Goal: Task Accomplishment & Management: Complete application form

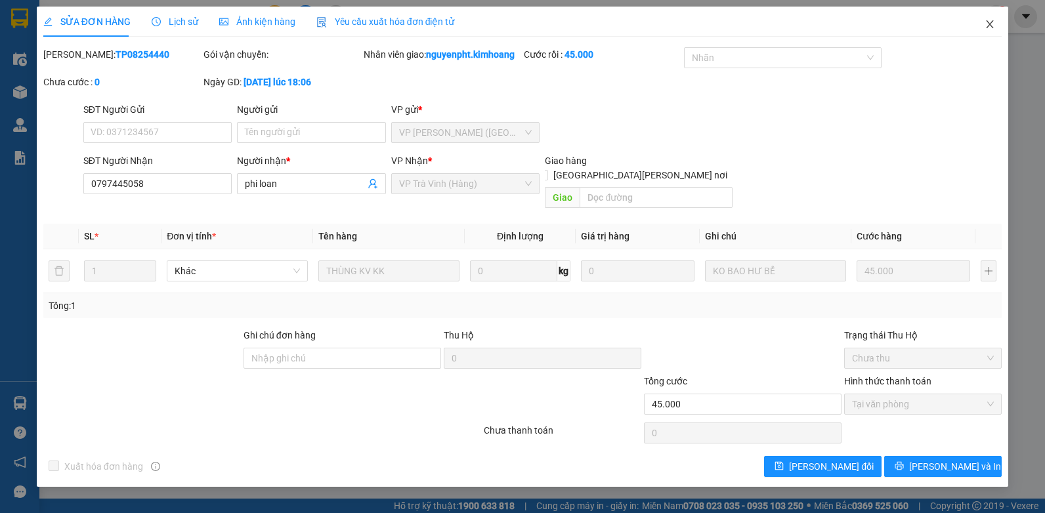
click at [996, 24] on span "Close" at bounding box center [989, 25] width 37 height 37
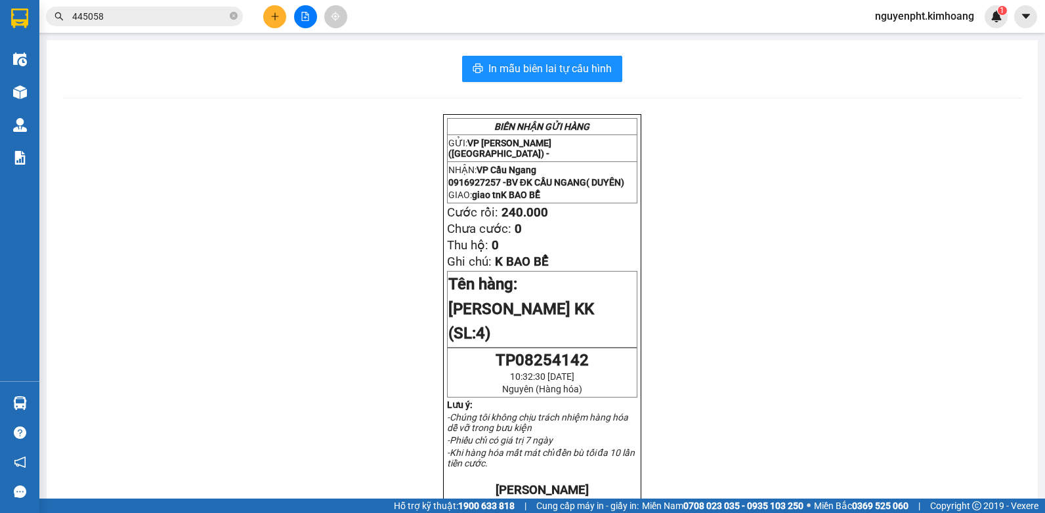
drag, startPoint x: 176, startPoint y: 20, endPoint x: 0, endPoint y: 45, distance: 177.6
click at [0, 34] on html "Kết quả [PERSON_NAME] ( 1128 ) Bộ lọc Mã ĐH Trạng thái Món hàng Thu hộ Tổng [PE…" at bounding box center [522, 256] width 1045 height 513
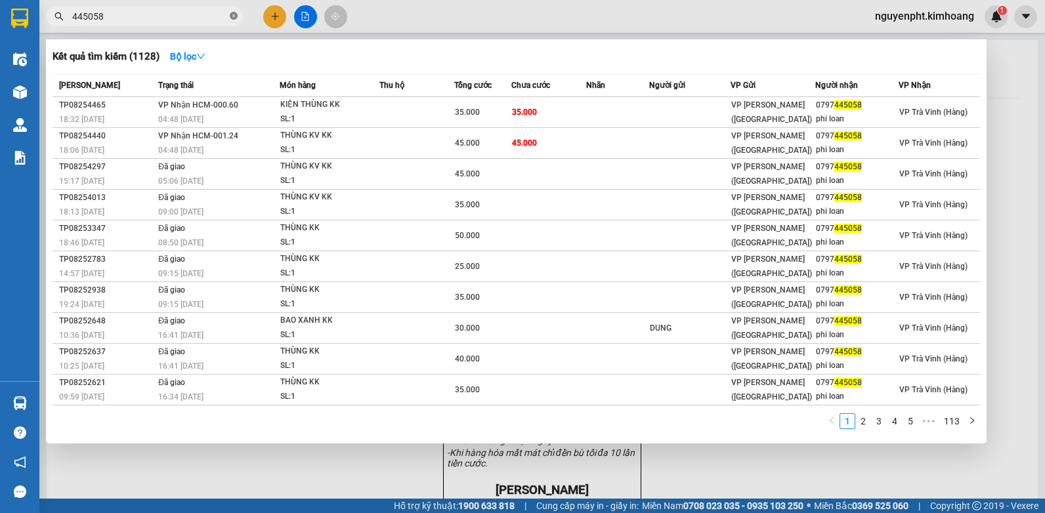
click at [235, 13] on icon "close-circle" at bounding box center [234, 16] width 8 height 8
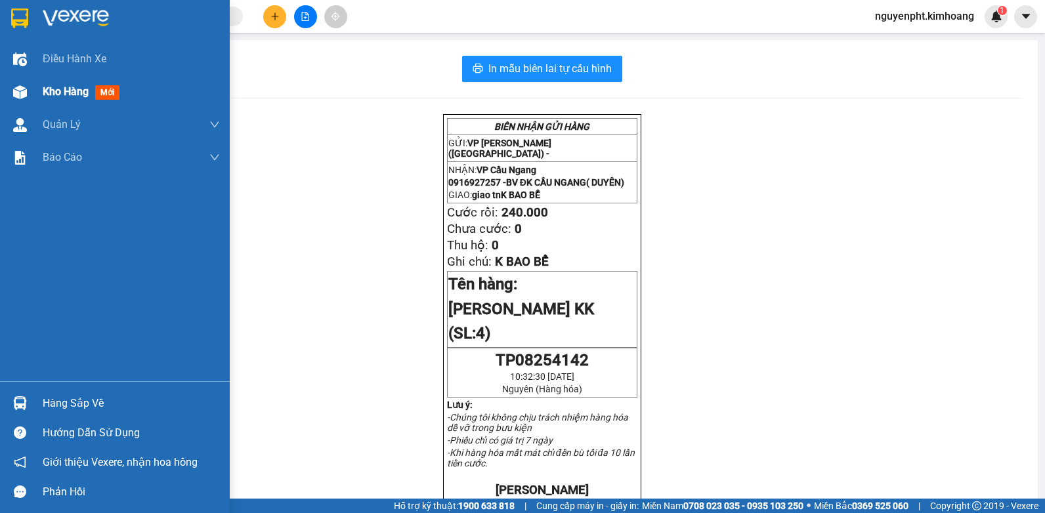
click at [58, 95] on span "Kho hàng" at bounding box center [66, 91] width 46 height 12
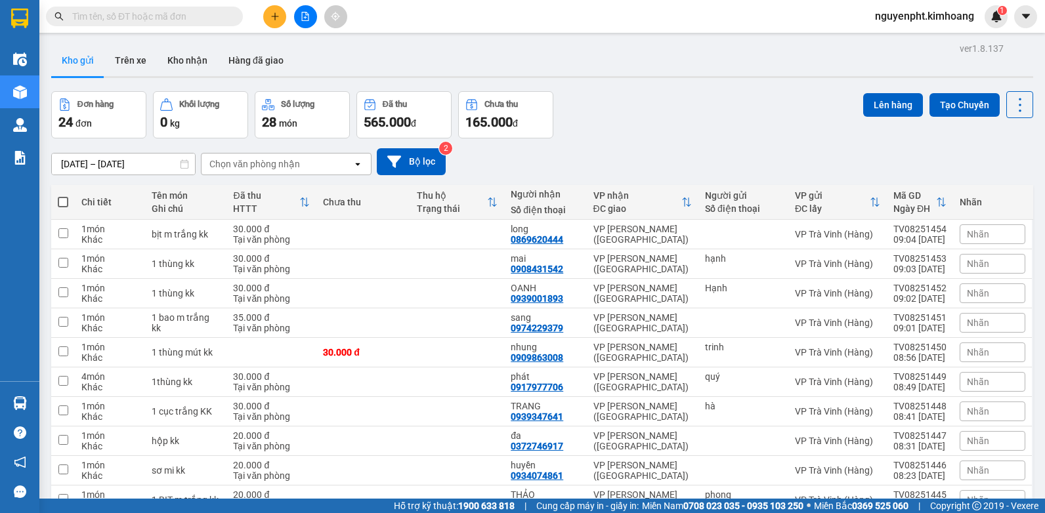
click at [303, 5] on div "Kết quả [PERSON_NAME] ( 1128 ) Bộ lọc Mã ĐH Trạng thái Món hàng Thu hộ Tổng [PE…" at bounding box center [522, 16] width 1045 height 33
click at [305, 10] on button at bounding box center [305, 16] width 23 height 23
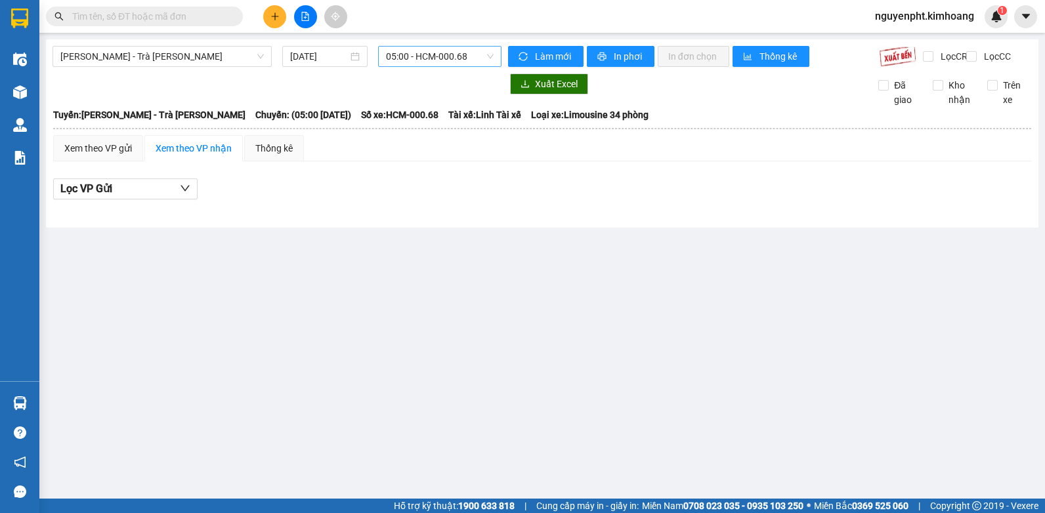
click at [417, 54] on span "05:00 - HCM-000.68" at bounding box center [440, 57] width 108 height 20
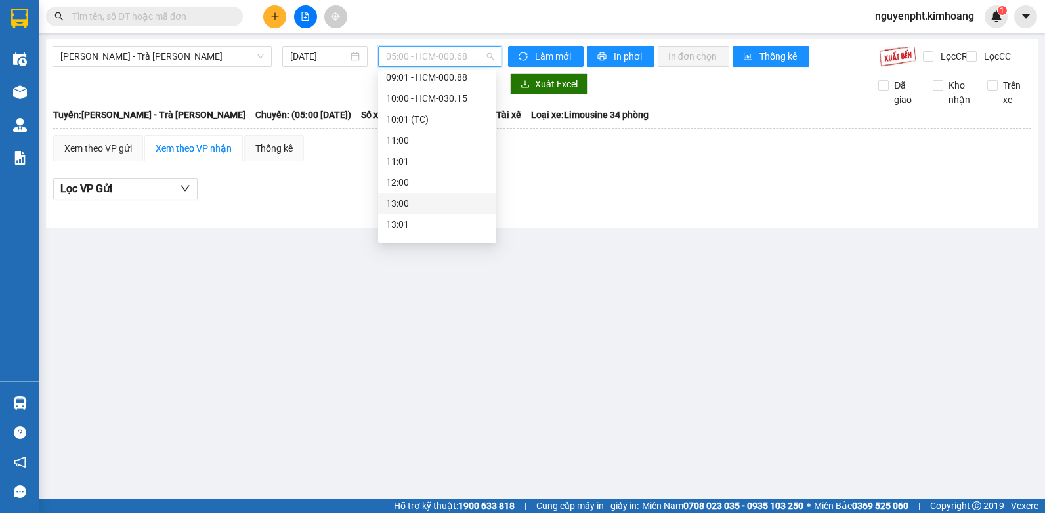
scroll to position [197, 0]
click at [406, 198] on div "15:00" at bounding box center [437, 201] width 102 height 14
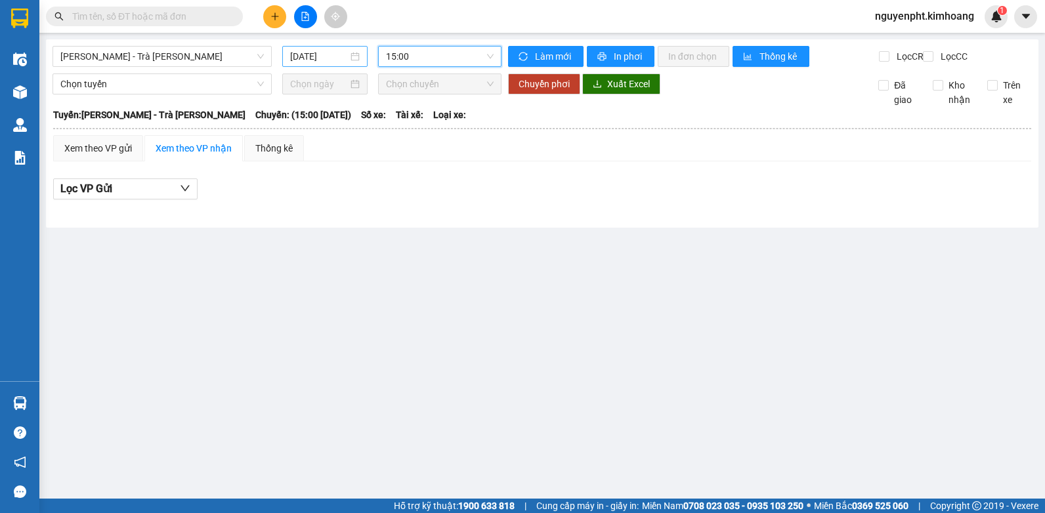
click at [333, 60] on input "[DATE]" at bounding box center [319, 56] width 58 height 14
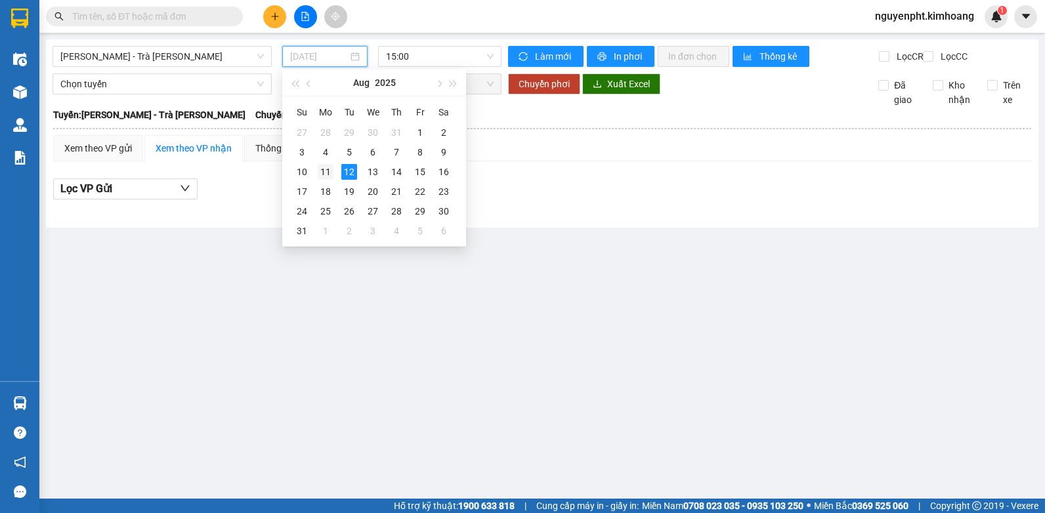
click at [328, 169] on div "11" at bounding box center [326, 172] width 16 height 16
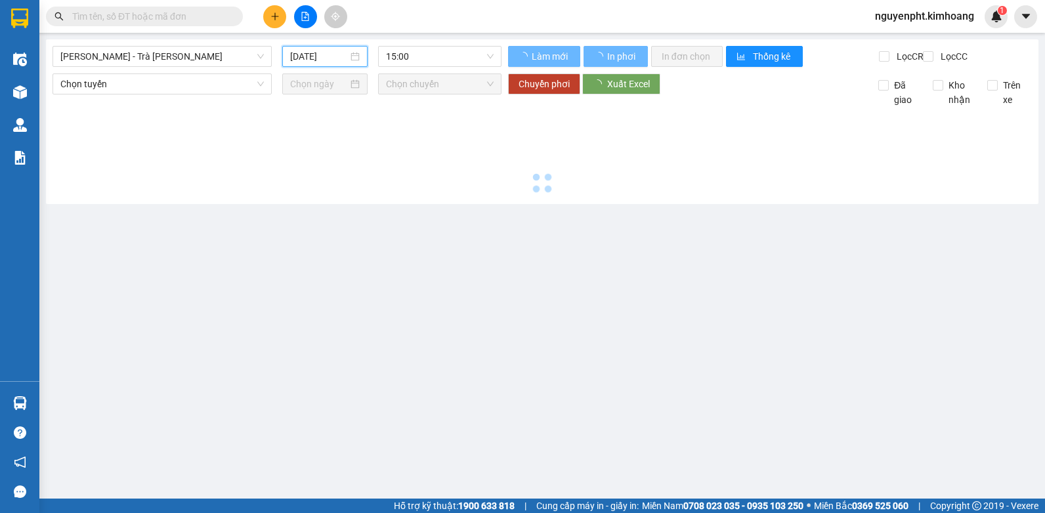
type input "[DATE]"
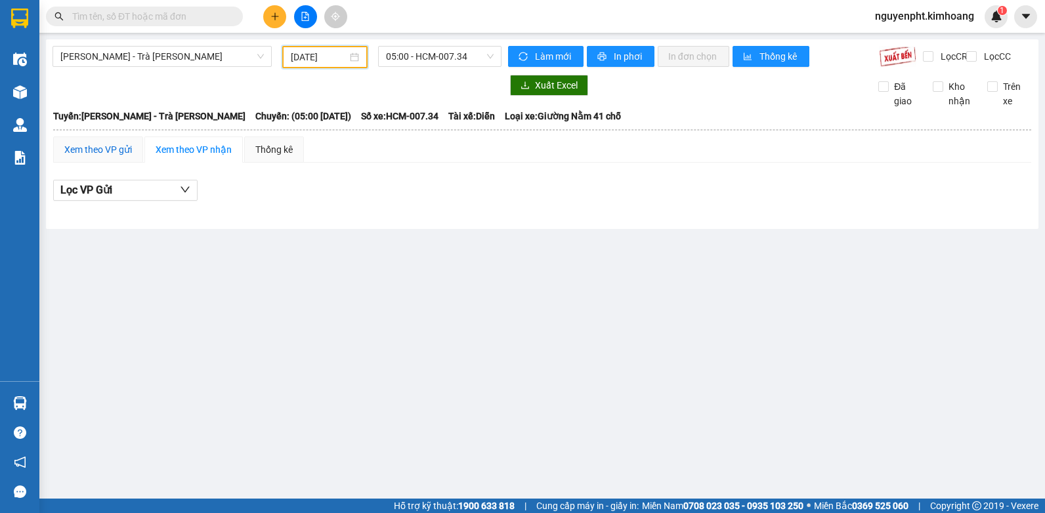
click at [89, 157] on div "Xem theo VP gửi" at bounding box center [98, 149] width 68 height 14
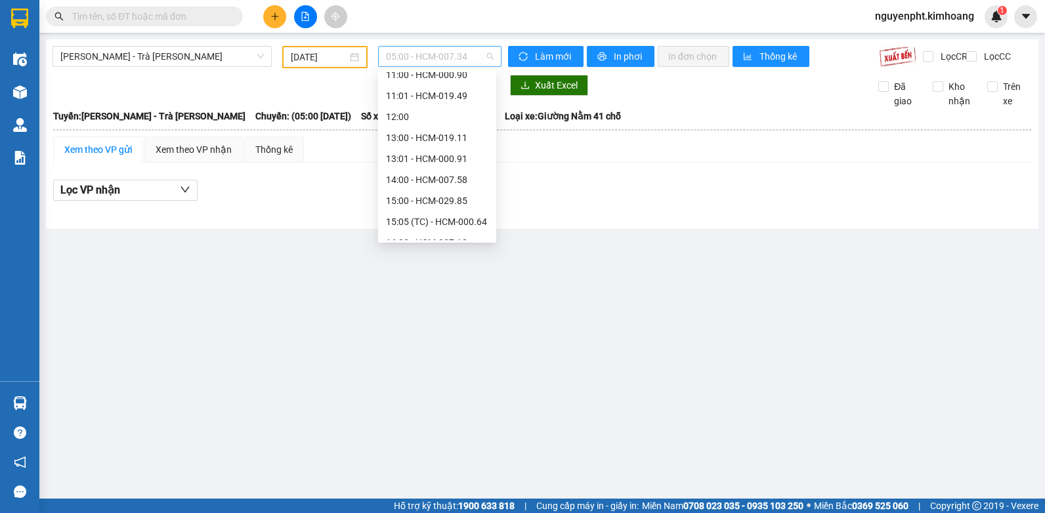
drag, startPoint x: 452, startPoint y: 54, endPoint x: 437, endPoint y: 62, distance: 17.0
click at [452, 54] on span "05:00 - HCM-007.34" at bounding box center [440, 57] width 108 height 20
click at [422, 115] on div "15:00 - HCM-029.85" at bounding box center [437, 114] width 102 height 14
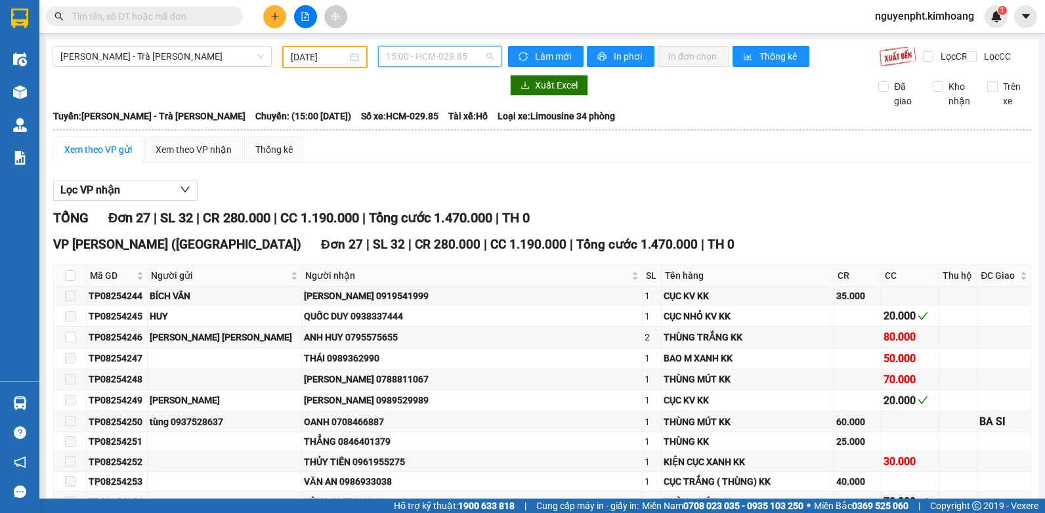
click at [445, 49] on span "15:00 - HCM-029.85" at bounding box center [440, 57] width 108 height 20
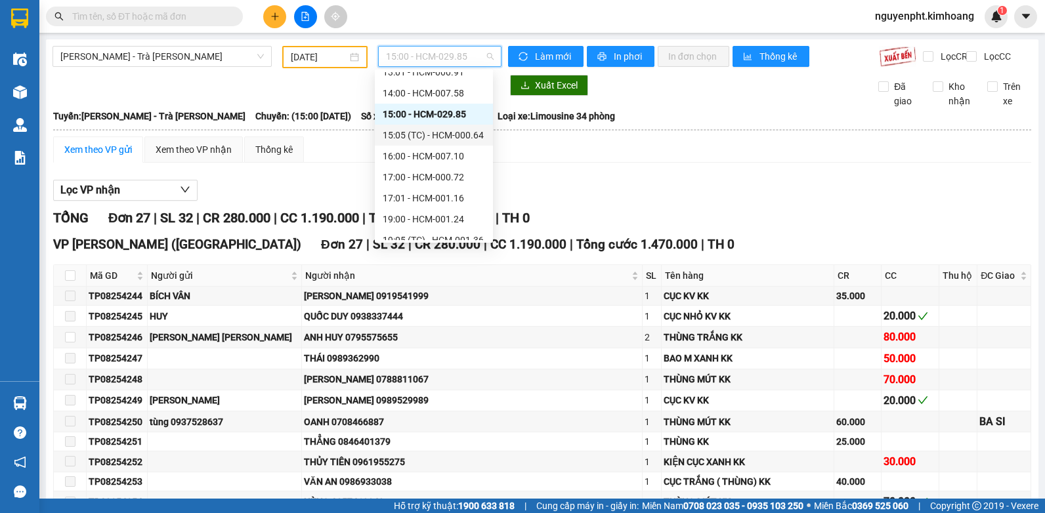
click at [410, 138] on div "15:05 (TC) - HCM-000.64" at bounding box center [434, 135] width 102 height 14
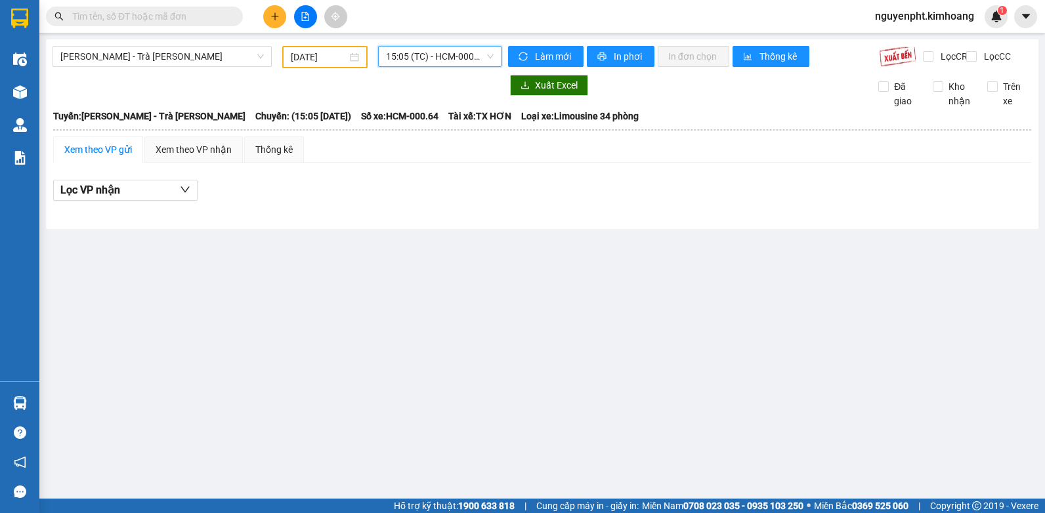
click at [419, 60] on span "15:05 (TC) - HCM-000.64" at bounding box center [440, 57] width 108 height 20
drag, startPoint x: 175, startPoint y: 394, endPoint x: 76, endPoint y: 392, distance: 98.5
click at [173, 394] on main "[PERSON_NAME] - Trà [PERSON_NAME] [DATE] 15:05 (TC) - HCM-000.64 [PERSON_NAME] …" at bounding box center [522, 249] width 1045 height 499
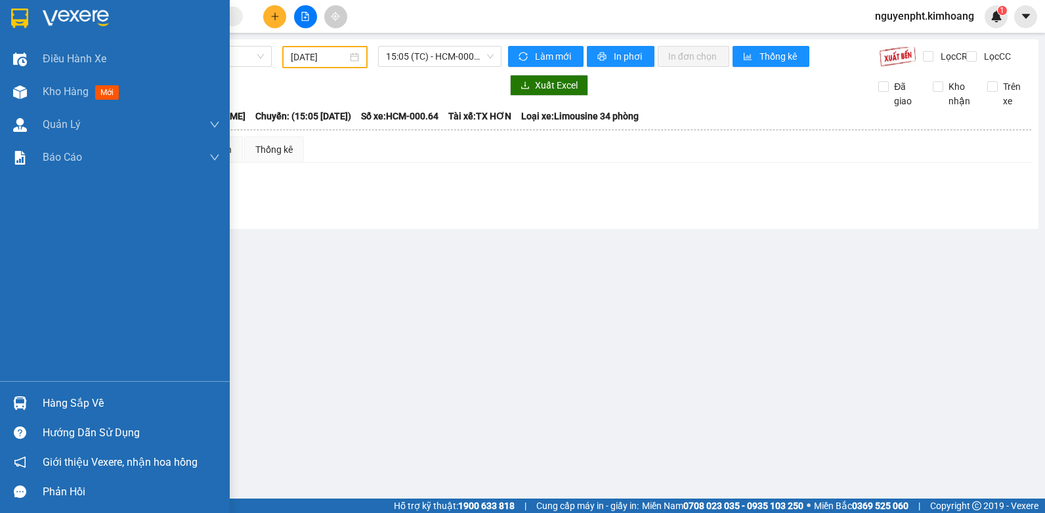
click at [98, 410] on div "Hàng sắp về" at bounding box center [131, 404] width 177 height 20
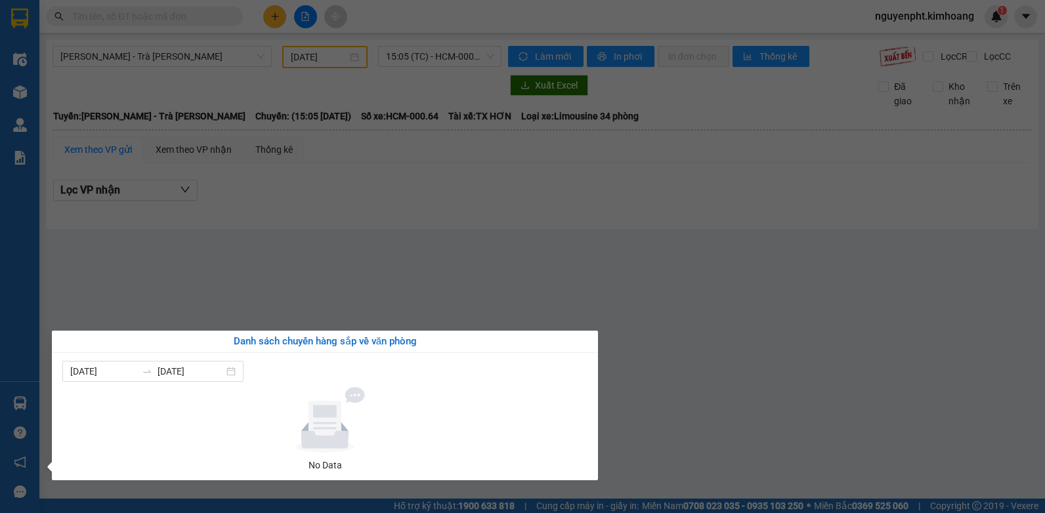
drag, startPoint x: 304, startPoint y: 244, endPoint x: 294, endPoint y: 228, distance: 19.1
click at [304, 243] on section "Kết quả [PERSON_NAME] ( 1128 ) Bộ lọc Mã ĐH Trạng thái Món hàng Thu hộ Tổng [PE…" at bounding box center [522, 256] width 1045 height 513
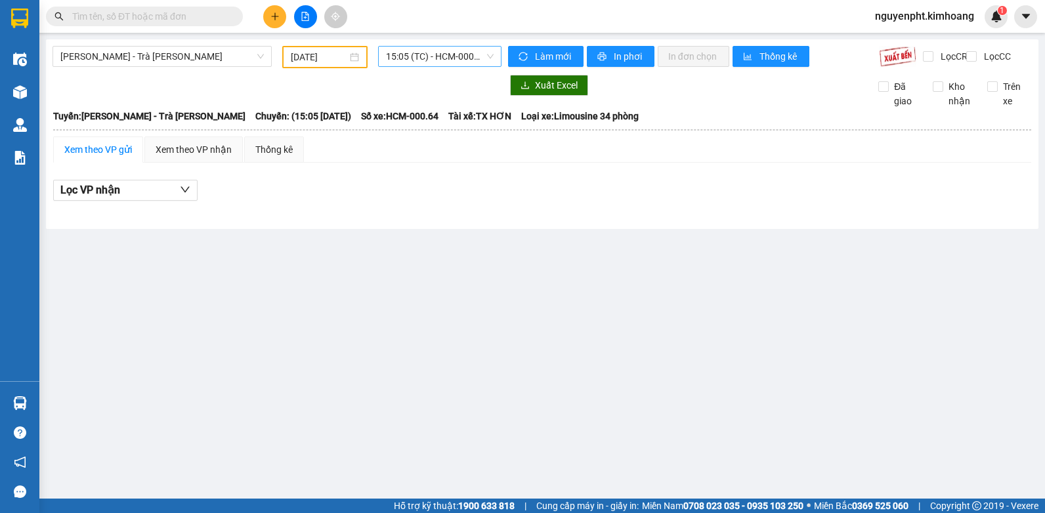
click at [456, 58] on span "15:05 (TC) - HCM-000.64" at bounding box center [440, 57] width 108 height 20
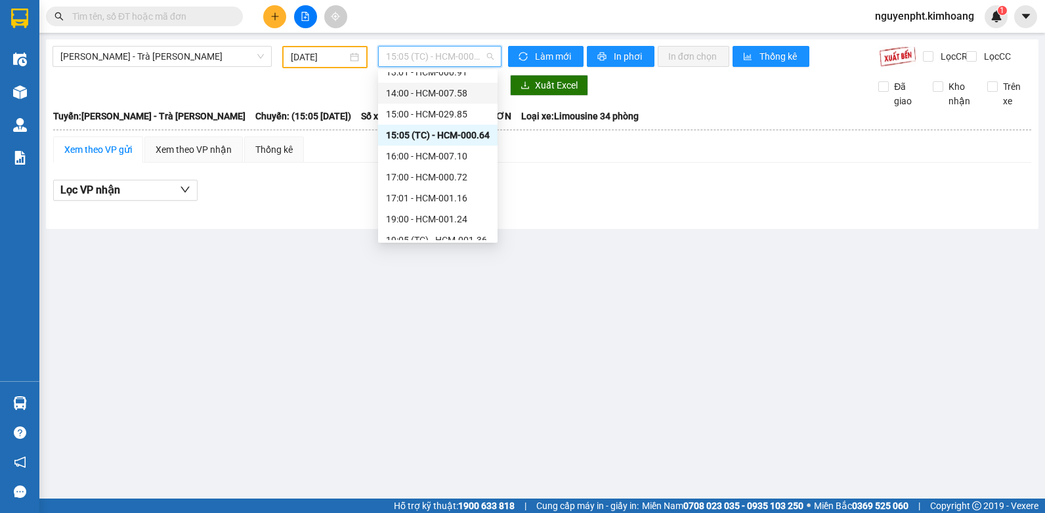
click at [328, 96] on div at bounding box center [277, 85] width 449 height 21
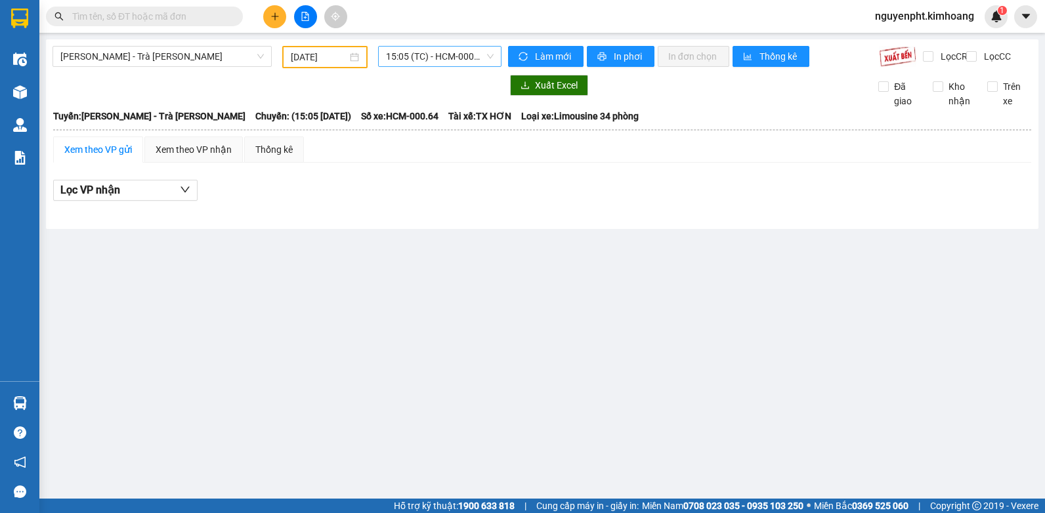
click at [474, 63] on span "15:05 (TC) - HCM-000.64" at bounding box center [440, 57] width 108 height 20
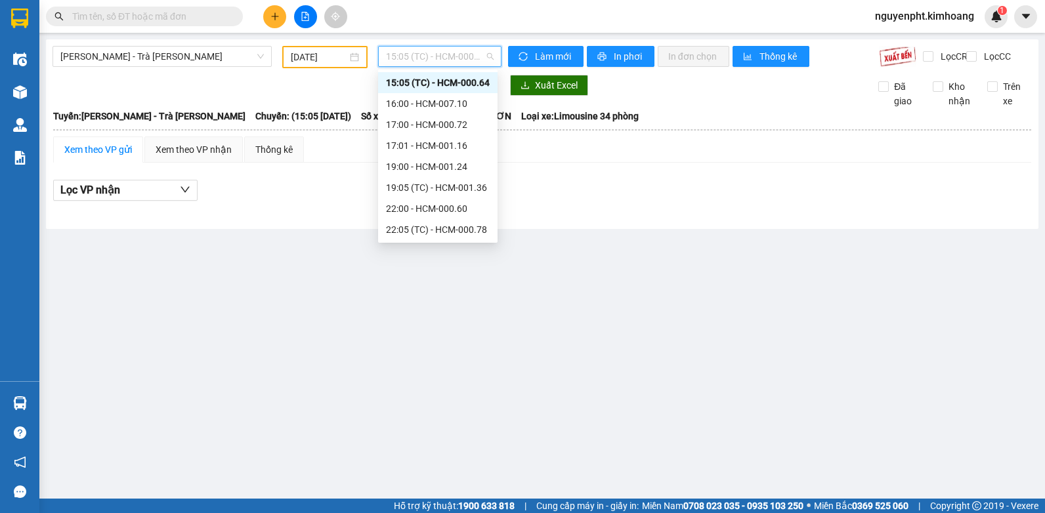
scroll to position [205, 0]
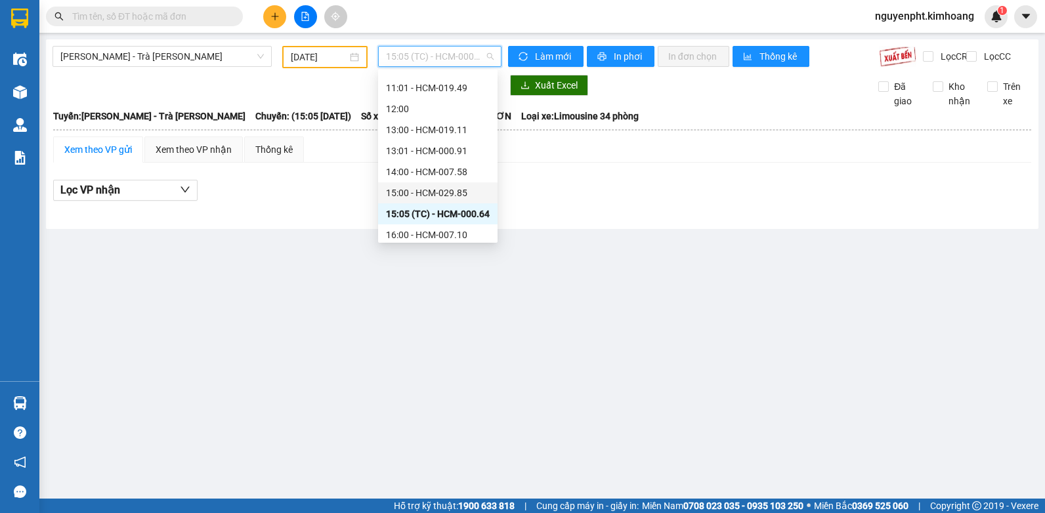
click at [434, 197] on div "15:00 - HCM-029.85" at bounding box center [438, 193] width 104 height 14
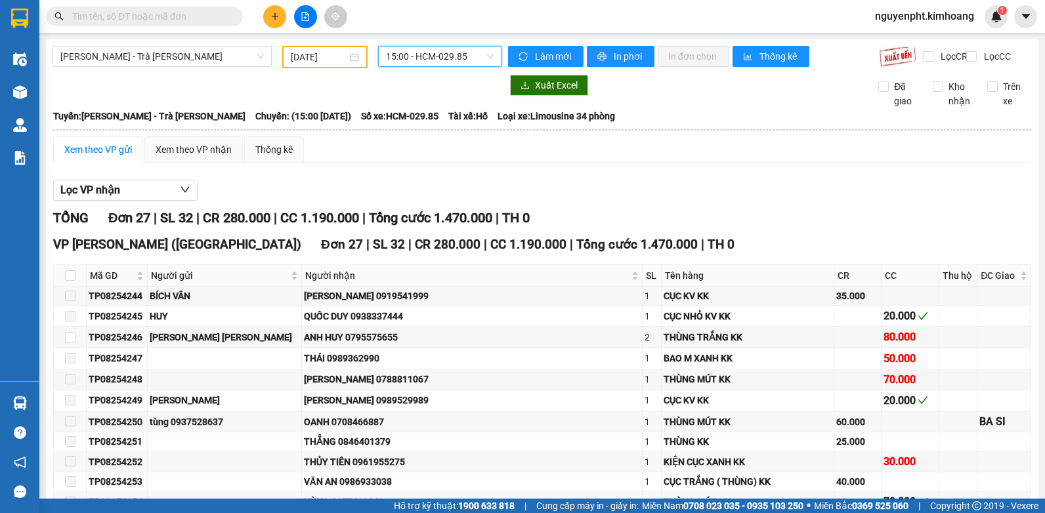
click at [200, 19] on input "text" at bounding box center [149, 16] width 155 height 14
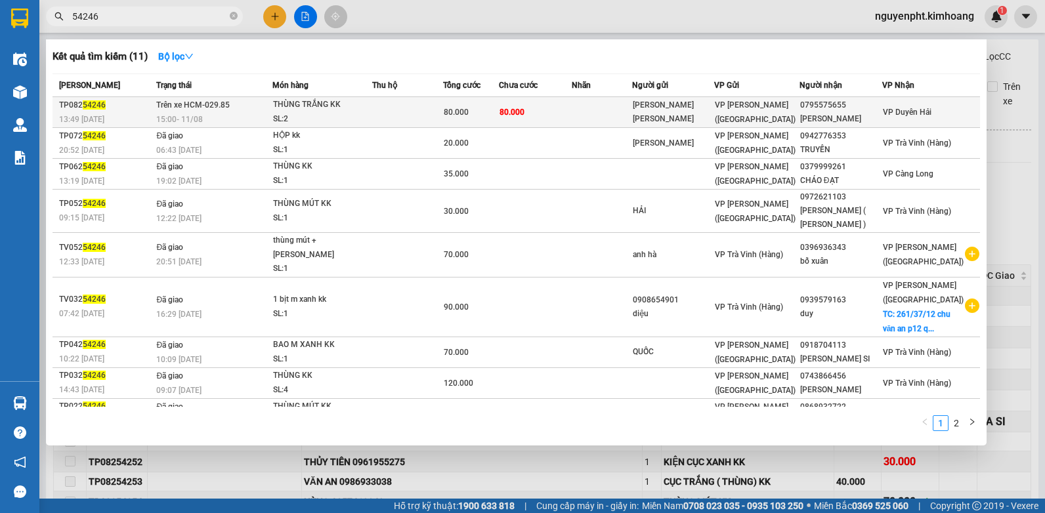
click at [654, 112] on div "[PERSON_NAME] [PERSON_NAME]" at bounding box center [673, 112] width 81 height 28
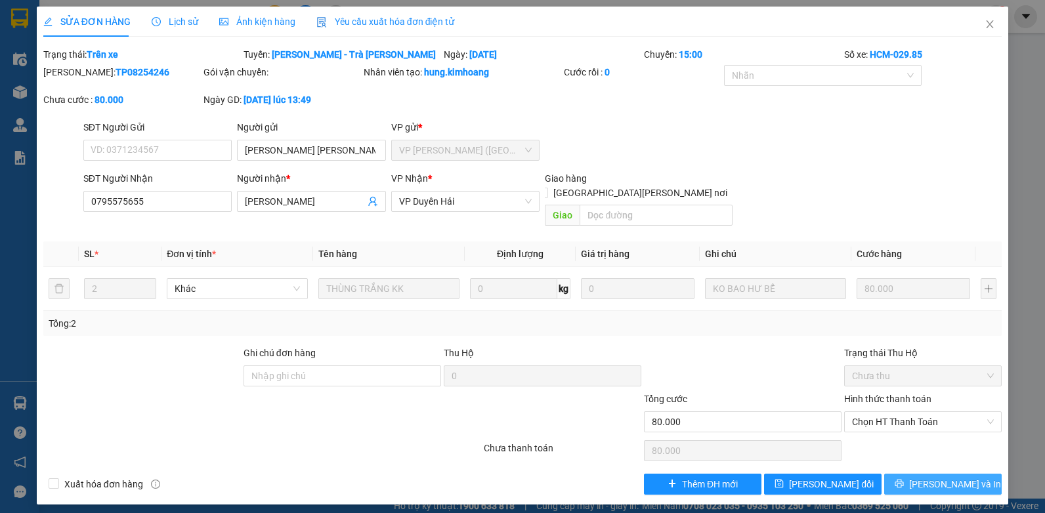
click at [947, 474] on button "[PERSON_NAME] và In" at bounding box center [942, 484] width 117 height 21
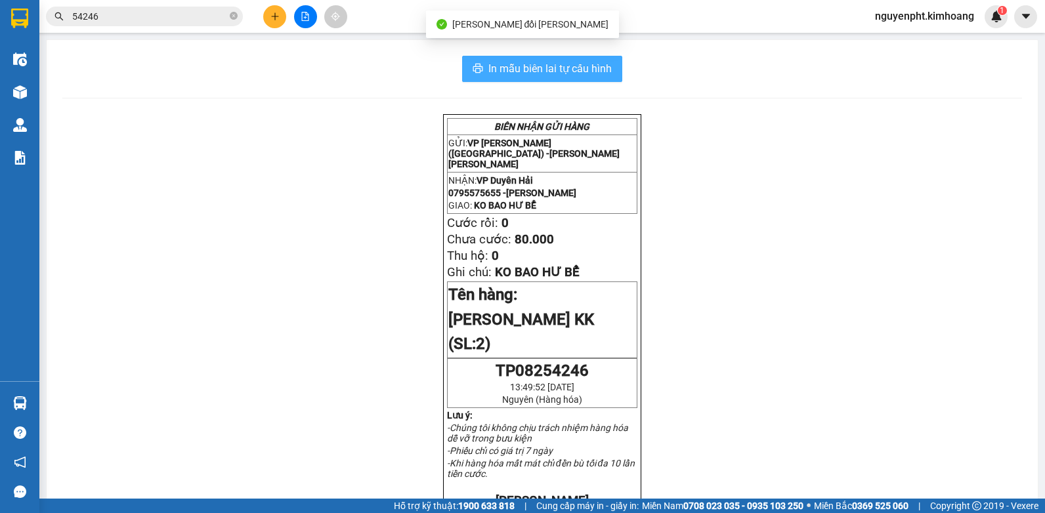
click at [558, 60] on span "In mẫu biên lai tự cấu hình" at bounding box center [549, 68] width 123 height 16
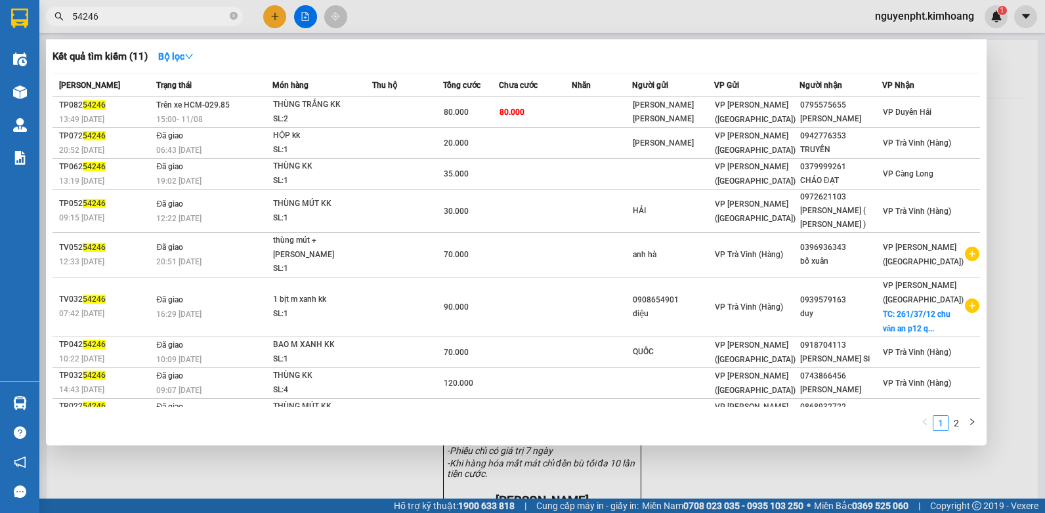
click at [128, 9] on input "54246" at bounding box center [149, 16] width 155 height 14
drag, startPoint x: 161, startPoint y: 20, endPoint x: 0, endPoint y: 45, distance: 163.5
click at [0, 57] on html "Kết quả [PERSON_NAME] ( 11 ) Bộ lọc Mã ĐH Trạng thái Món hàng Thu hộ Tổng [PERS…" at bounding box center [522, 256] width 1045 height 513
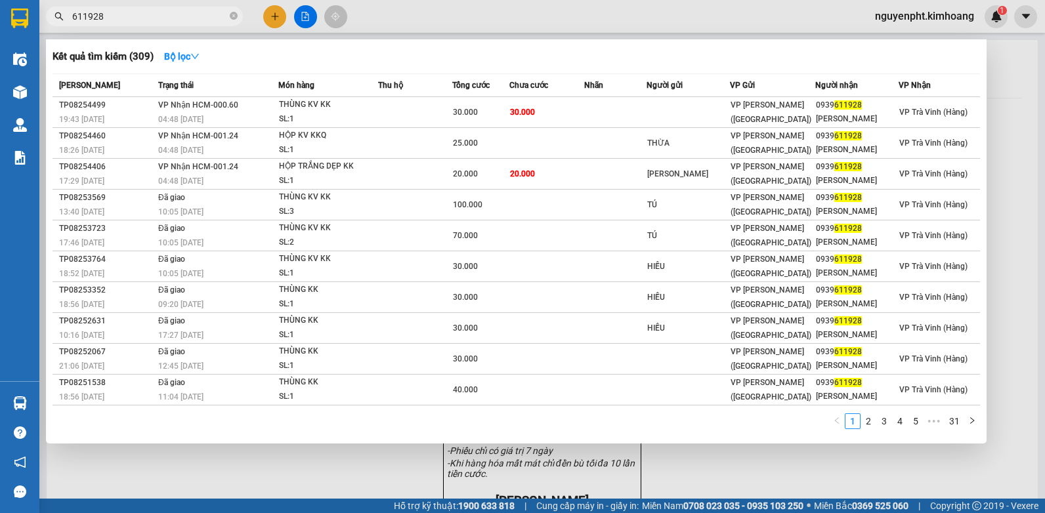
drag, startPoint x: 166, startPoint y: 18, endPoint x: 0, endPoint y: 177, distance: 230.3
click at [0, 145] on html "Kết quả [PERSON_NAME] ( 309 ) Bộ lọc Mã ĐH Trạng thái Món hàng Thu hộ Tổng [PER…" at bounding box center [522, 256] width 1045 height 513
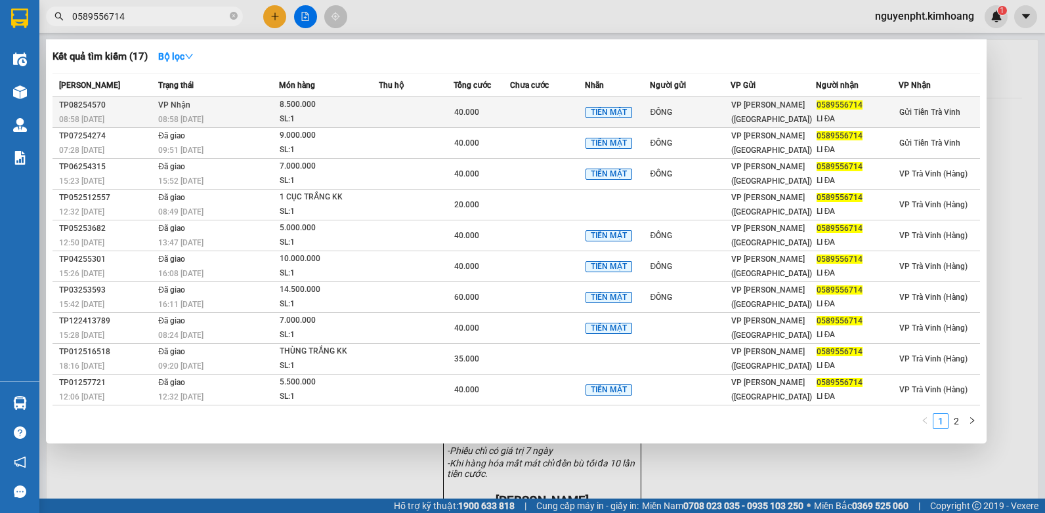
type input "0589556714"
click at [501, 121] on td "40.000" at bounding box center [482, 112] width 57 height 31
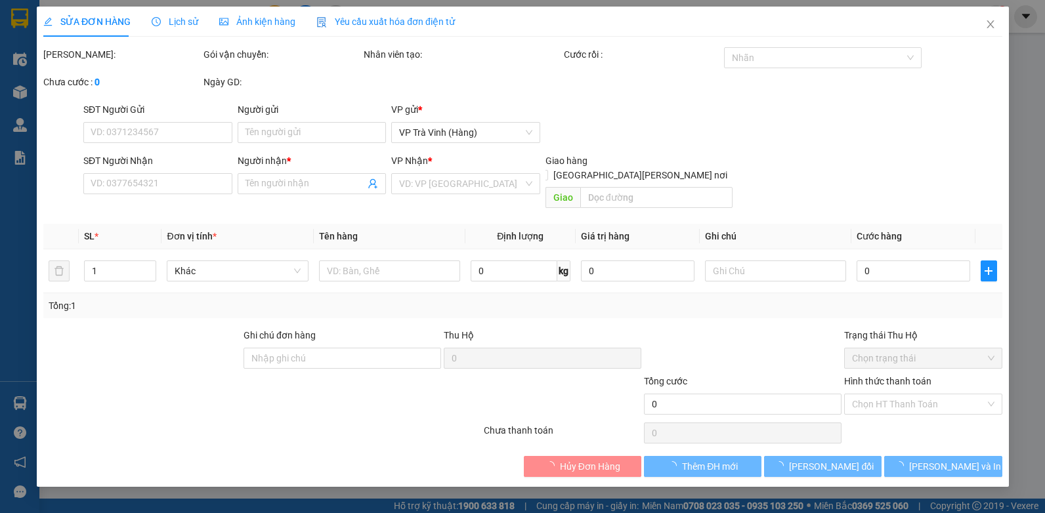
type input "ĐÔNG"
type input "0589556714"
type input "LI ĐA"
type input "40.000"
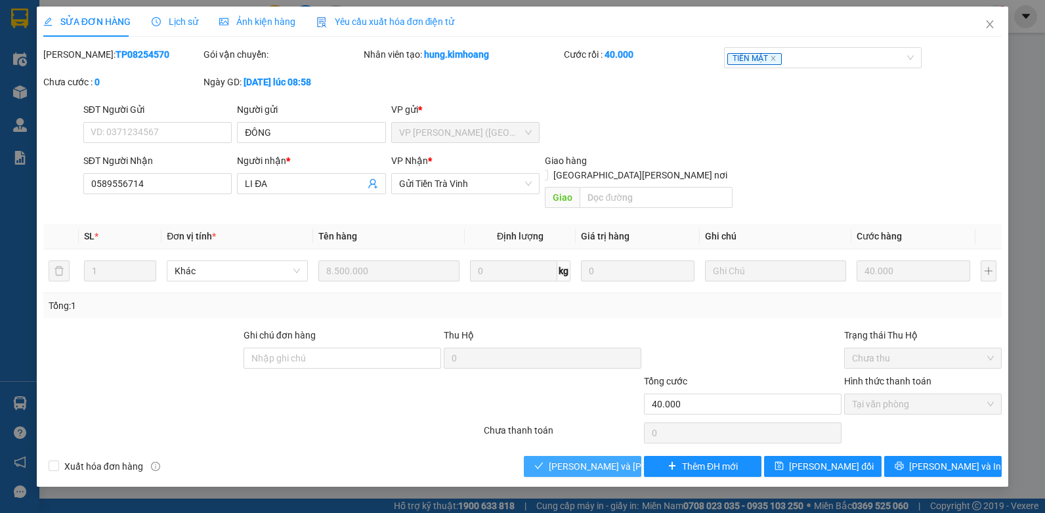
drag, startPoint x: 589, startPoint y: 448, endPoint x: 591, endPoint y: 436, distance: 11.3
click at [589, 459] on span "[PERSON_NAME] và [PERSON_NAME] hàng" at bounding box center [637, 466] width 177 height 14
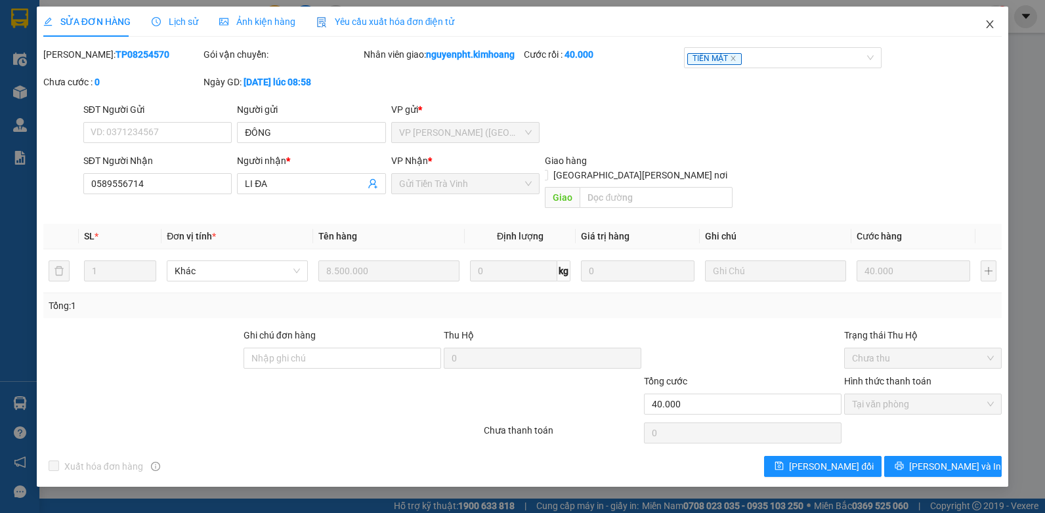
click at [987, 24] on icon "close" at bounding box center [990, 24] width 11 height 11
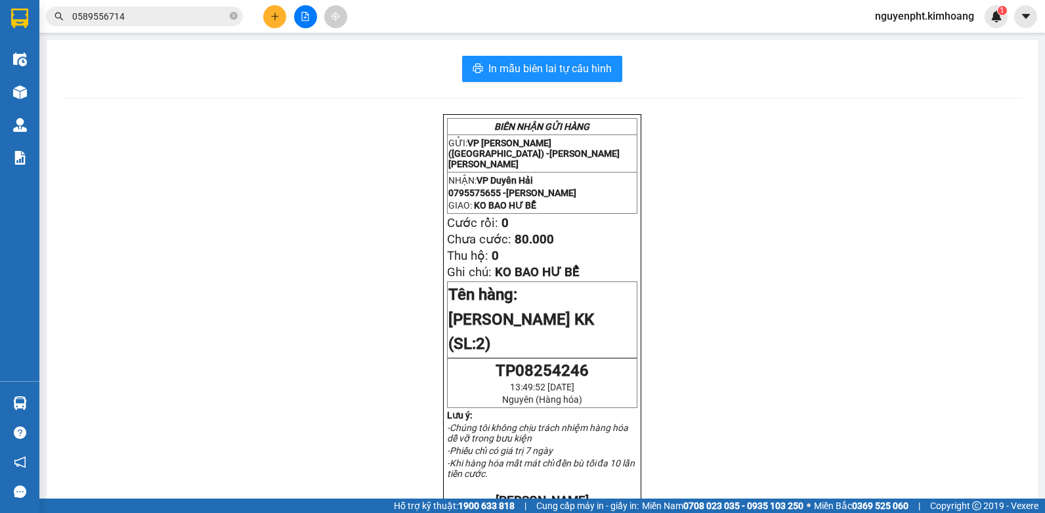
click at [181, 13] on input "0589556714" at bounding box center [149, 16] width 155 height 14
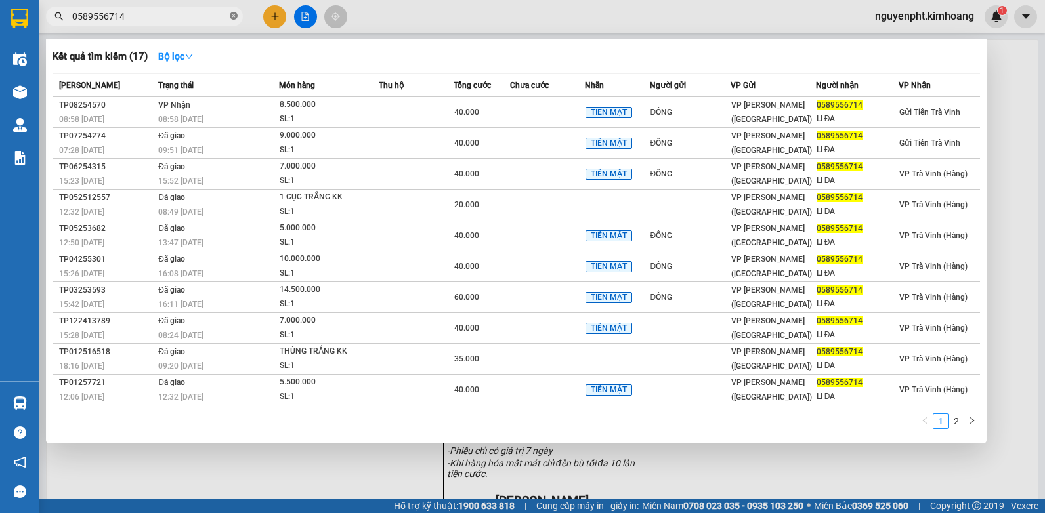
click at [232, 15] on icon "close-circle" at bounding box center [234, 16] width 8 height 8
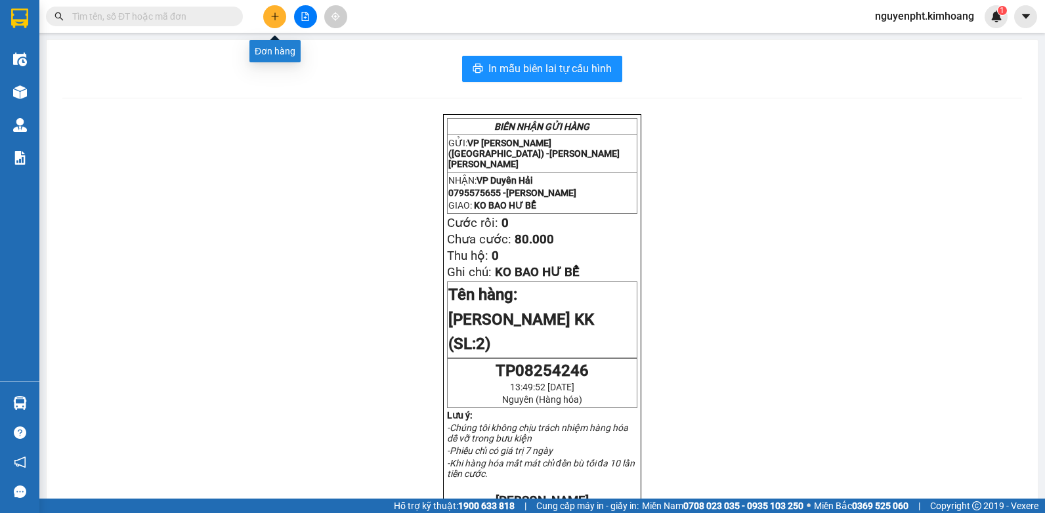
click at [272, 17] on icon "plus" at bounding box center [274, 16] width 9 height 9
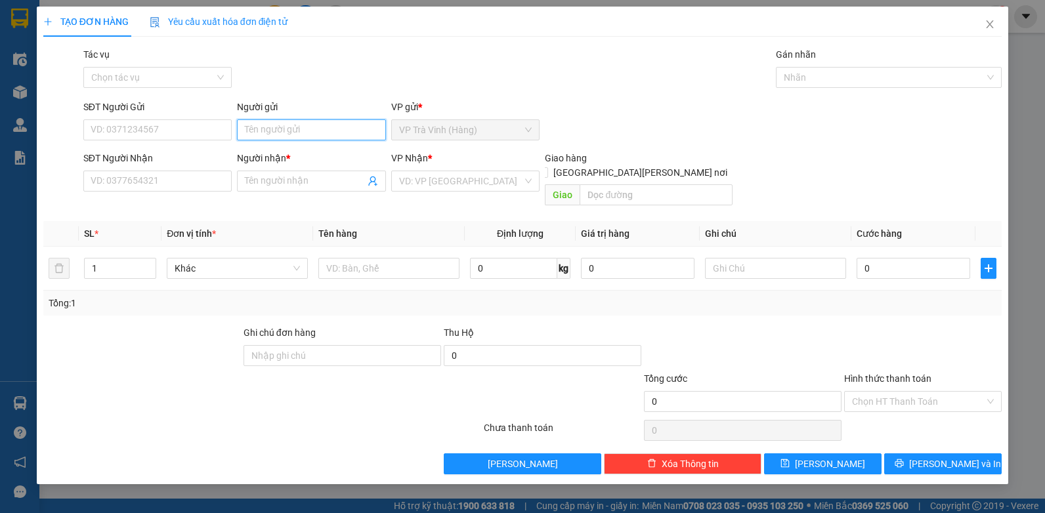
click at [291, 132] on input "Người gửi" at bounding box center [311, 129] width 149 height 21
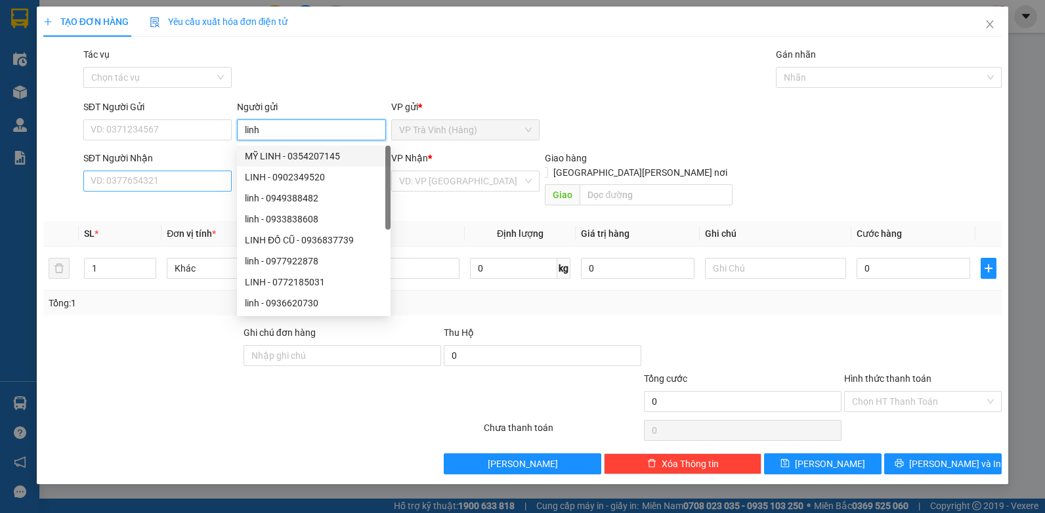
type input "linh"
click at [186, 184] on input "SĐT Người Nhận" at bounding box center [157, 181] width 149 height 21
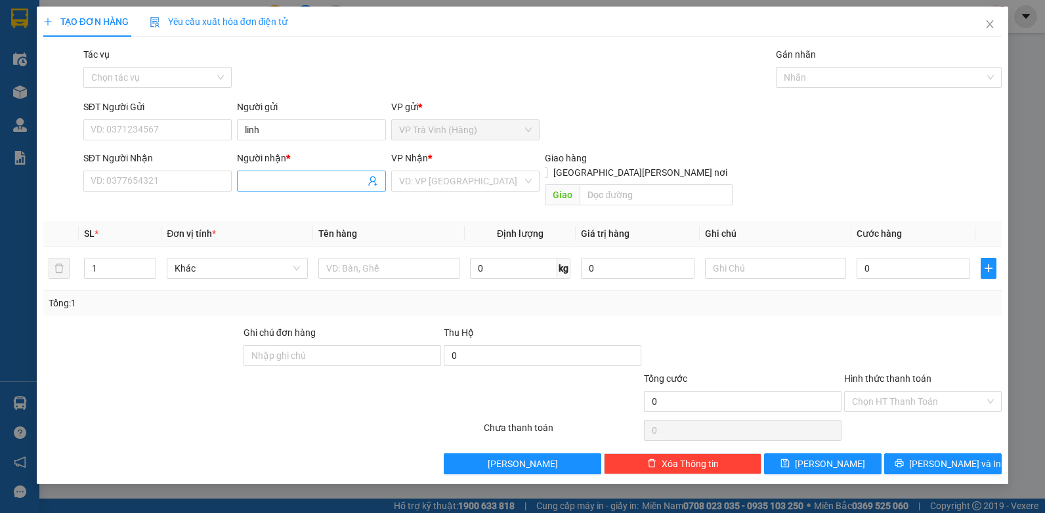
click at [280, 176] on input "Người nhận *" at bounding box center [305, 181] width 120 height 14
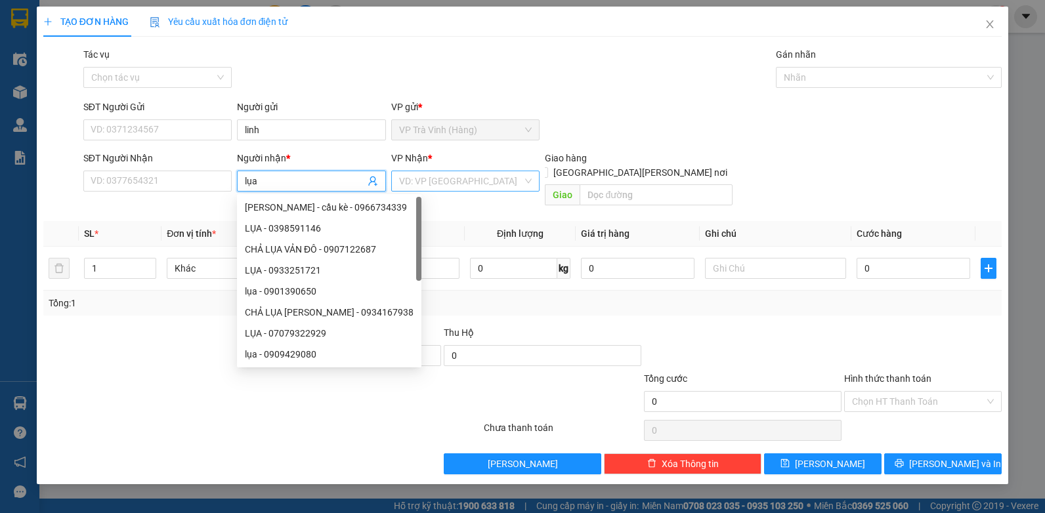
type input "lụa"
click at [431, 181] on input "search" at bounding box center [461, 181] width 124 height 20
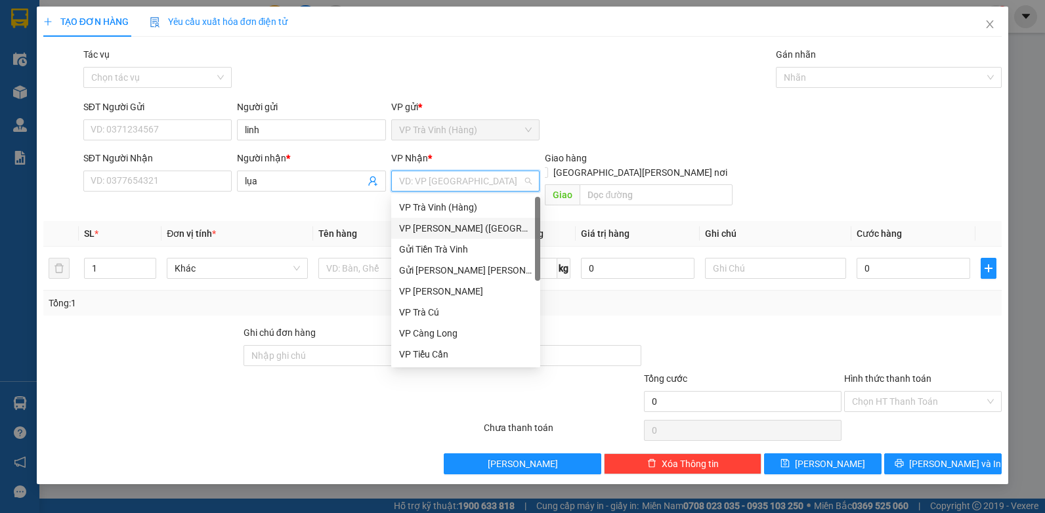
click at [421, 230] on div "VP [PERSON_NAME] ([GEOGRAPHIC_DATA])" at bounding box center [465, 228] width 133 height 14
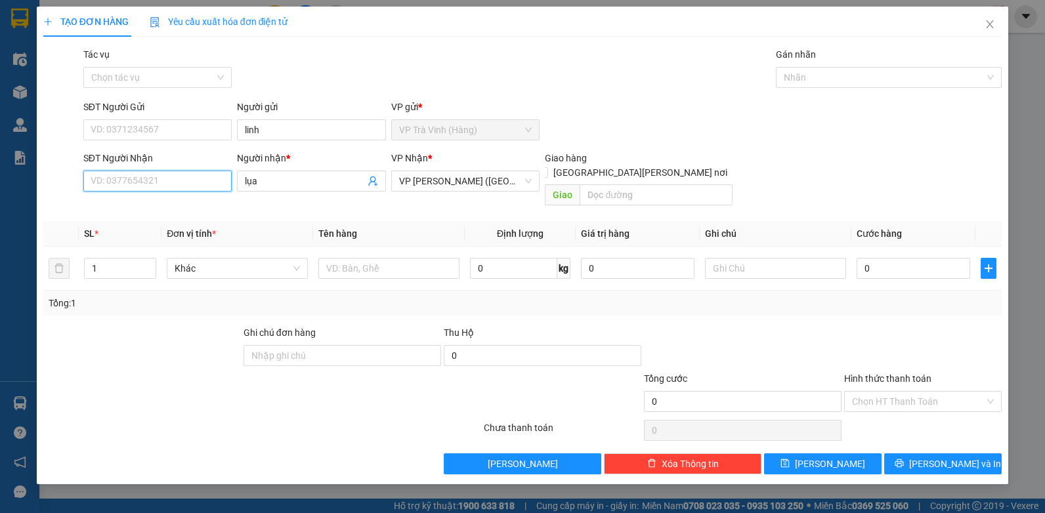
click at [167, 180] on input "SĐT Người Nhận" at bounding box center [157, 181] width 149 height 21
type input "0988237867"
click at [140, 212] on div "0988237867 - lụa" at bounding box center [157, 207] width 133 height 14
type input "30.000"
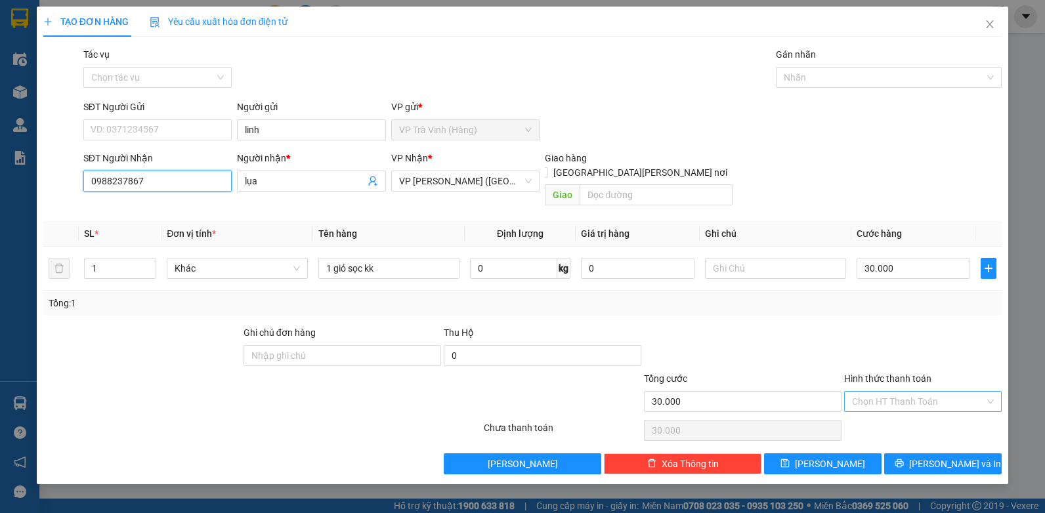
type input "0988237867"
click at [921, 392] on input "Hình thức thanh toán" at bounding box center [918, 402] width 133 height 20
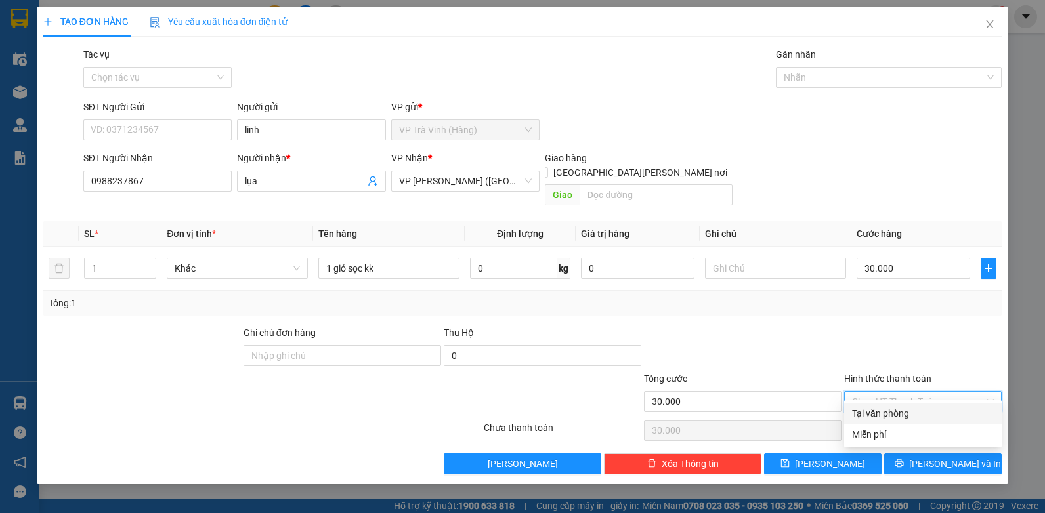
click at [891, 412] on div "Tại văn phòng" at bounding box center [923, 413] width 142 height 14
type input "0"
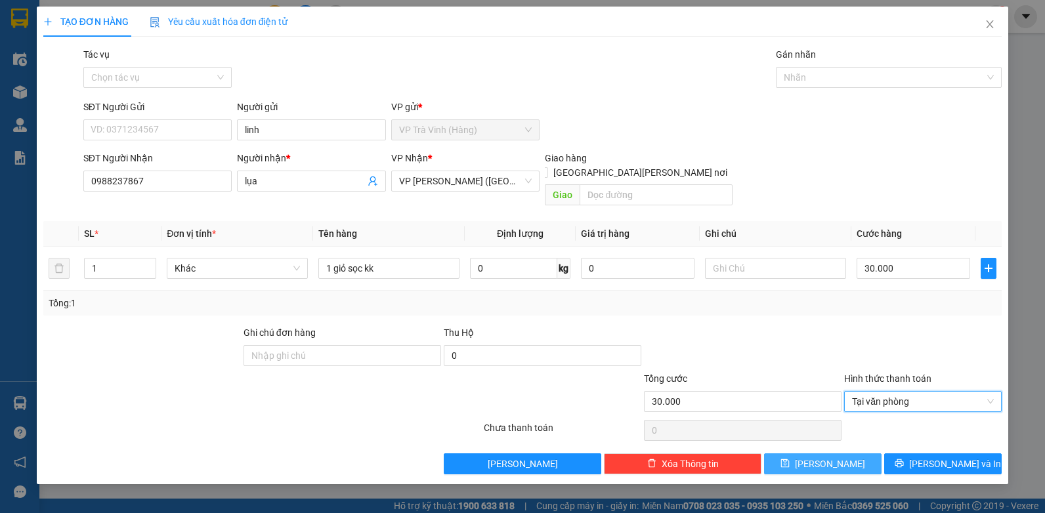
click at [820, 454] on button "[PERSON_NAME]" at bounding box center [822, 464] width 117 height 21
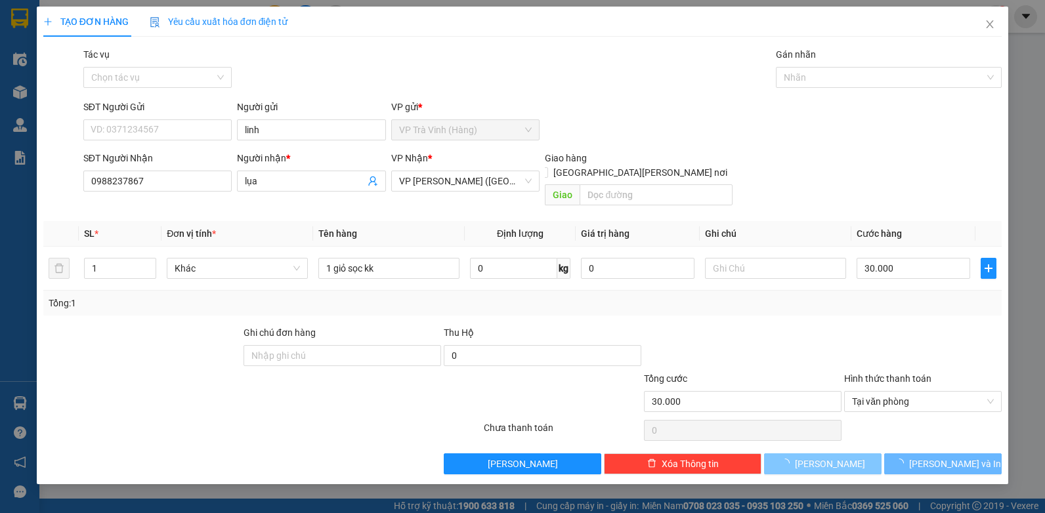
type input "0"
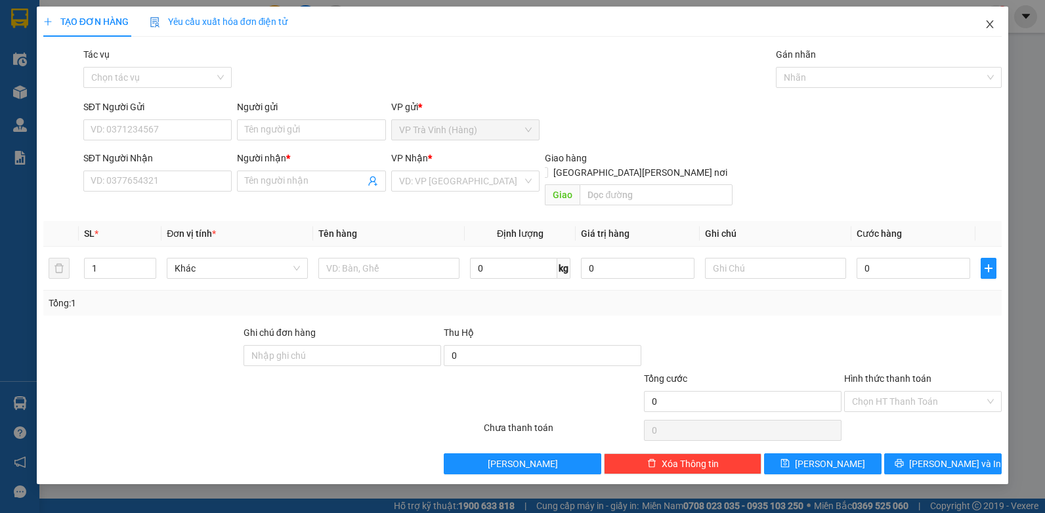
click at [988, 24] on icon "close" at bounding box center [990, 24] width 11 height 11
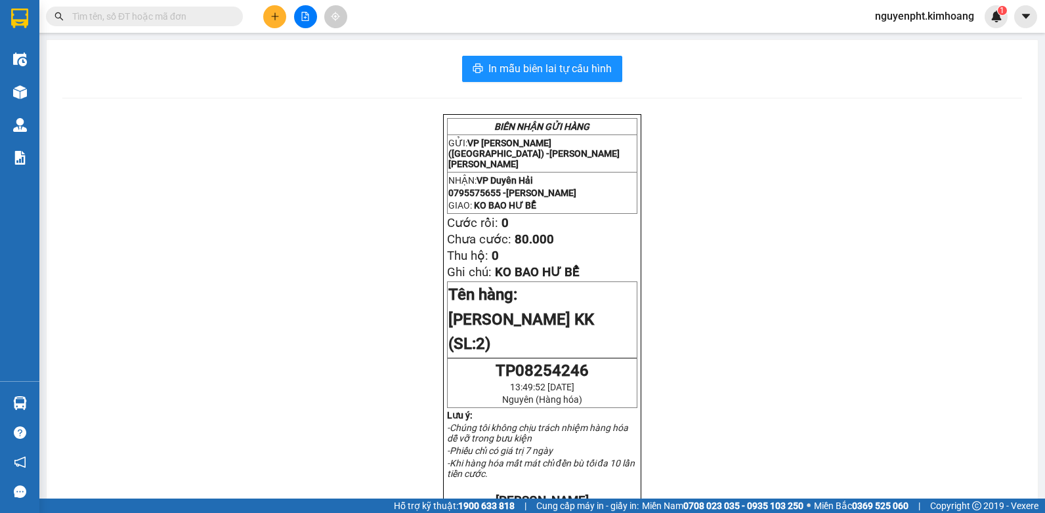
click at [200, 19] on input "text" at bounding box center [149, 16] width 155 height 14
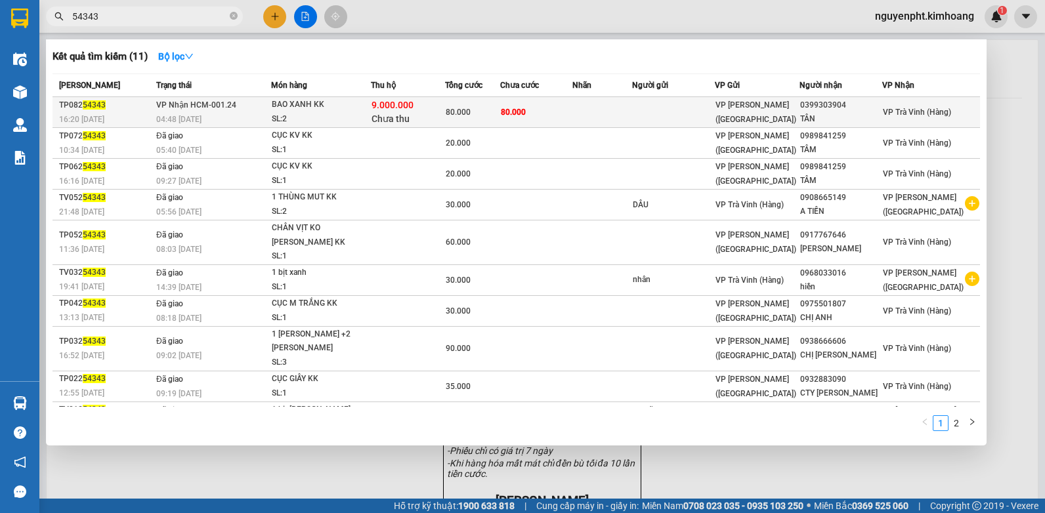
type input "54343"
click at [463, 113] on span "80.000" at bounding box center [458, 112] width 25 height 9
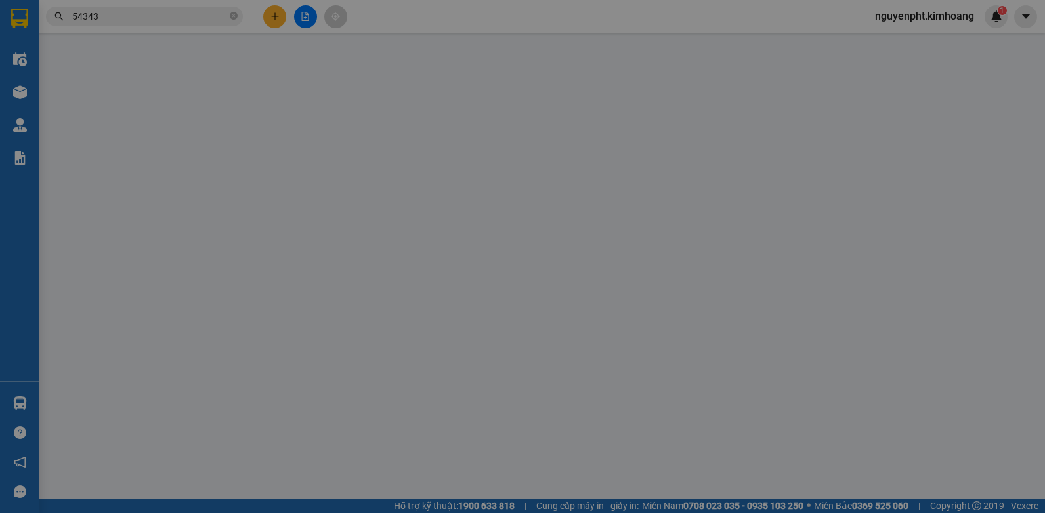
type input "0399303904"
type input "TÂN"
type input "9.000.000"
type input "80.000"
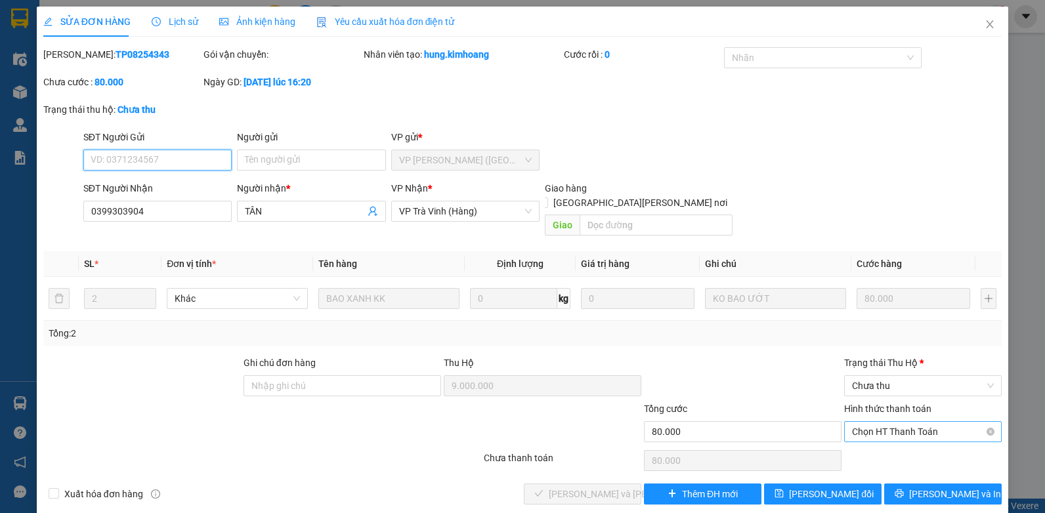
drag, startPoint x: 878, startPoint y: 411, endPoint x: 874, endPoint y: 427, distance: 17.0
click at [878, 422] on span "Chọn HT Thanh Toán" at bounding box center [923, 432] width 142 height 20
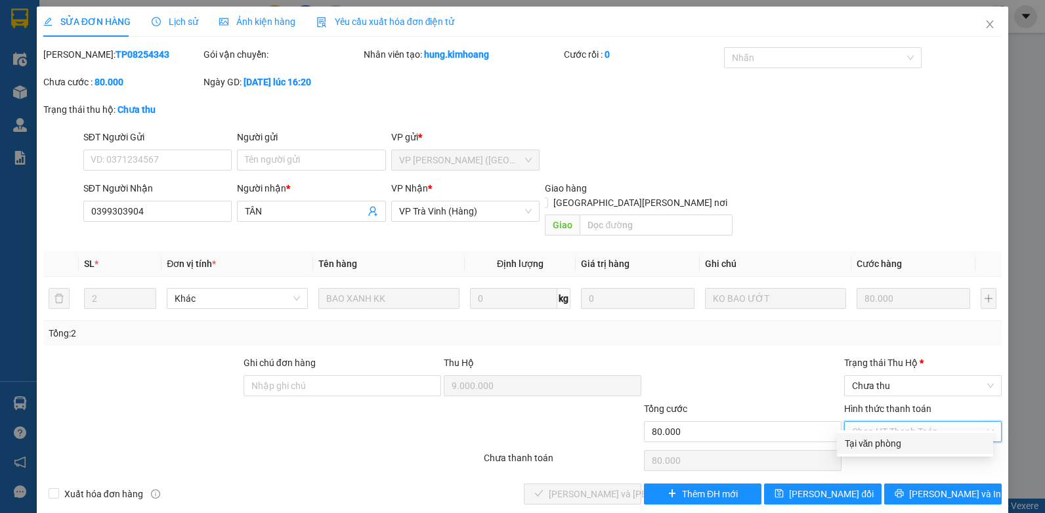
drag, startPoint x: 872, startPoint y: 453, endPoint x: 872, endPoint y: 441, distance: 11.8
click at [872, 452] on div "Tại văn phòng" at bounding box center [915, 443] width 156 height 21
type input "0"
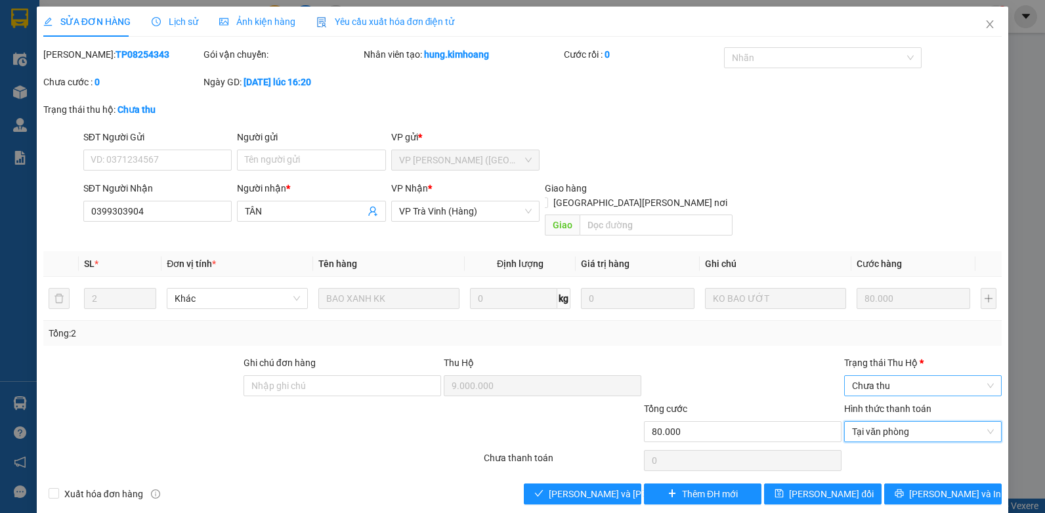
click at [898, 377] on span "Chưa thu" at bounding box center [923, 386] width 142 height 20
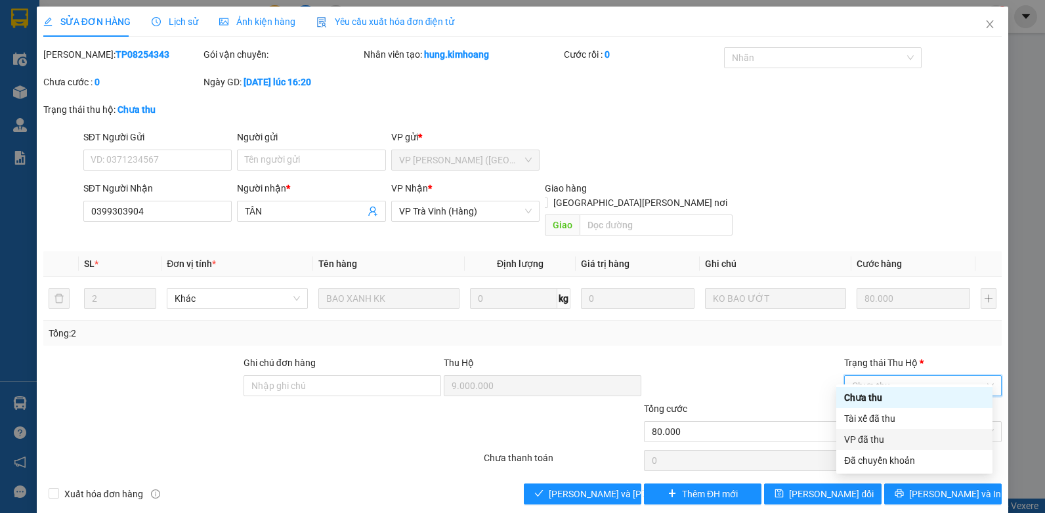
click at [872, 435] on div "VP đã thu" at bounding box center [914, 440] width 140 height 14
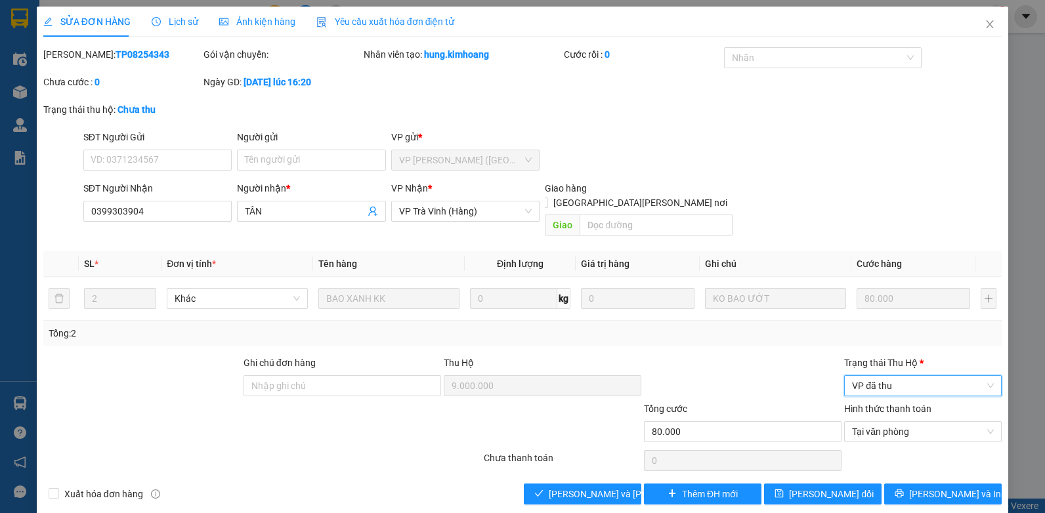
drag, startPoint x: 893, startPoint y: 375, endPoint x: 885, endPoint y: 383, distance: 10.2
click at [893, 376] on span "VP đã thu" at bounding box center [923, 386] width 142 height 20
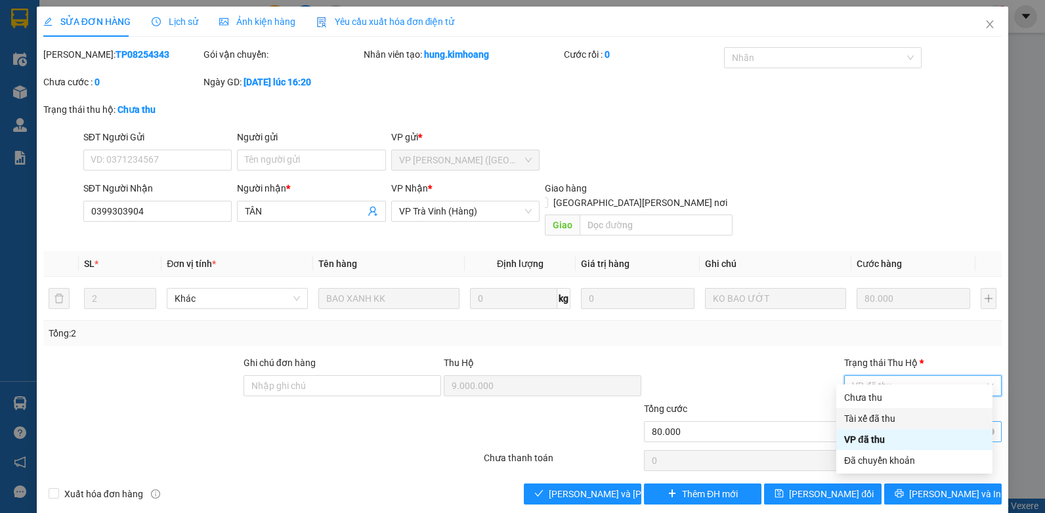
click at [879, 419] on div "Tài xế đã thu" at bounding box center [914, 419] width 140 height 14
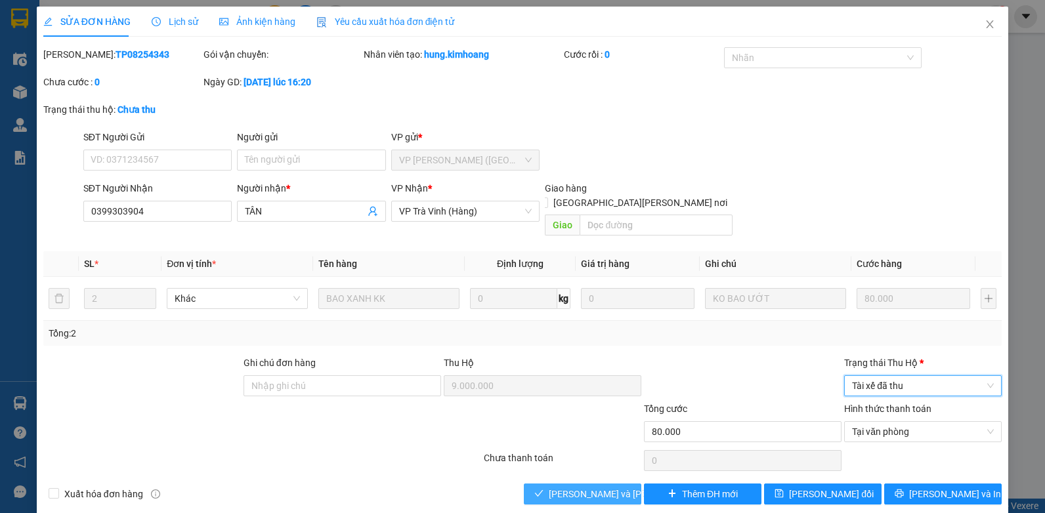
click at [579, 487] on span "[PERSON_NAME] và [PERSON_NAME] hàng" at bounding box center [637, 494] width 177 height 14
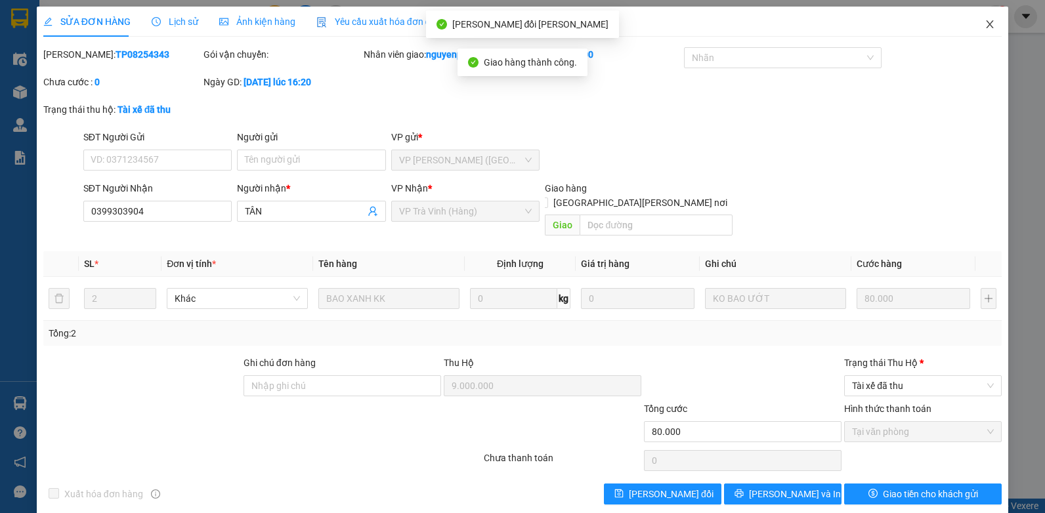
click at [985, 24] on icon "close" at bounding box center [990, 24] width 11 height 11
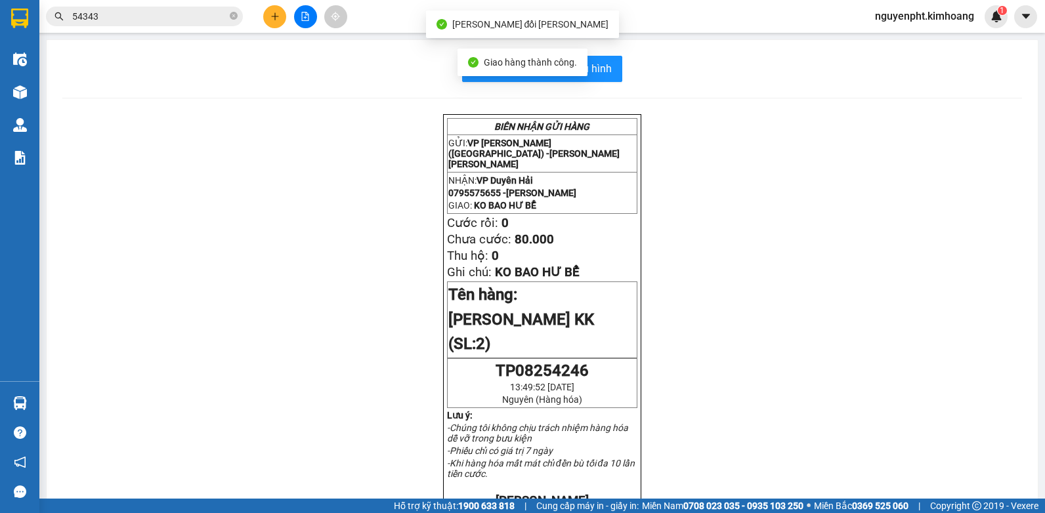
click at [234, 19] on icon "close-circle" at bounding box center [234, 16] width 8 height 8
click at [264, 14] on button at bounding box center [274, 16] width 23 height 23
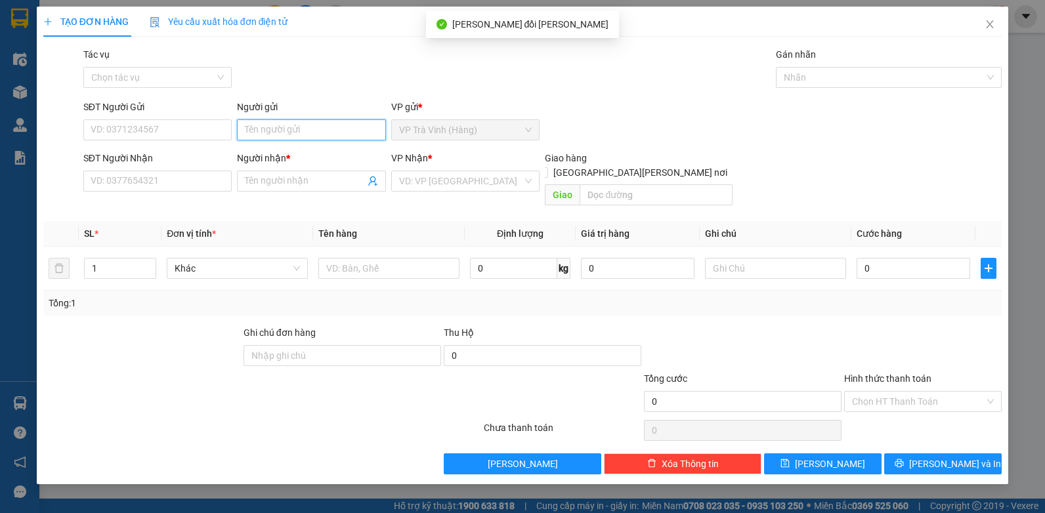
drag, startPoint x: 268, startPoint y: 129, endPoint x: 309, endPoint y: 149, distance: 45.2
click at [267, 129] on input "Người gửi" at bounding box center [311, 129] width 149 height 21
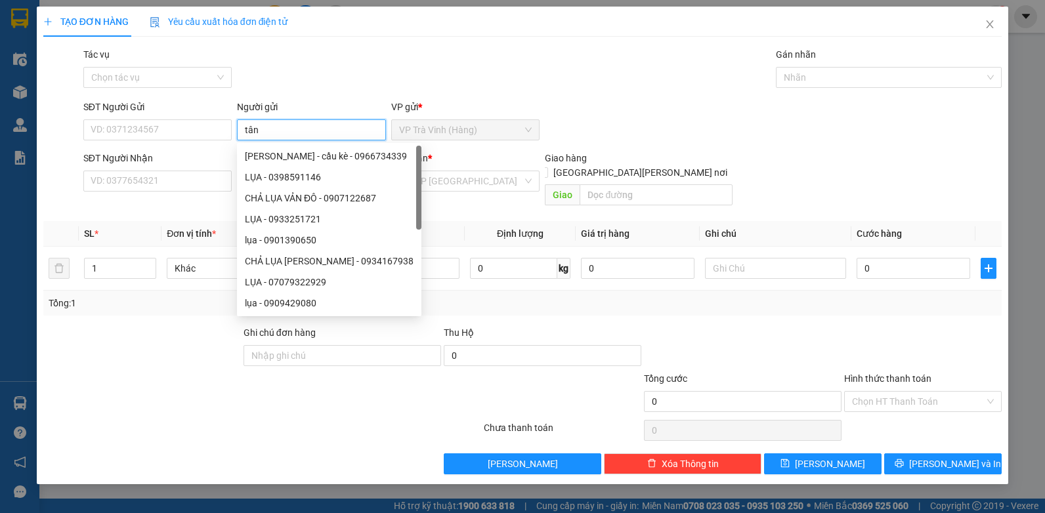
type input "tân"
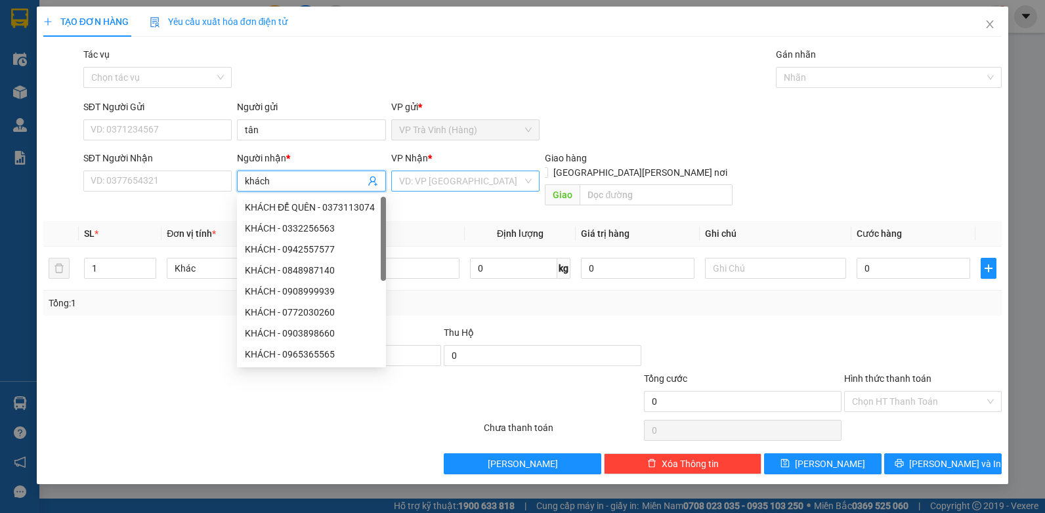
type input "khách"
click at [485, 182] on input "search" at bounding box center [461, 181] width 124 height 20
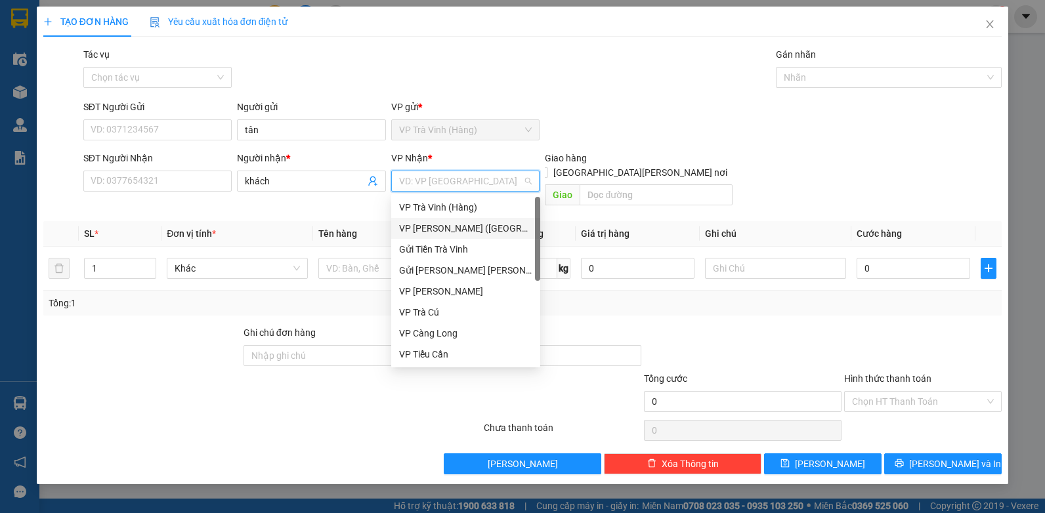
drag, startPoint x: 430, startPoint y: 228, endPoint x: 360, endPoint y: 243, distance: 71.1
click at [428, 228] on div "VP [PERSON_NAME] ([GEOGRAPHIC_DATA])" at bounding box center [465, 228] width 133 height 14
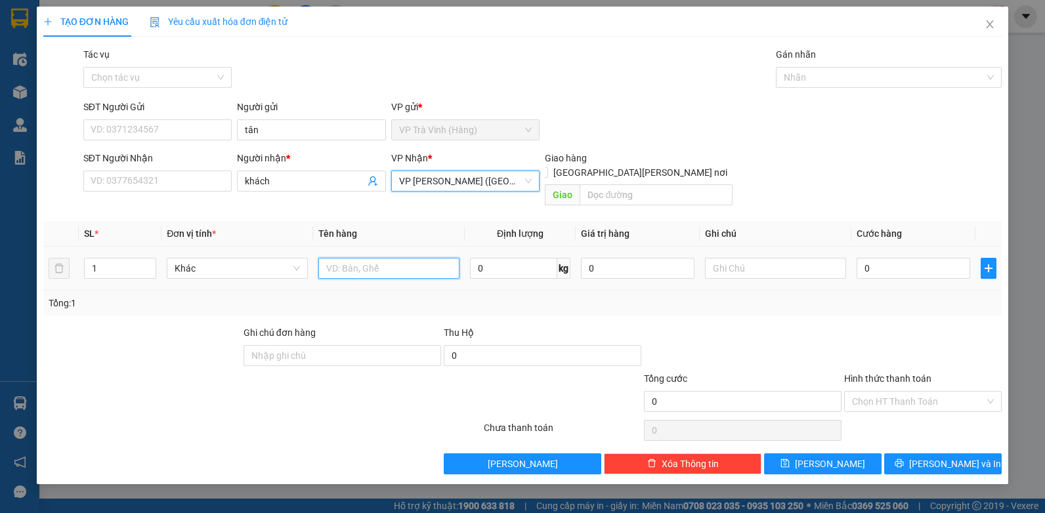
click at [356, 258] on input "text" at bounding box center [388, 268] width 141 height 21
type input "tiền sl4343 9.000.000"
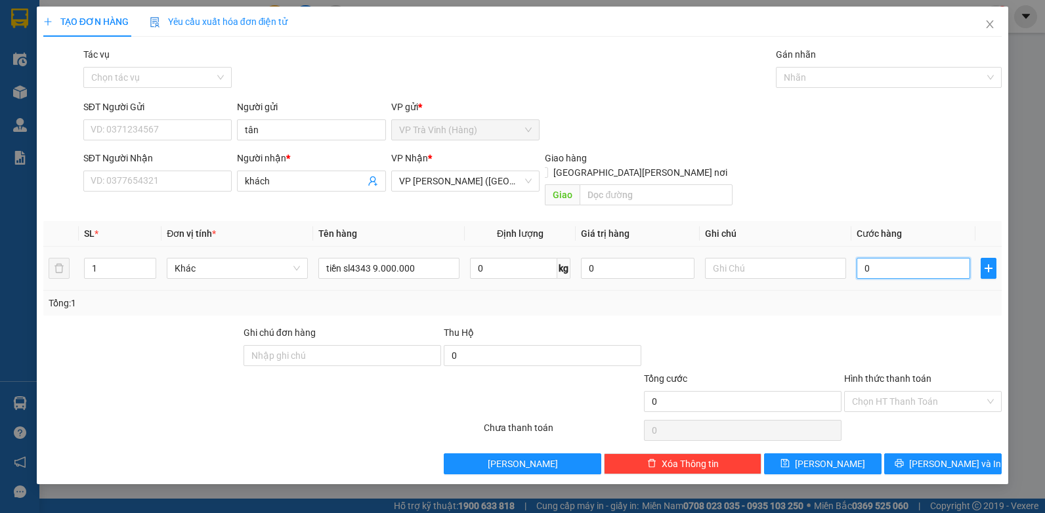
type input "4"
type input "40"
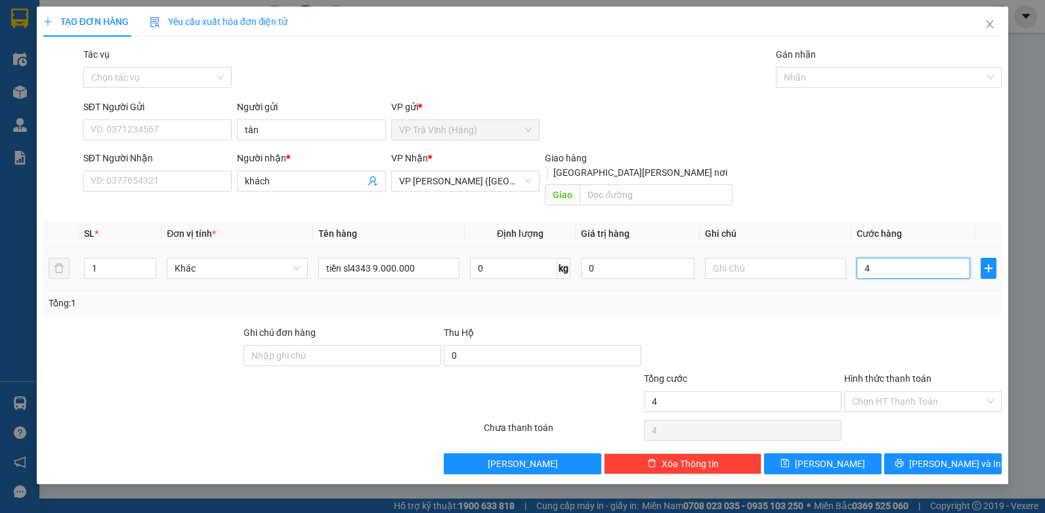
type input "40"
type input "40.000"
click at [114, 75] on input "Tác vụ" at bounding box center [153, 78] width 124 height 20
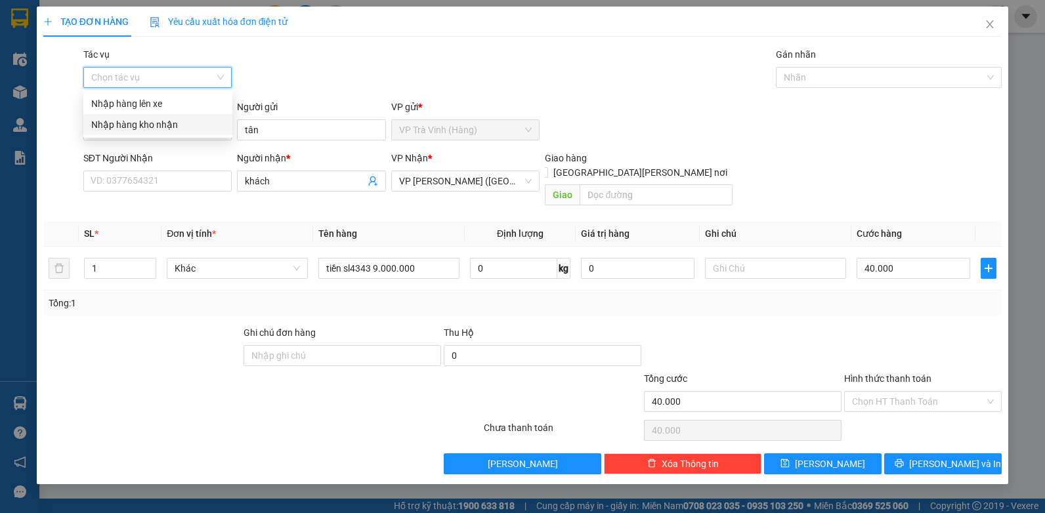
click at [148, 122] on div "Nhập hàng kho nhận" at bounding box center [157, 124] width 133 height 14
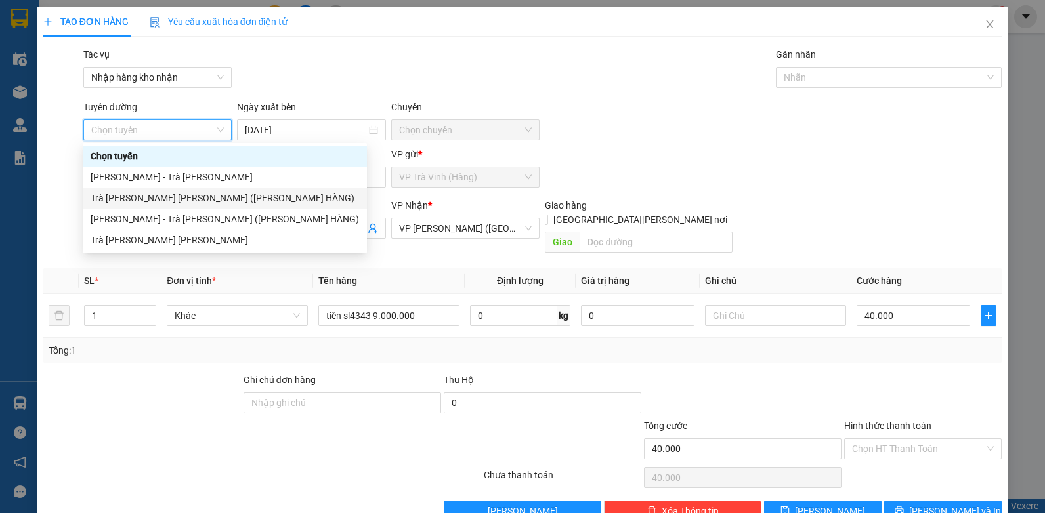
click at [172, 201] on div "Trà [PERSON_NAME] [PERSON_NAME] ([PERSON_NAME] HÀNG)" at bounding box center [225, 198] width 268 height 14
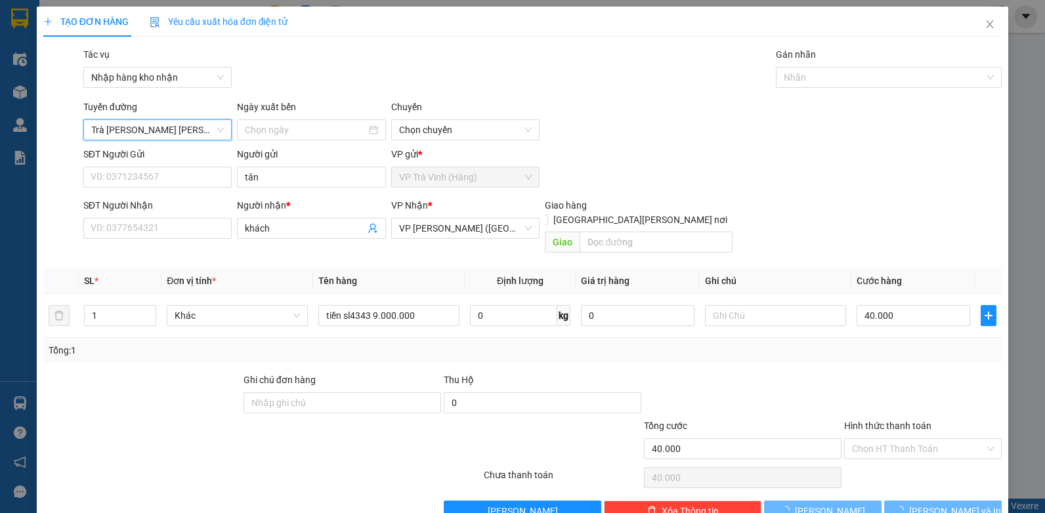
type input "[DATE]"
drag, startPoint x: 882, startPoint y: 79, endPoint x: 872, endPoint y: 87, distance: 12.2
click at [882, 80] on div at bounding box center [882, 78] width 206 height 16
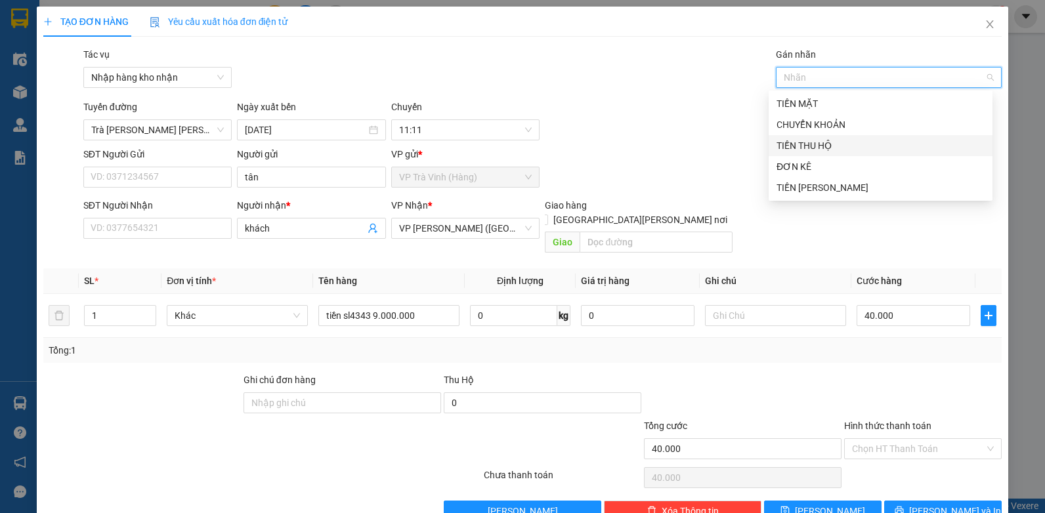
drag, startPoint x: 820, startPoint y: 144, endPoint x: 803, endPoint y: 142, distance: 17.8
click at [817, 146] on div "TIỀN THU HỘ" at bounding box center [881, 145] width 208 height 14
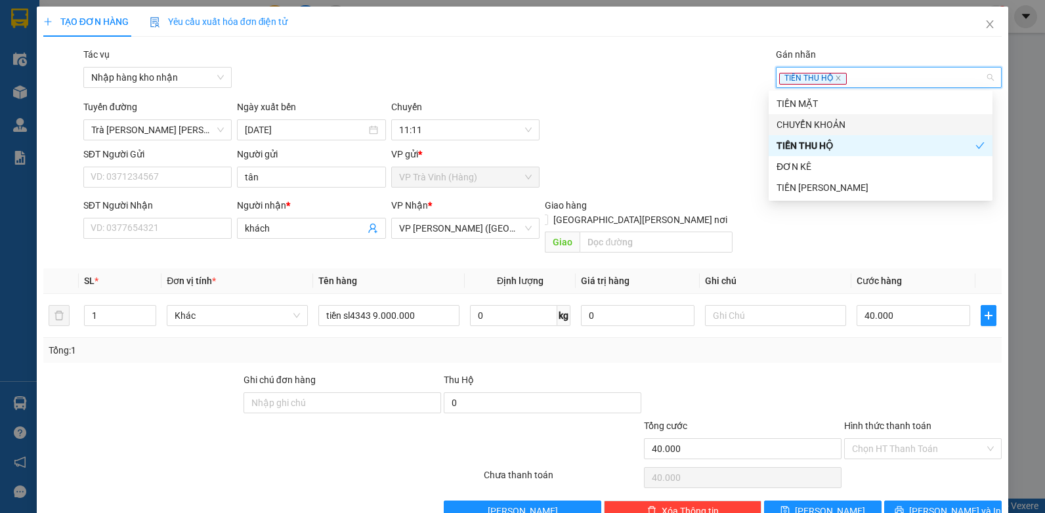
click at [655, 123] on div "[PERSON_NAME] đường [GEOGRAPHIC_DATA][PERSON_NAME][PERSON_NAME] ([PERSON_NAME] …" at bounding box center [543, 120] width 924 height 41
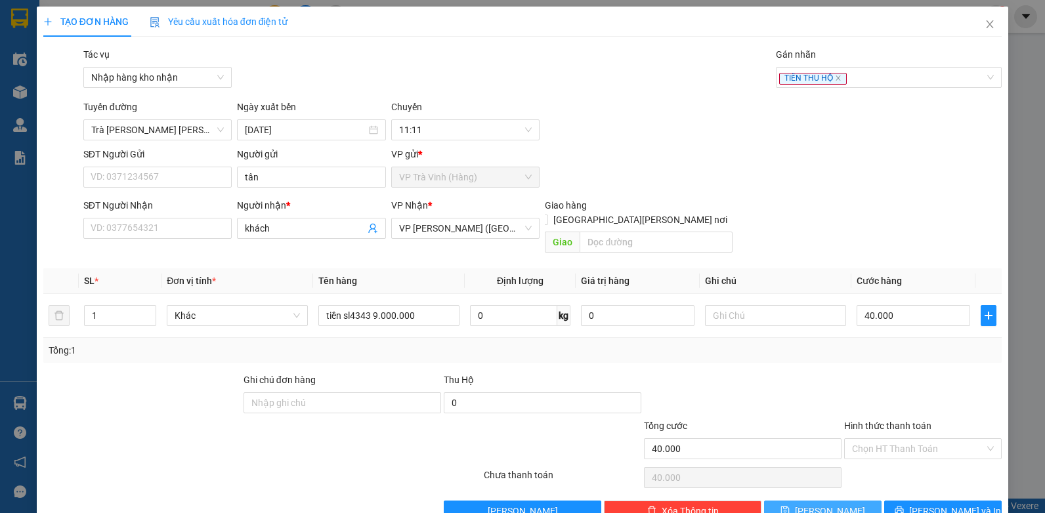
click at [821, 504] on span "[PERSON_NAME]" at bounding box center [830, 511] width 70 height 14
type input "0"
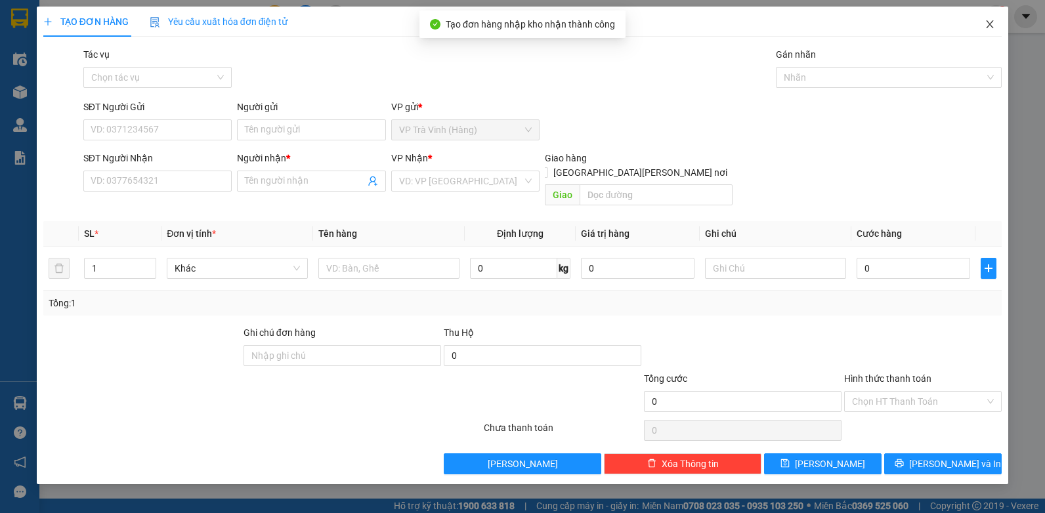
click at [989, 22] on icon "close" at bounding box center [990, 24] width 11 height 11
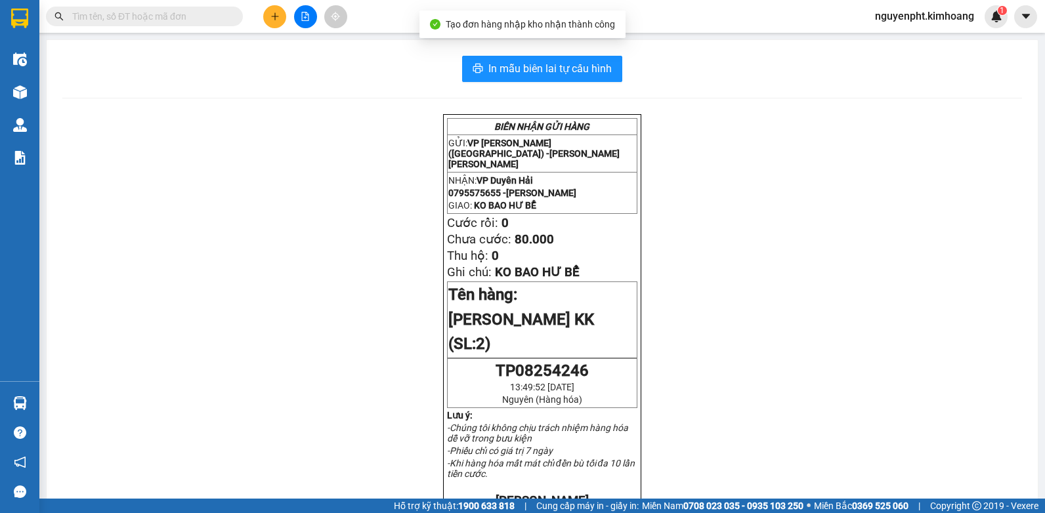
drag, startPoint x: 217, startPoint y: 17, endPoint x: 244, endPoint y: 24, distance: 27.9
click at [242, 24] on div at bounding box center [128, 17] width 256 height 20
click at [274, 16] on icon "plus" at bounding box center [274, 16] width 9 height 9
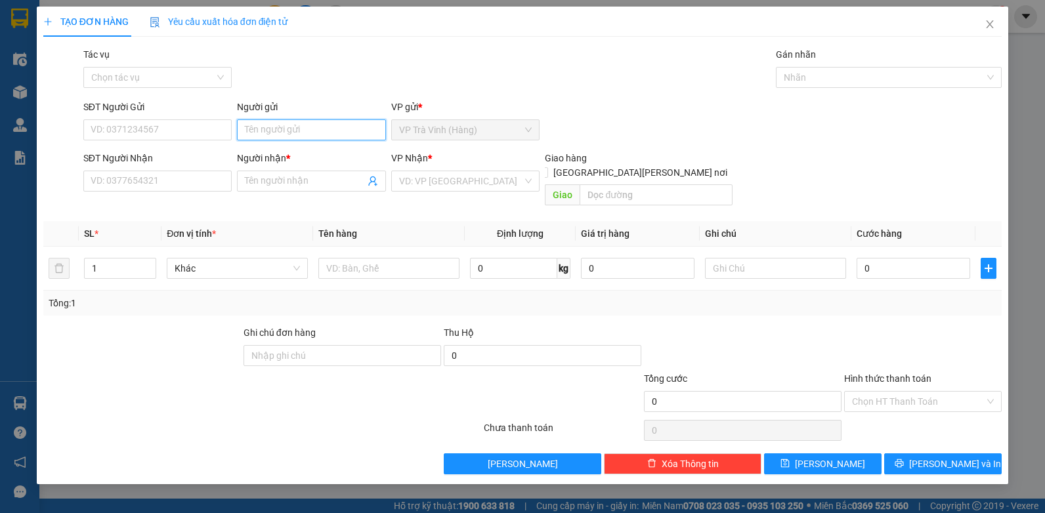
click at [301, 127] on input "Người gửi" at bounding box center [311, 129] width 149 height 21
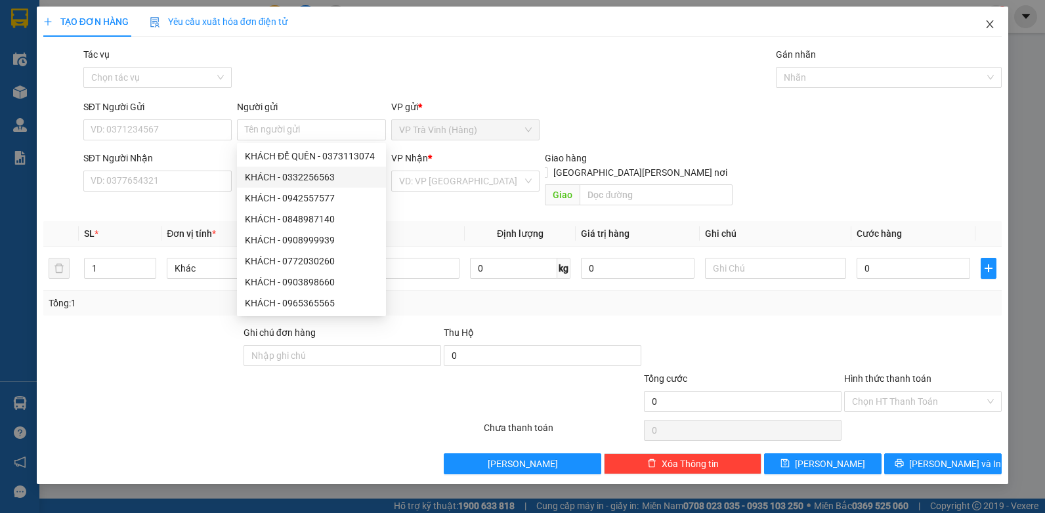
click at [989, 22] on icon "close" at bounding box center [990, 24] width 11 height 11
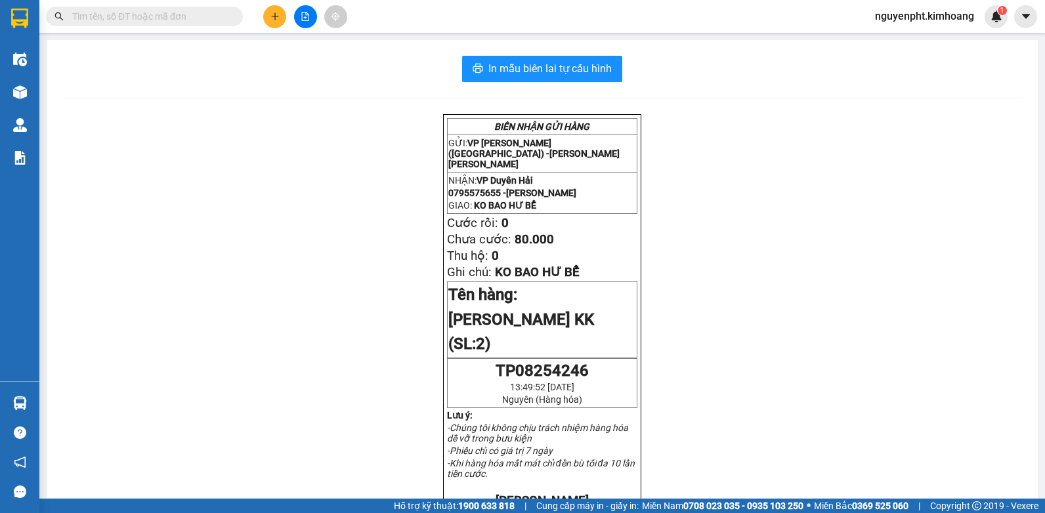
click at [202, 7] on span at bounding box center [144, 17] width 197 height 20
click at [200, 12] on input "text" at bounding box center [149, 16] width 155 height 14
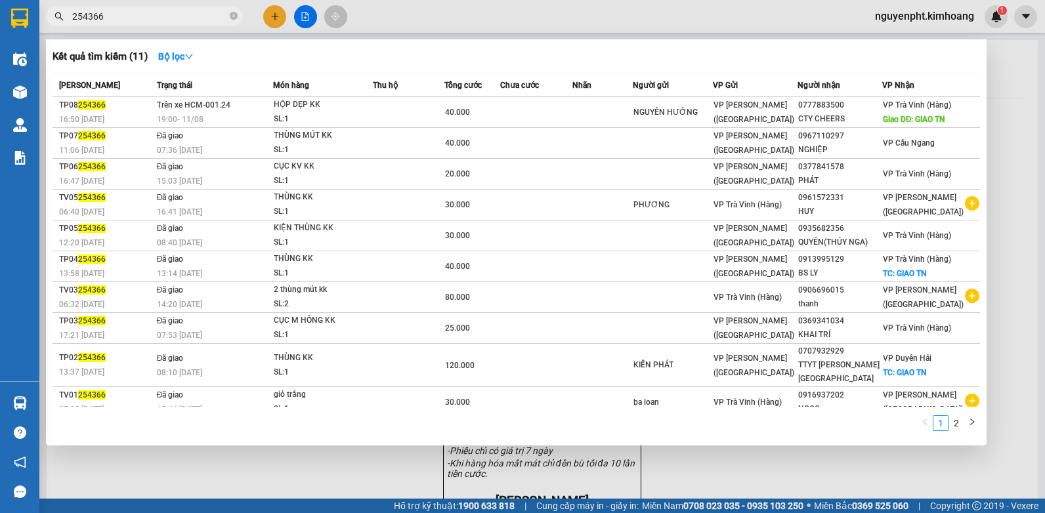
click at [0, 51] on html "Kết quả [PERSON_NAME] ( 11 ) Bộ lọc Mã ĐH Trạng thái Món hàng Thu hộ Tổng [PERS…" at bounding box center [522, 256] width 1045 height 513
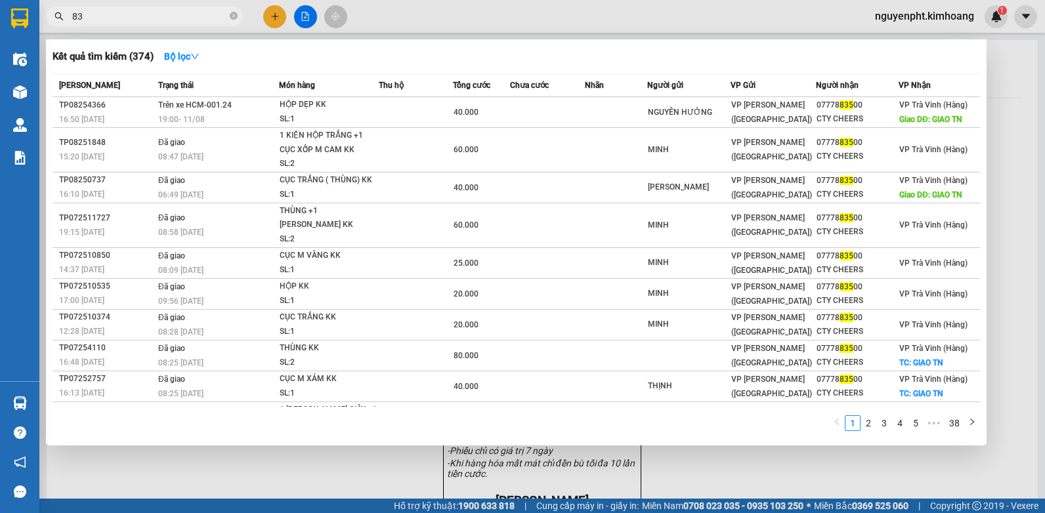
type input "8"
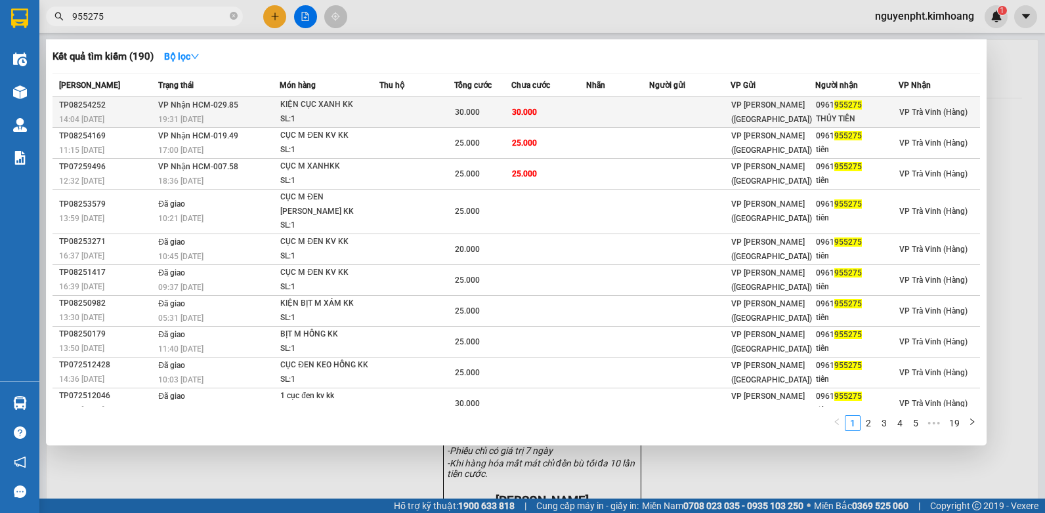
type input "955275"
click at [570, 110] on td "30.000" at bounding box center [548, 112] width 75 height 31
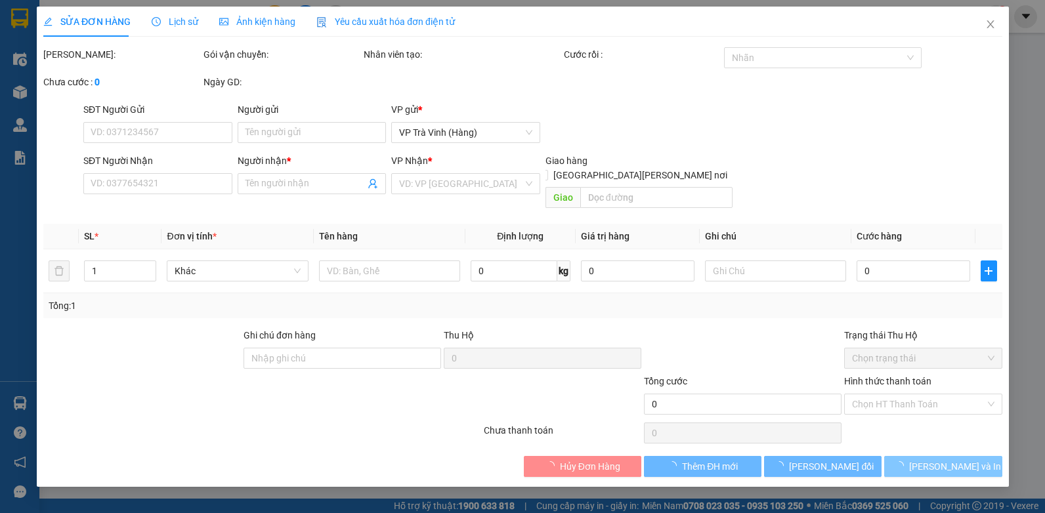
type input "0961955275"
type input "THỦY TIÊN"
type input "30.000"
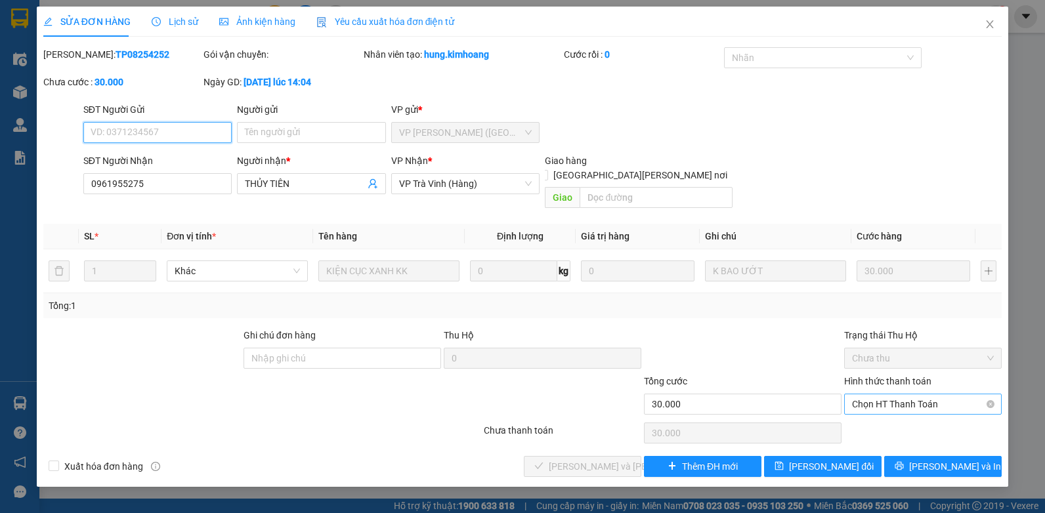
click at [895, 394] on span "Chọn HT Thanh Toán" at bounding box center [923, 404] width 142 height 20
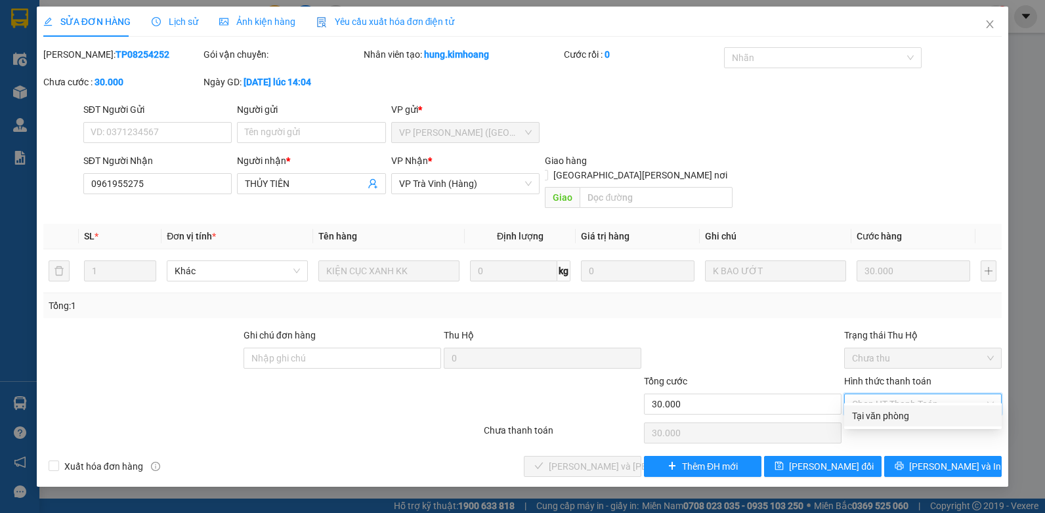
click at [883, 414] on div "Tại văn phòng" at bounding box center [923, 416] width 142 height 14
type input "0"
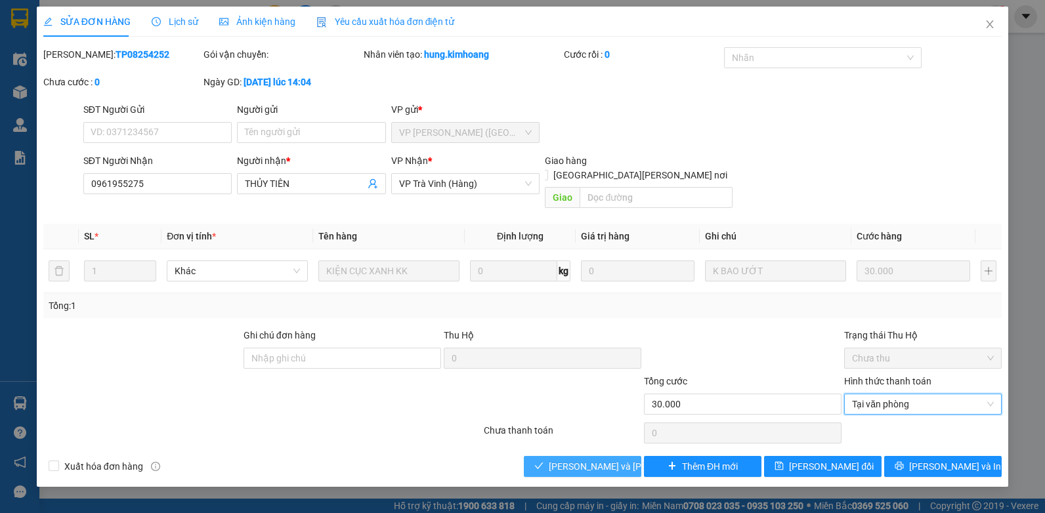
click at [589, 459] on span "[PERSON_NAME] và [PERSON_NAME] hàng" at bounding box center [637, 466] width 177 height 14
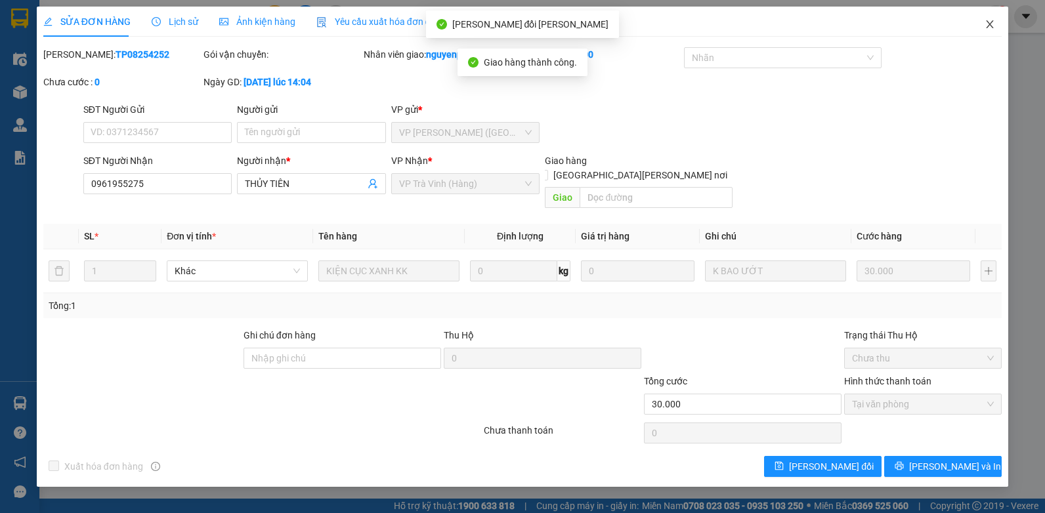
click at [989, 24] on icon "close" at bounding box center [990, 24] width 7 height 8
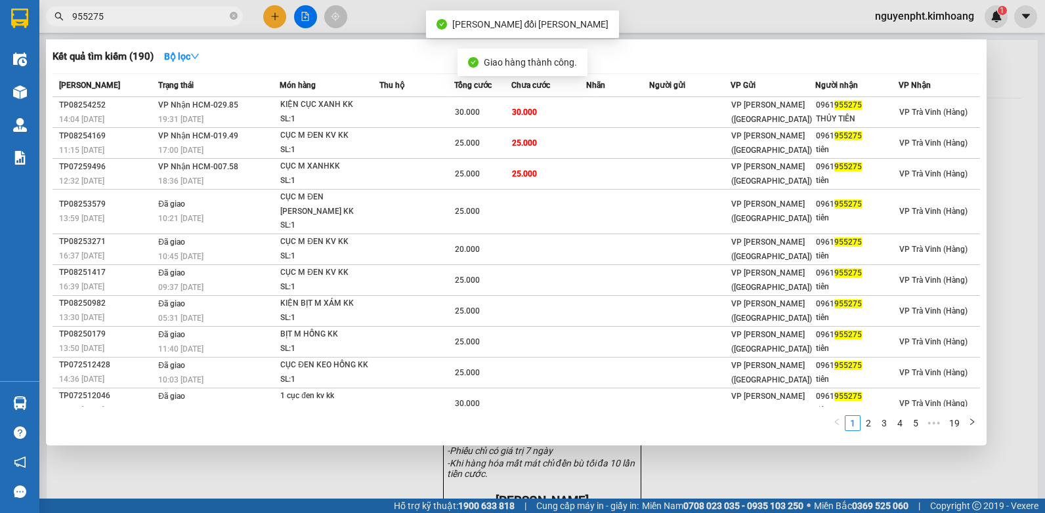
click at [143, 19] on input "955275" at bounding box center [149, 16] width 155 height 14
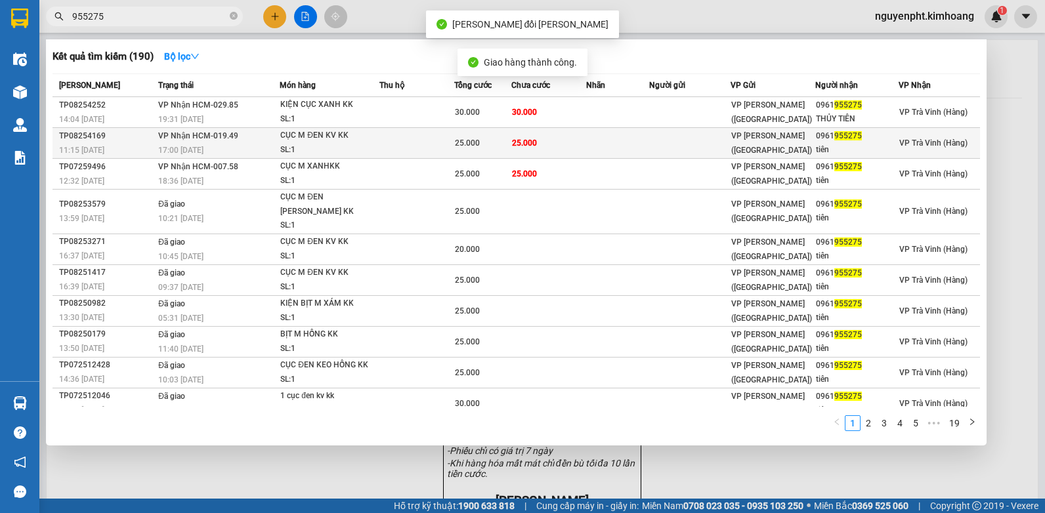
click at [341, 137] on div "CỤC M ĐEN KV KK" at bounding box center [329, 136] width 98 height 14
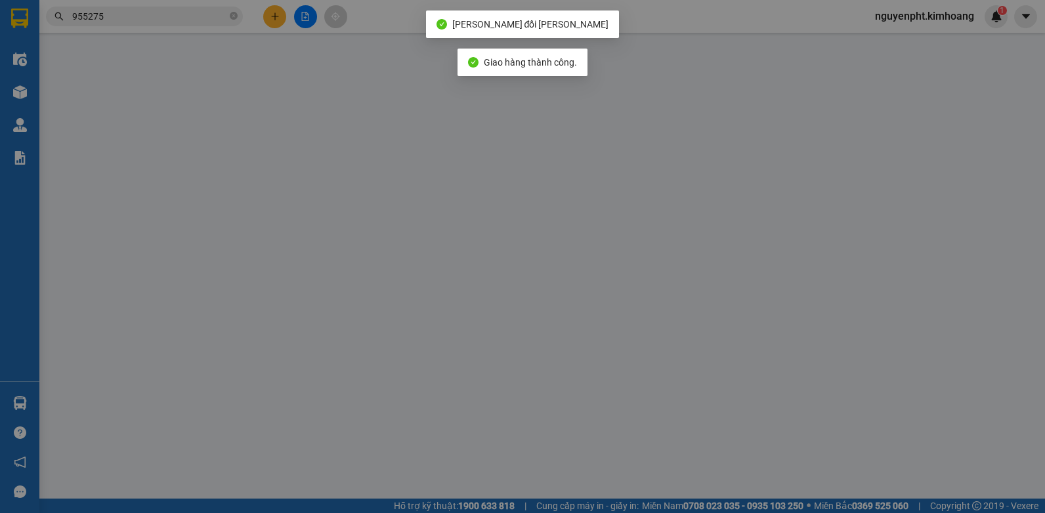
type input "0961955275"
type input "tiên"
type input "25.000"
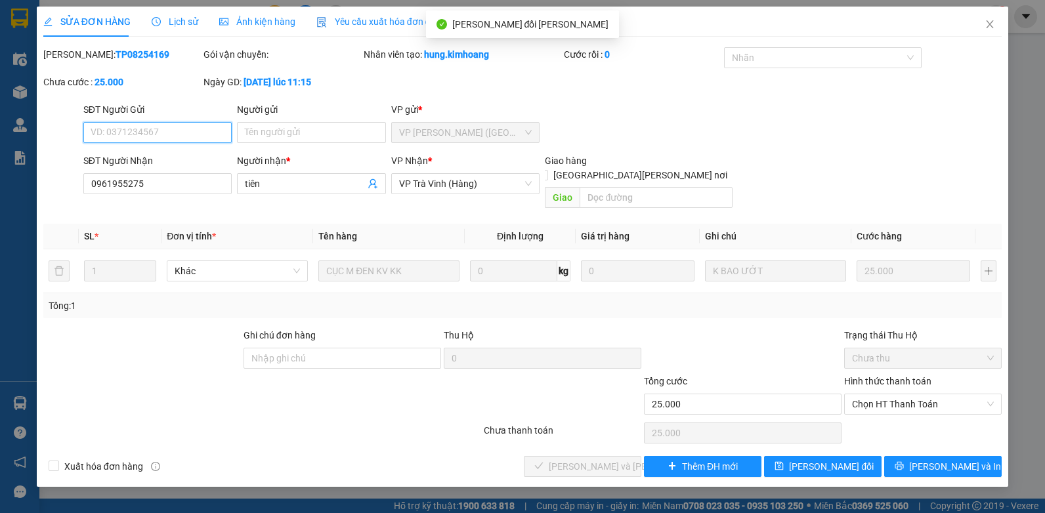
drag, startPoint x: 908, startPoint y: 388, endPoint x: 906, endPoint y: 402, distance: 14.7
click at [908, 394] on span "Chọn HT Thanh Toán" at bounding box center [923, 404] width 142 height 20
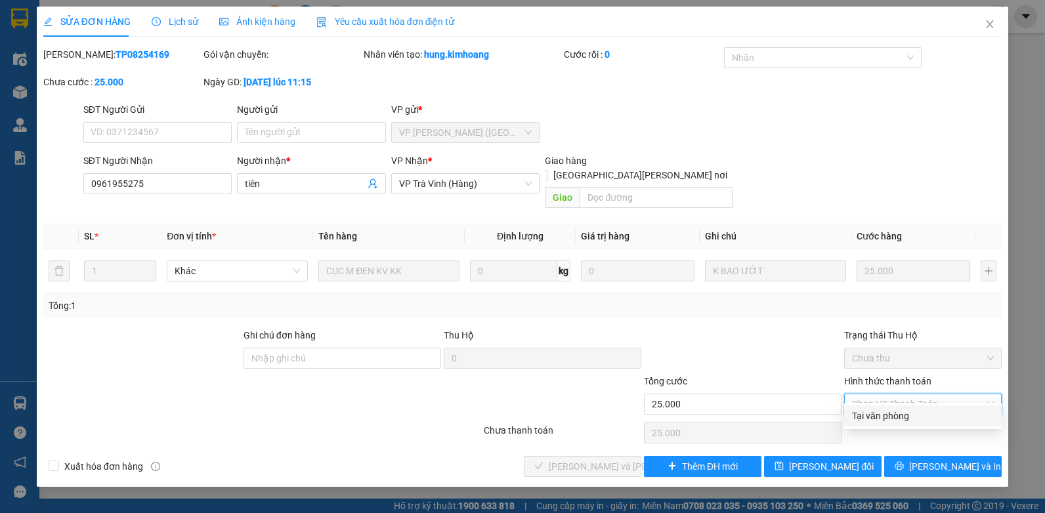
drag, startPoint x: 896, startPoint y: 417, endPoint x: 830, endPoint y: 417, distance: 66.3
click at [895, 417] on div "Tại văn phòng" at bounding box center [923, 416] width 142 height 14
type input "0"
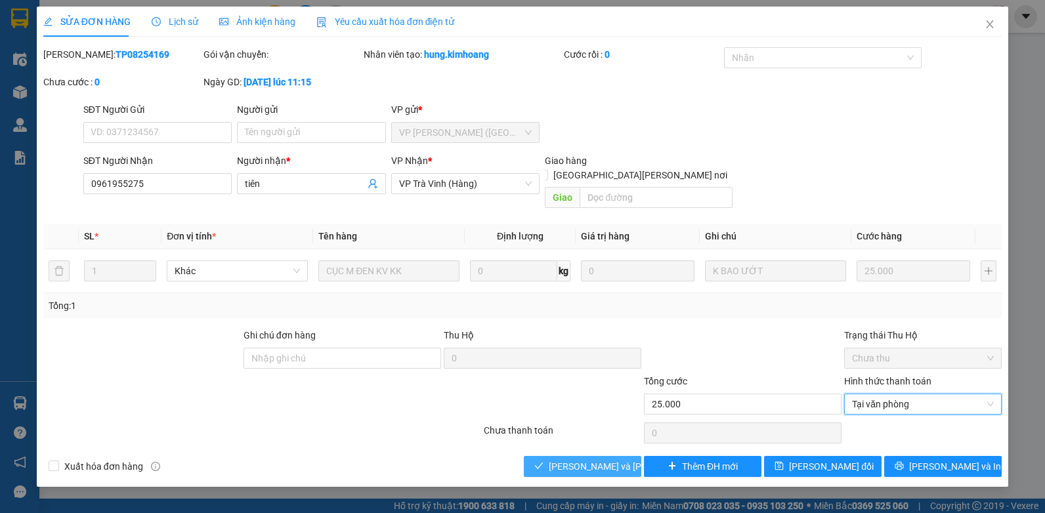
click at [608, 459] on span "[PERSON_NAME] và [PERSON_NAME] hàng" at bounding box center [637, 466] width 177 height 14
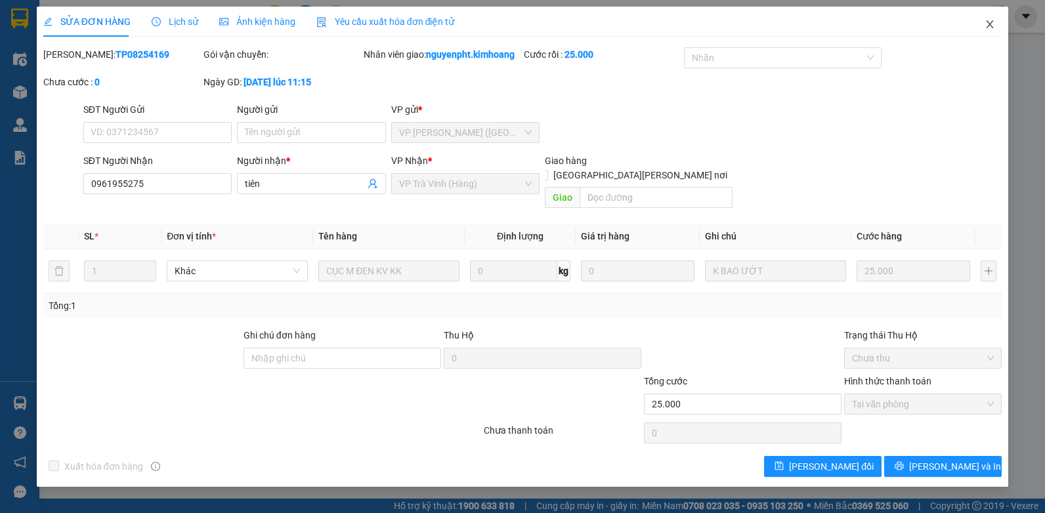
click at [992, 23] on icon "close" at bounding box center [990, 24] width 11 height 11
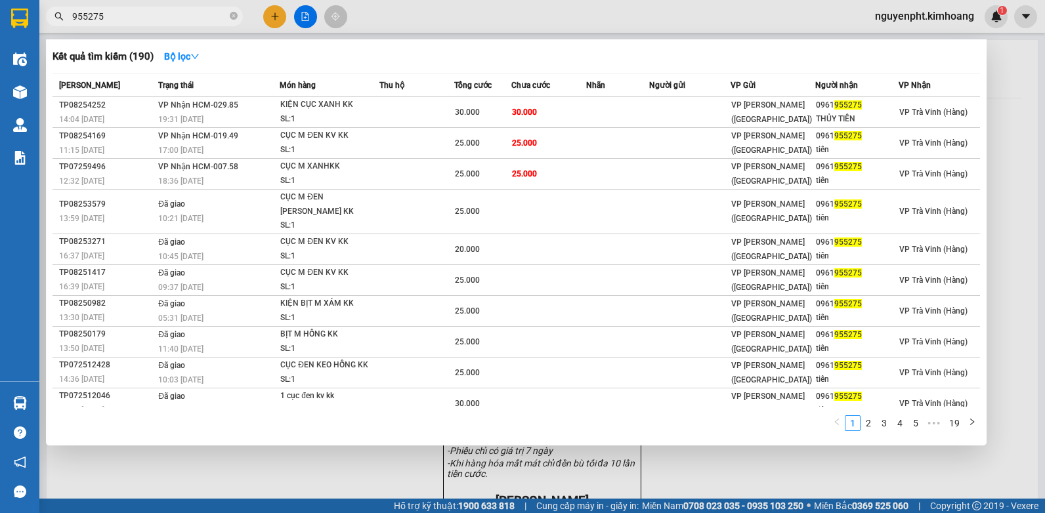
drag, startPoint x: 221, startPoint y: 19, endPoint x: -3, endPoint y: 105, distance: 239.8
click at [0, 105] on html "Kết quả [PERSON_NAME] ( 190 ) Bộ lọc Mã ĐH Trạng thái Món hàng Thu hộ Tổng [PER…" at bounding box center [522, 256] width 1045 height 513
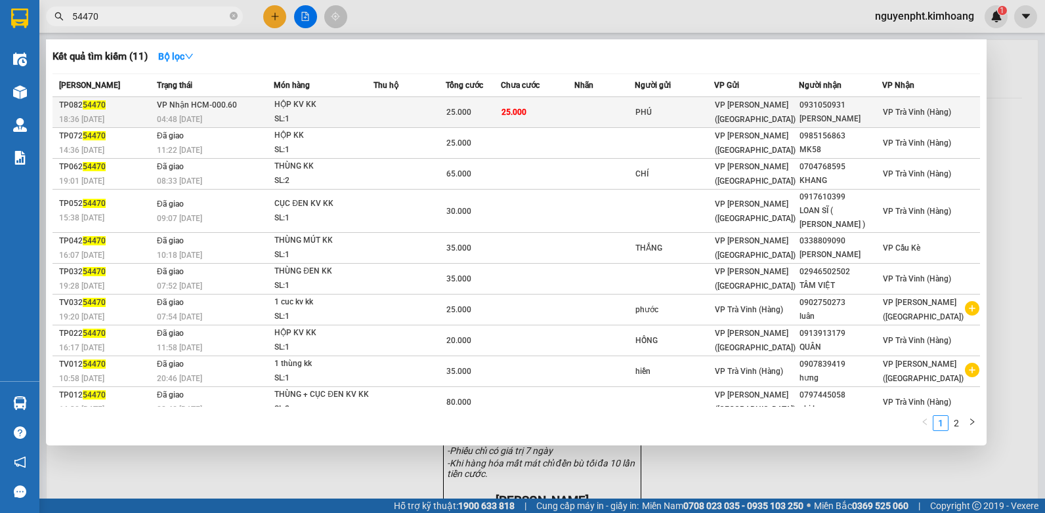
type input "54470"
click at [454, 110] on td "25.000" at bounding box center [474, 112] width 56 height 31
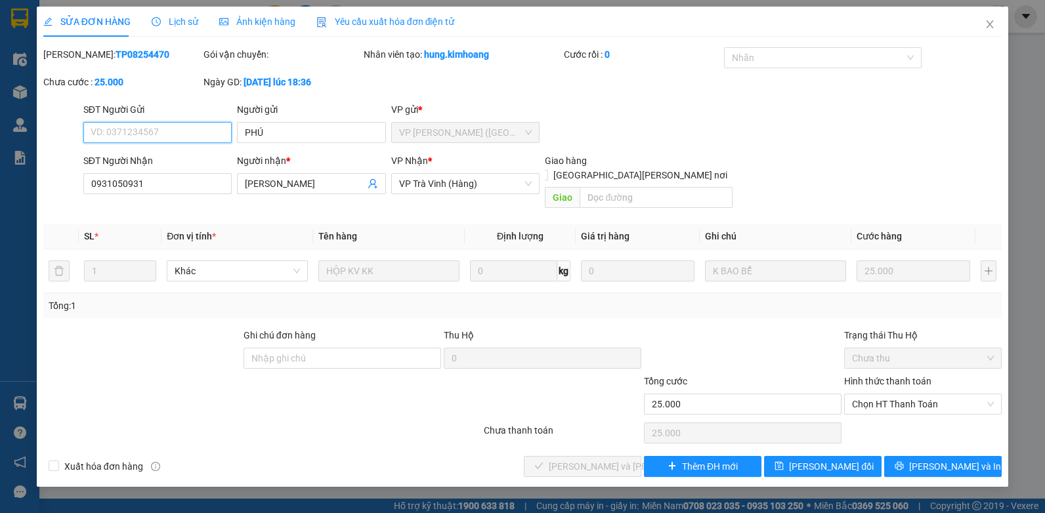
drag, startPoint x: 899, startPoint y: 391, endPoint x: 861, endPoint y: 373, distance: 41.7
click at [893, 394] on span "Chọn HT Thanh Toán" at bounding box center [923, 404] width 142 height 20
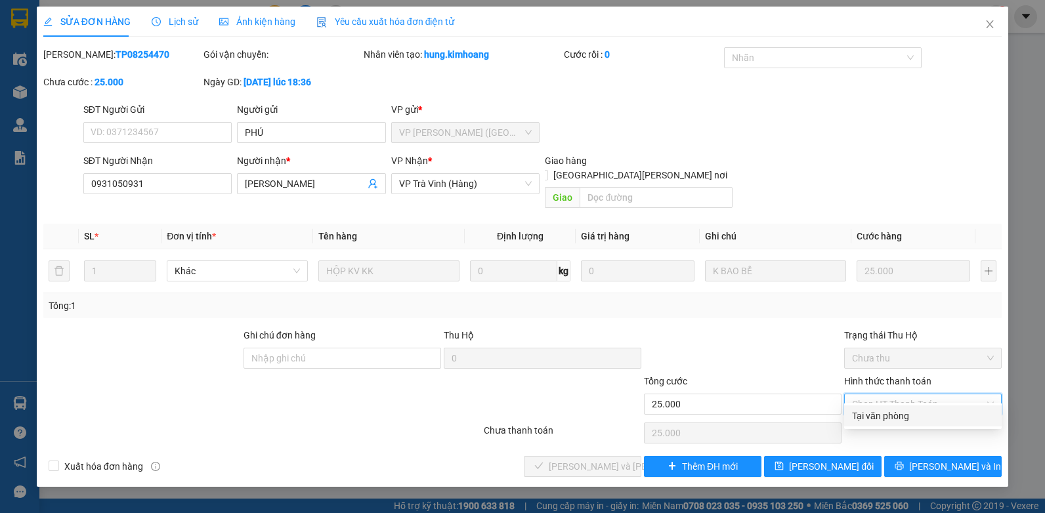
click at [883, 425] on div "Tại văn phòng" at bounding box center [923, 416] width 158 height 21
type input "0"
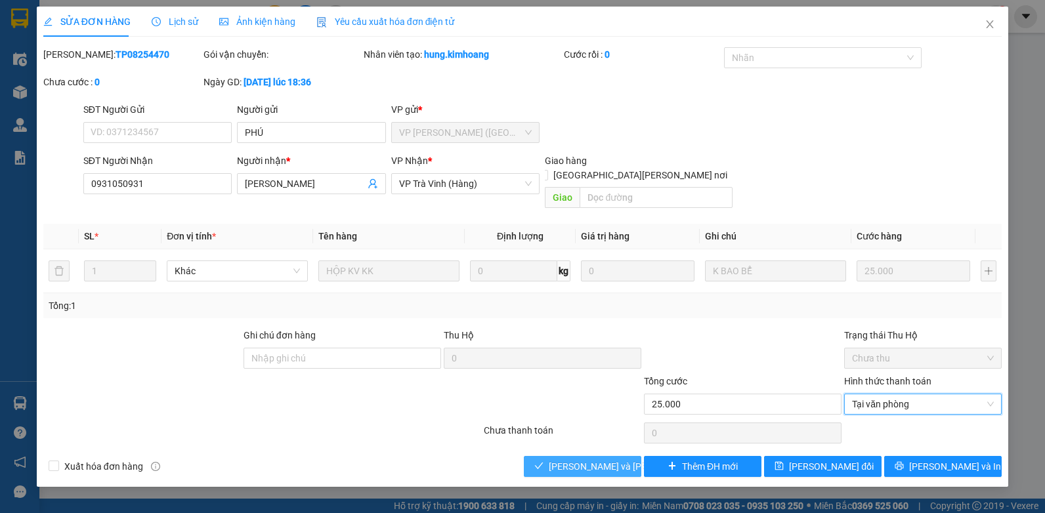
click at [554, 459] on span "[PERSON_NAME] và [PERSON_NAME] hàng" at bounding box center [637, 466] width 177 height 14
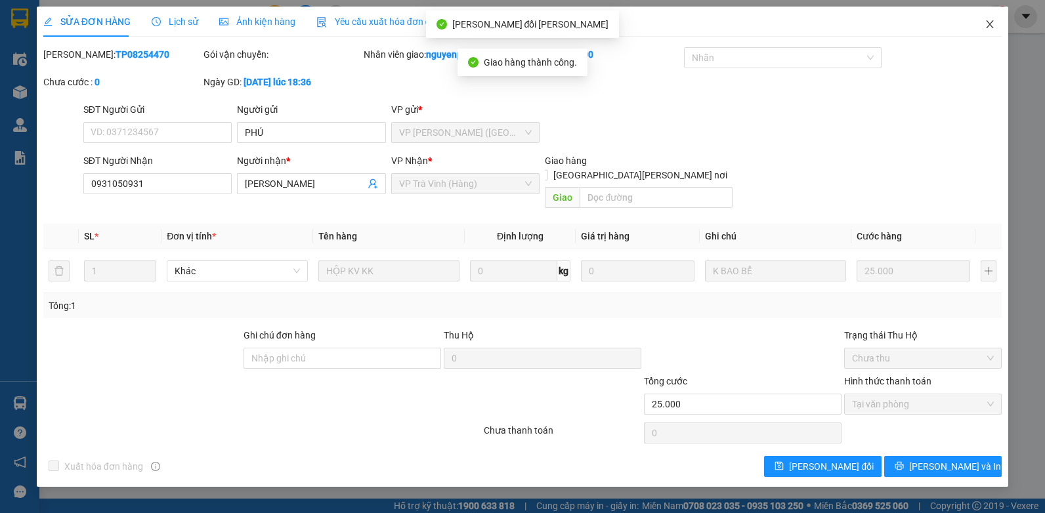
click at [990, 29] on icon "close" at bounding box center [990, 24] width 11 height 11
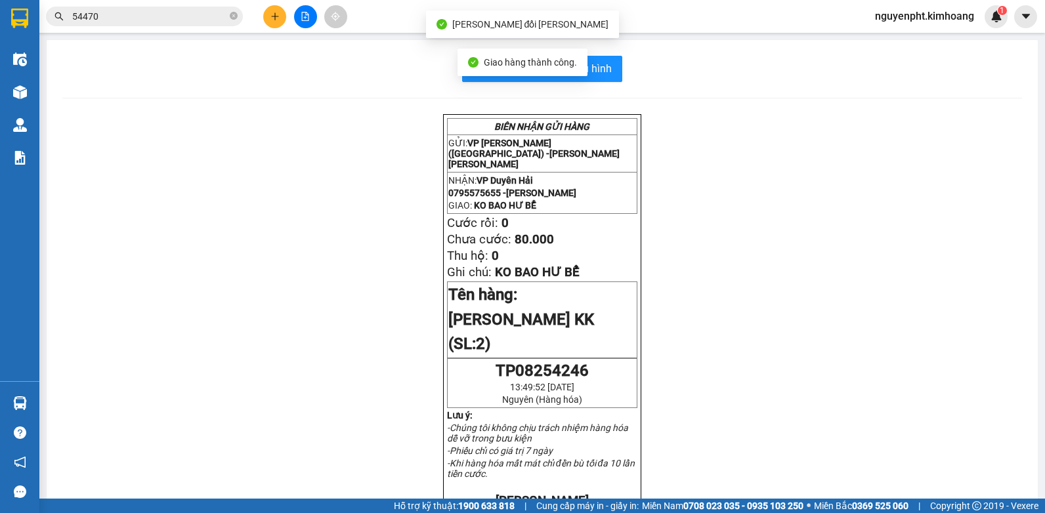
drag, startPoint x: 202, startPoint y: 18, endPoint x: 0, endPoint y: 18, distance: 202.2
click at [0, 18] on html "Kết quả [PERSON_NAME] ( 11 ) Bộ lọc Mã ĐH Trạng thái Món hàng Thu hộ Tổng [PERS…" at bounding box center [522, 256] width 1045 height 513
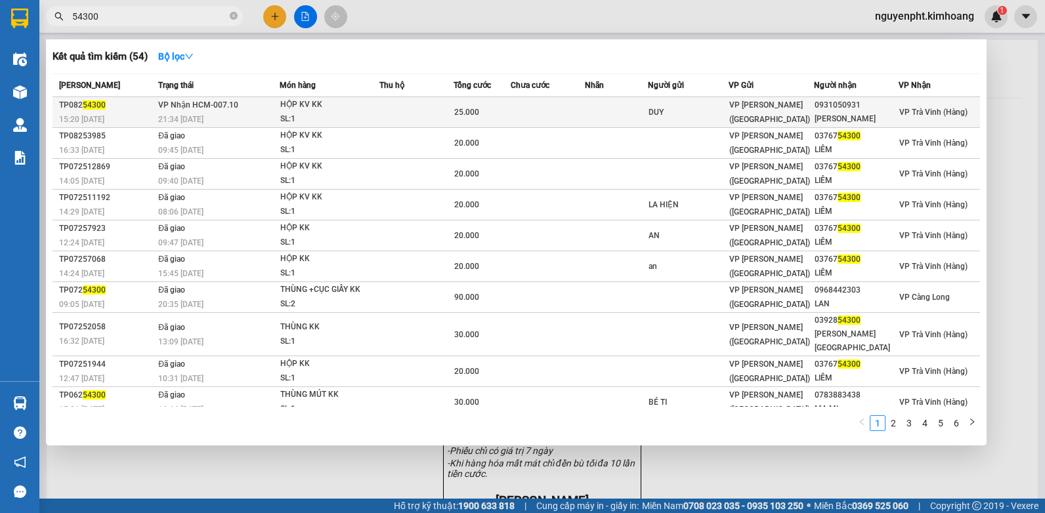
type input "54300"
click at [448, 113] on td at bounding box center [416, 112] width 74 height 31
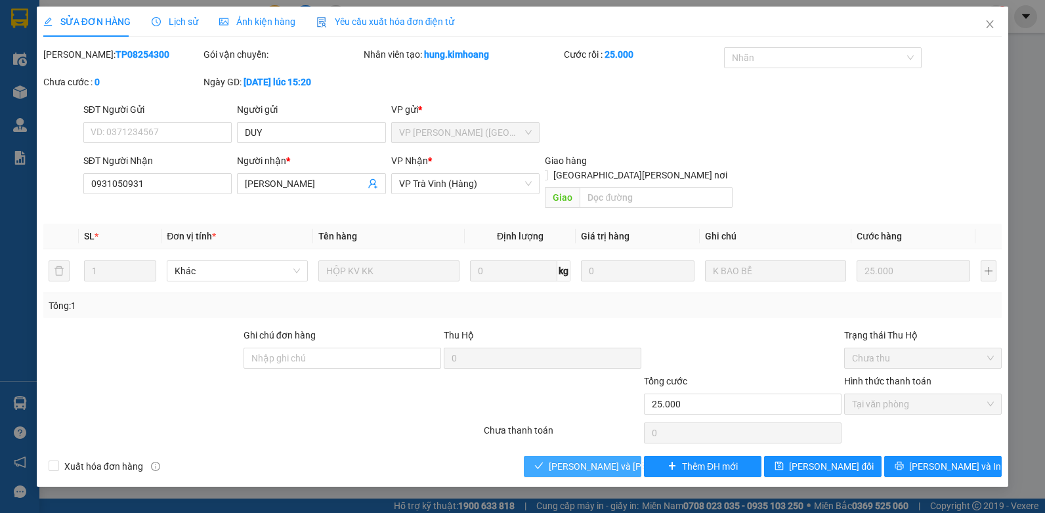
click at [585, 459] on span "[PERSON_NAME] và [PERSON_NAME] hàng" at bounding box center [637, 466] width 177 height 14
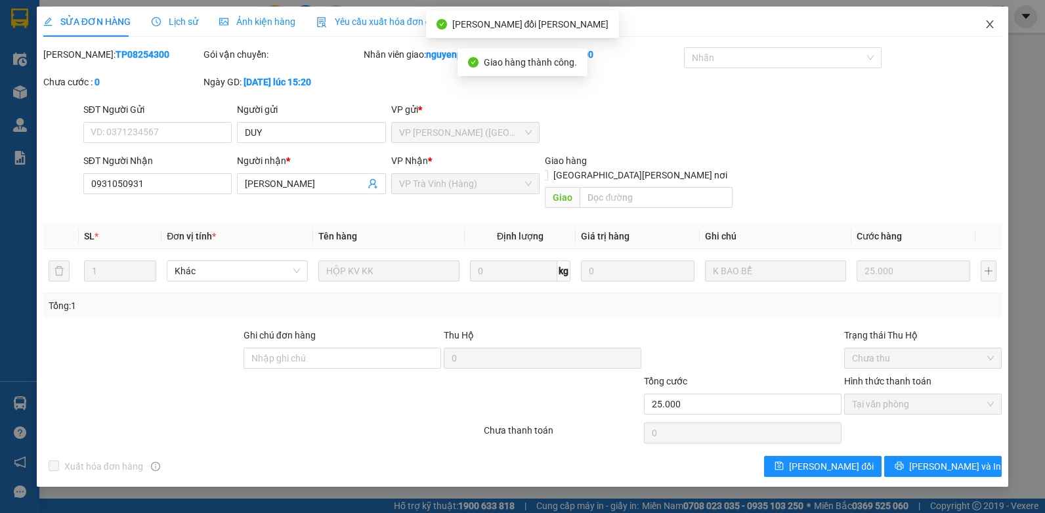
drag, startPoint x: 989, startPoint y: 23, endPoint x: 940, endPoint y: 11, distance: 50.0
click at [988, 22] on icon "close" at bounding box center [990, 24] width 7 height 8
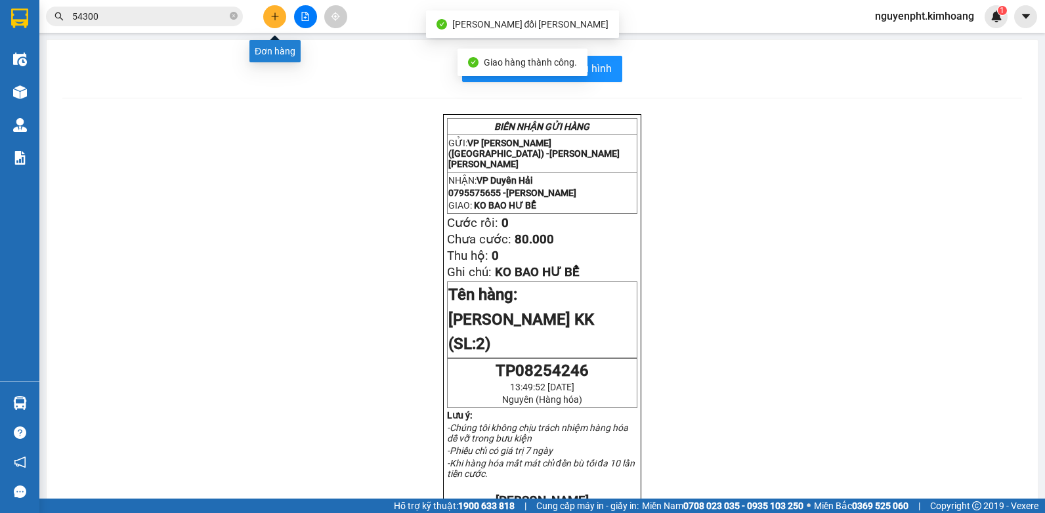
click at [274, 11] on button at bounding box center [274, 16] width 23 height 23
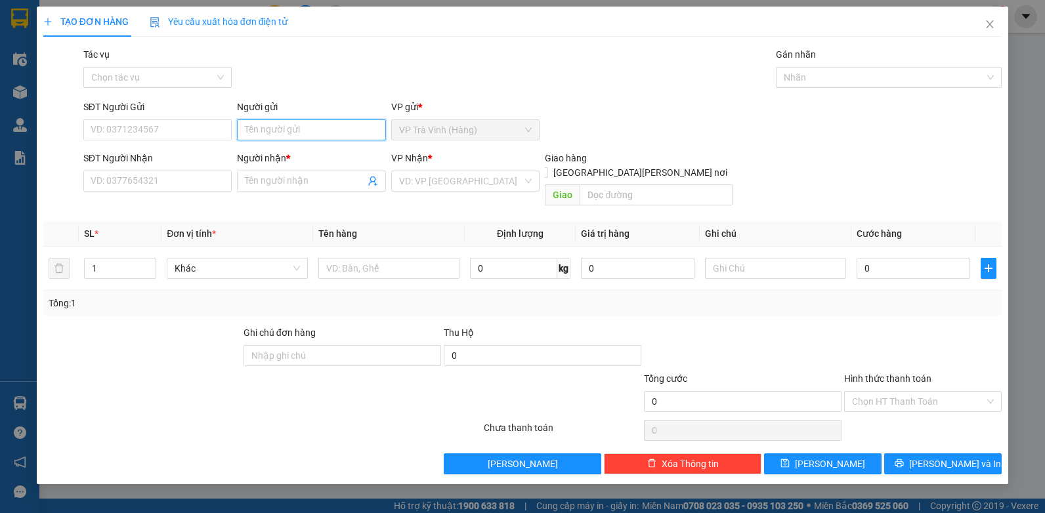
click at [337, 132] on input "Người gửi" at bounding box center [311, 129] width 149 height 21
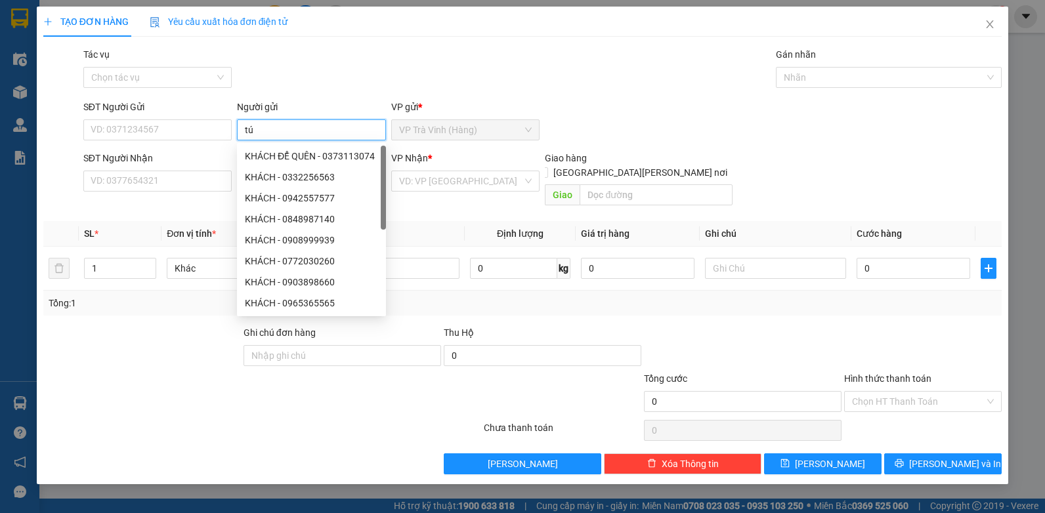
type input "tú"
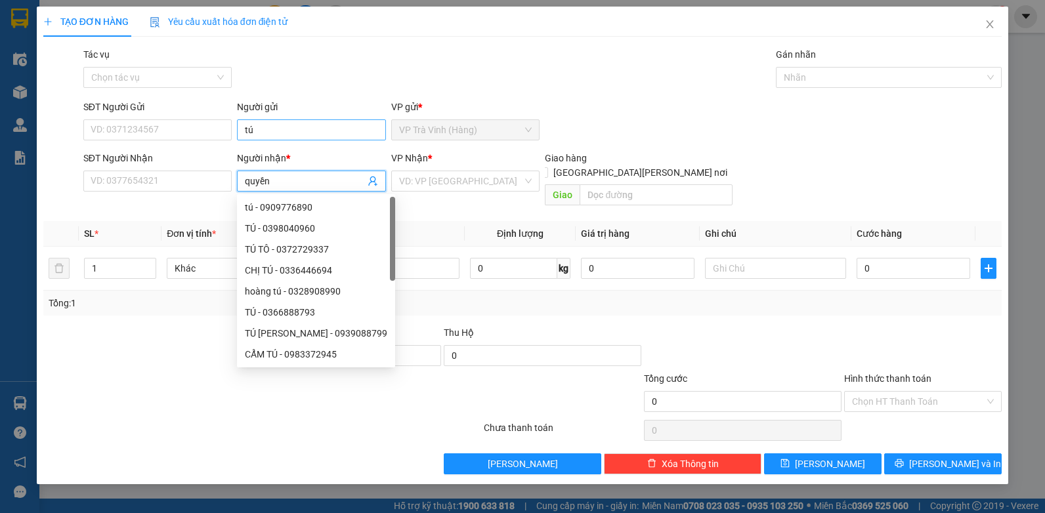
type input "quyền"
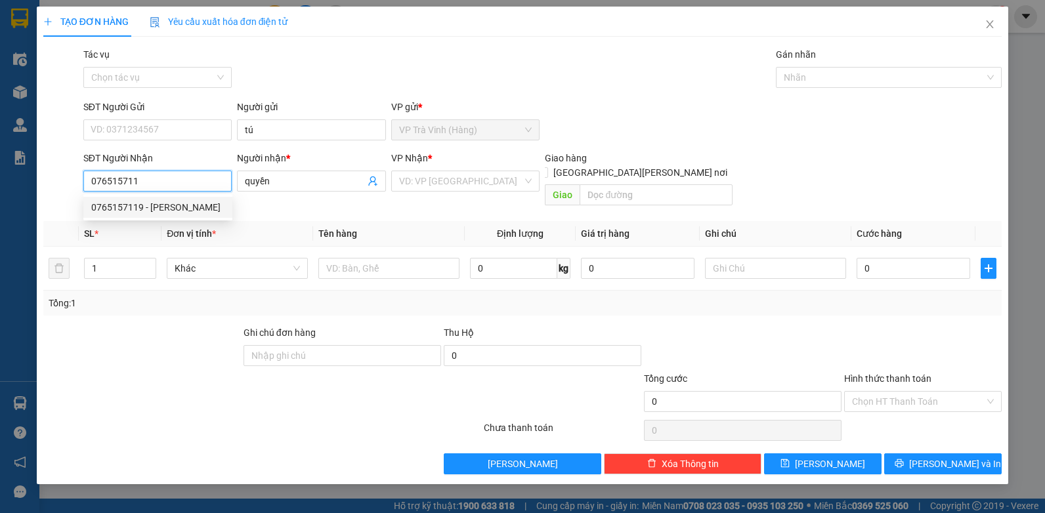
click at [171, 203] on div "0765157119 - [PERSON_NAME]" at bounding box center [157, 207] width 133 height 14
type input "0765157119"
type input "[PERSON_NAME]"
type input "420.000"
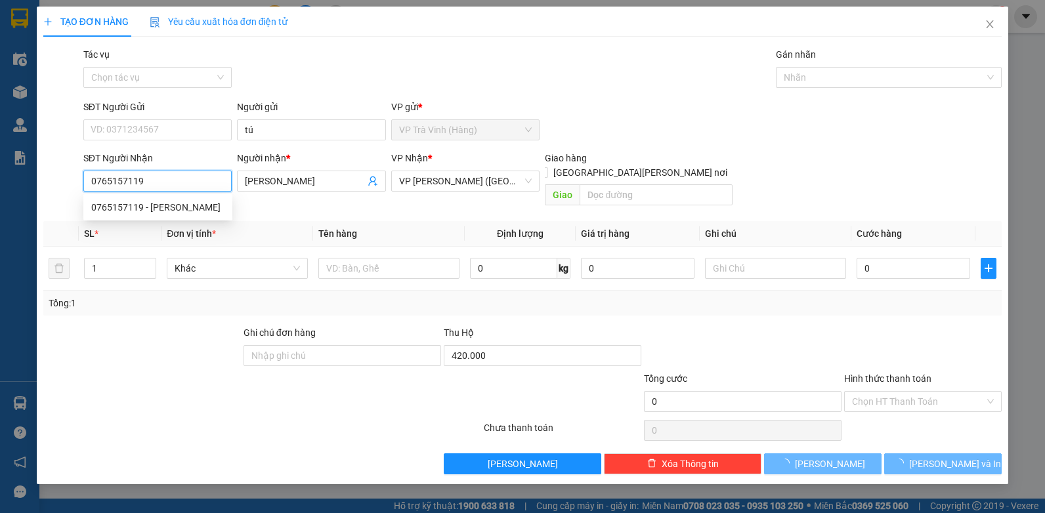
type input "25.000"
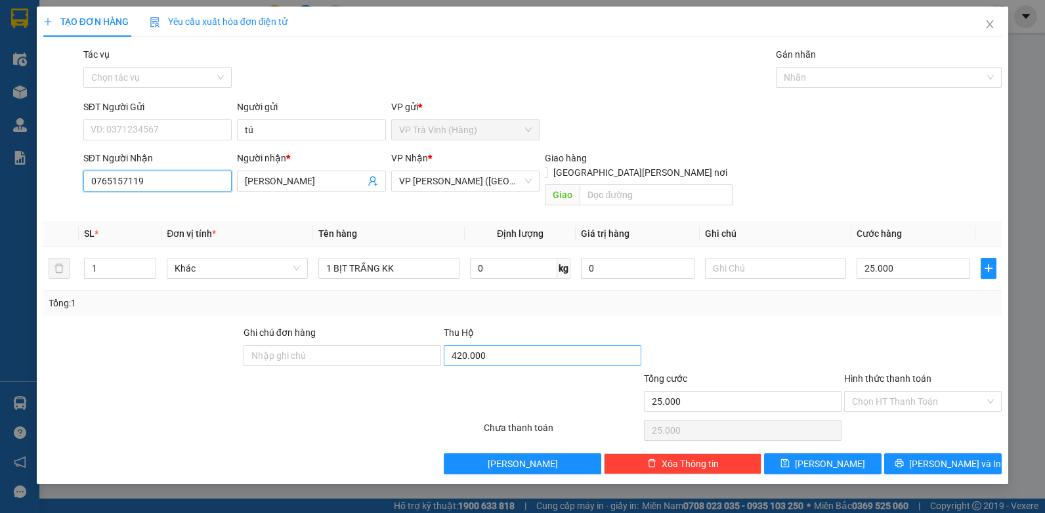
type input "0765157119"
click at [461, 345] on input "420.000" at bounding box center [543, 355] width 198 height 21
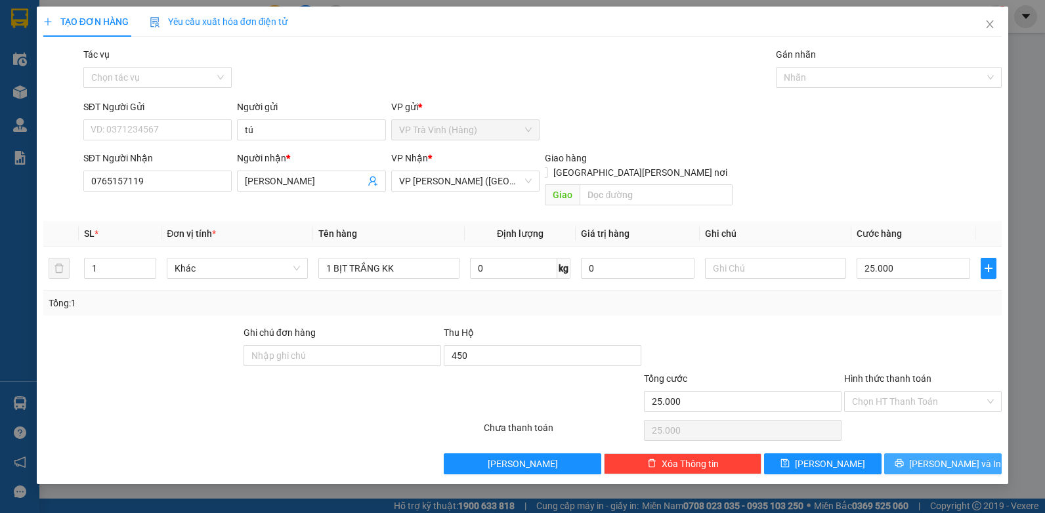
type input "450.000"
click at [951, 457] on span "[PERSON_NAME] và In" at bounding box center [955, 464] width 92 height 14
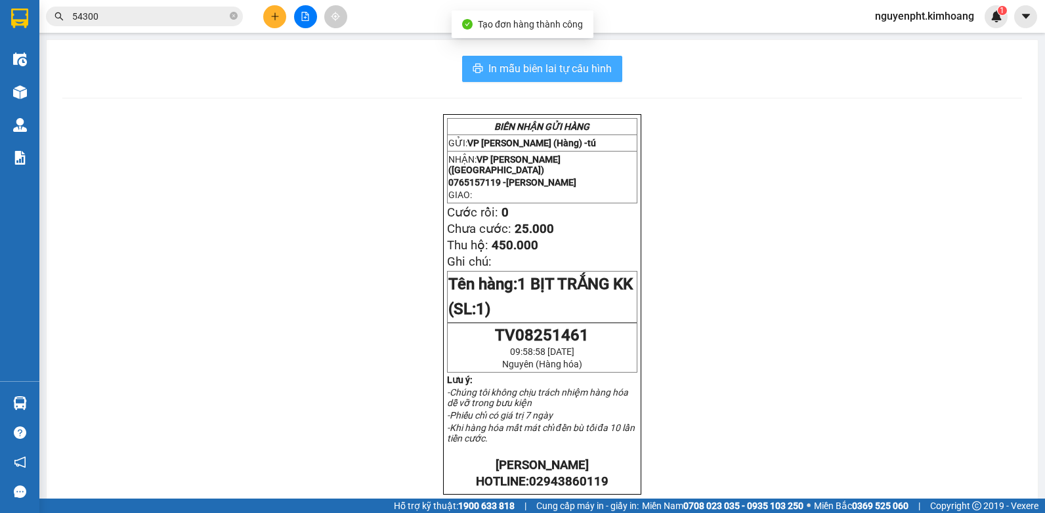
drag, startPoint x: 547, startPoint y: 64, endPoint x: 530, endPoint y: 72, distance: 18.8
click at [546, 66] on span "In mẫu biên lai tự cấu hình" at bounding box center [549, 68] width 123 height 16
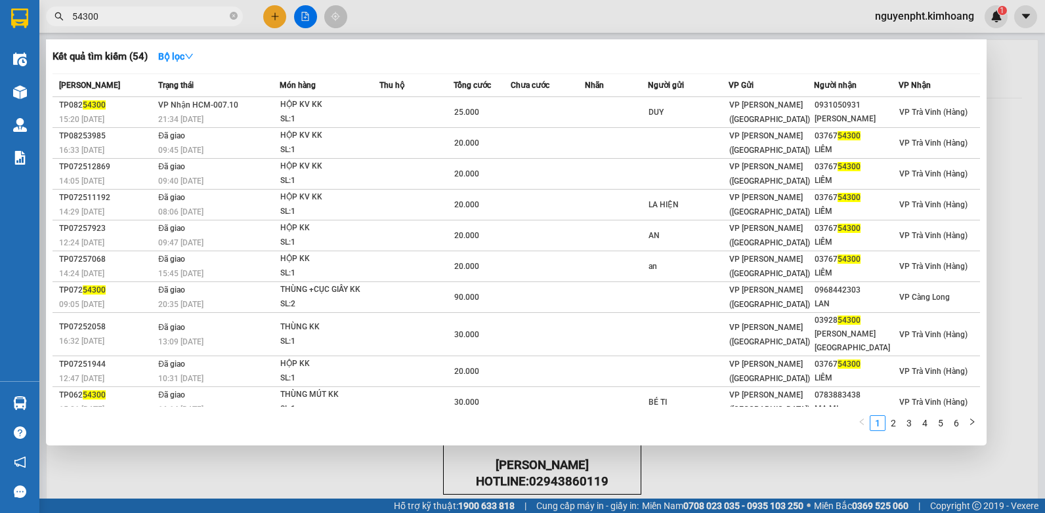
drag, startPoint x: 164, startPoint y: 18, endPoint x: -3, endPoint y: 267, distance: 300.0
click at [0, 267] on html "Kết quả [PERSON_NAME] ( 54 ) Bộ lọc Mã ĐH Trạng thái Món hàng Thu hộ Tổng [PERS…" at bounding box center [522, 256] width 1045 height 513
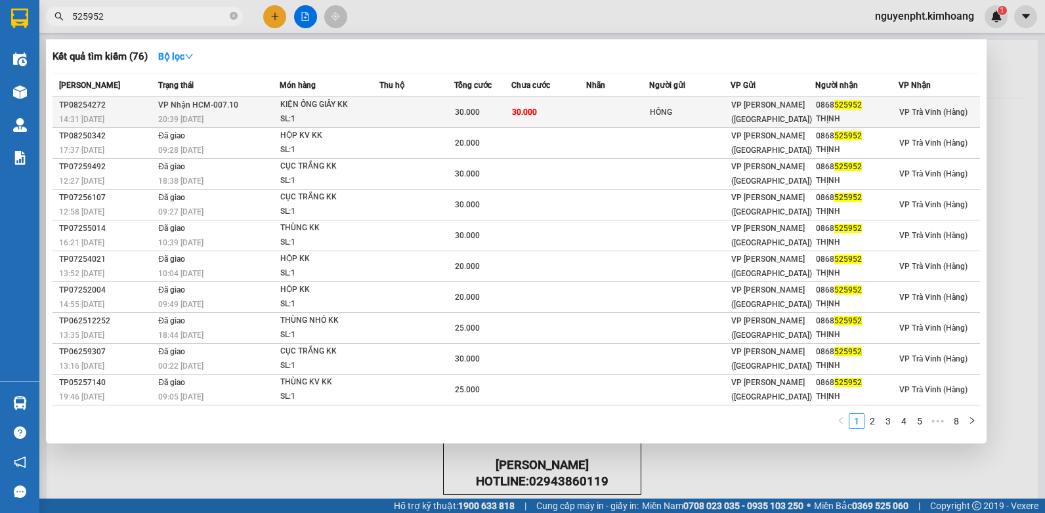
type input "525952"
click at [463, 108] on span "30.000" at bounding box center [467, 112] width 25 height 9
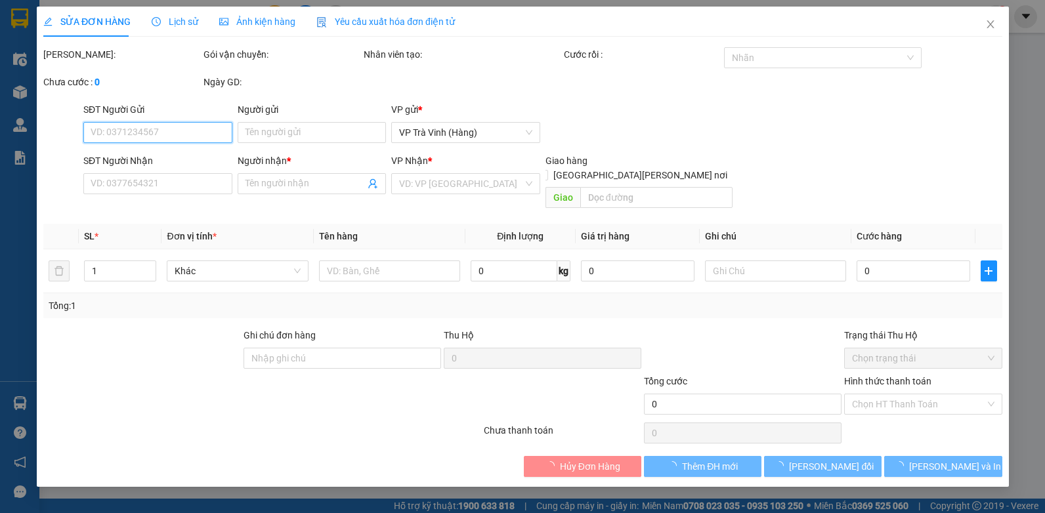
type input "HỒNG"
type input "0868525952"
type input "THỊNH"
type input "30.000"
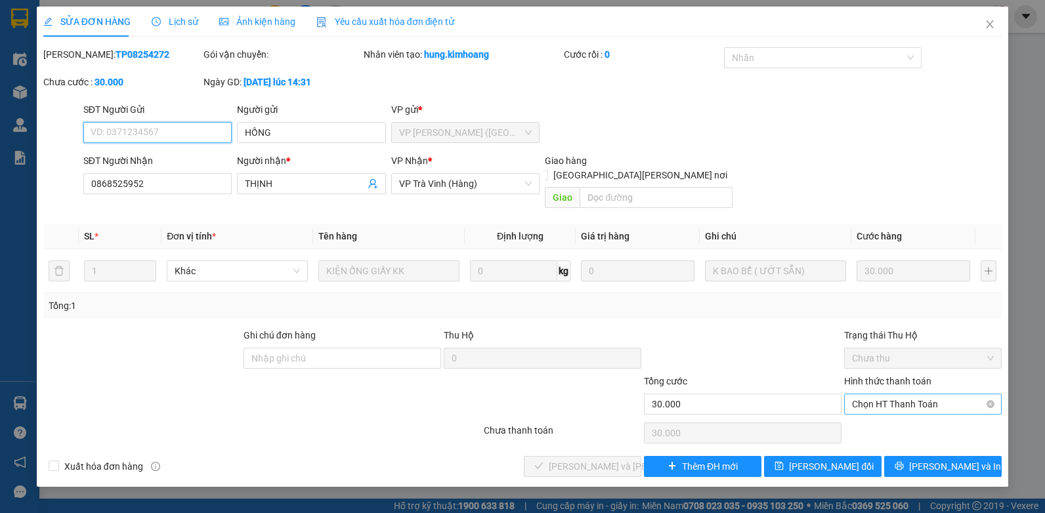
click at [914, 394] on span "Chọn HT Thanh Toán" at bounding box center [923, 404] width 142 height 20
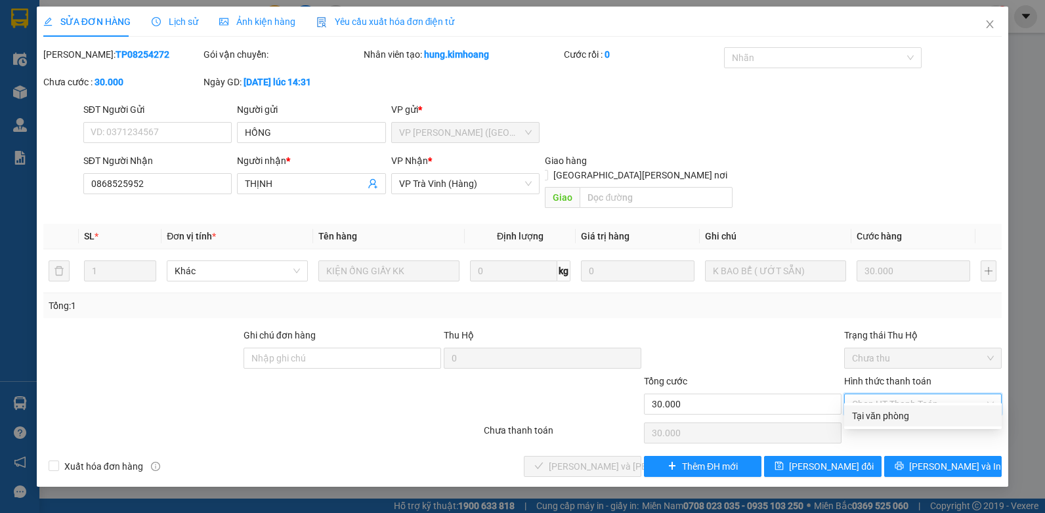
drag, startPoint x: 883, startPoint y: 410, endPoint x: 846, endPoint y: 415, distance: 37.9
click at [882, 410] on div "Tại văn phòng" at bounding box center [923, 416] width 142 height 14
type input "0"
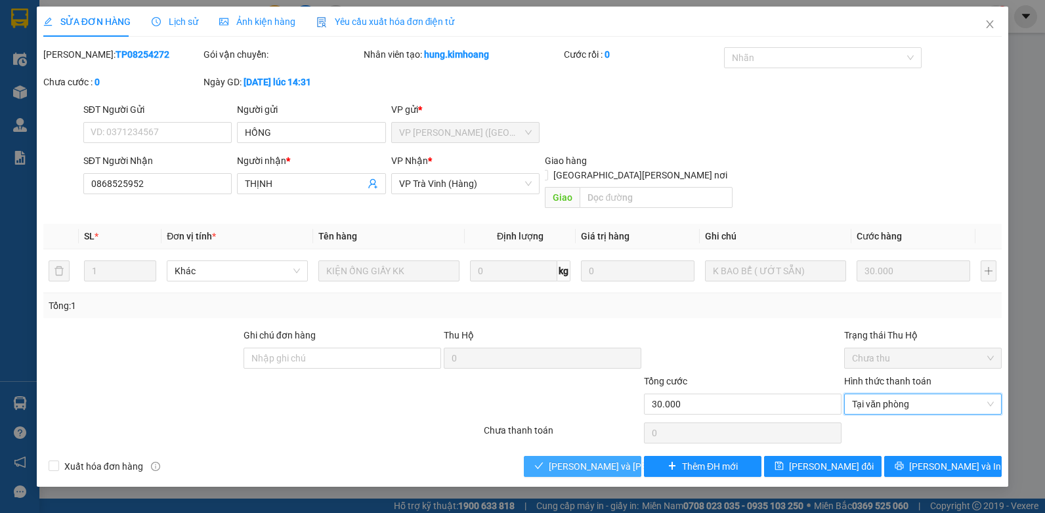
drag, startPoint x: 615, startPoint y: 453, endPoint x: 621, endPoint y: 457, distance: 7.1
click at [614, 459] on span "[PERSON_NAME] và [PERSON_NAME] hàng" at bounding box center [637, 466] width 177 height 14
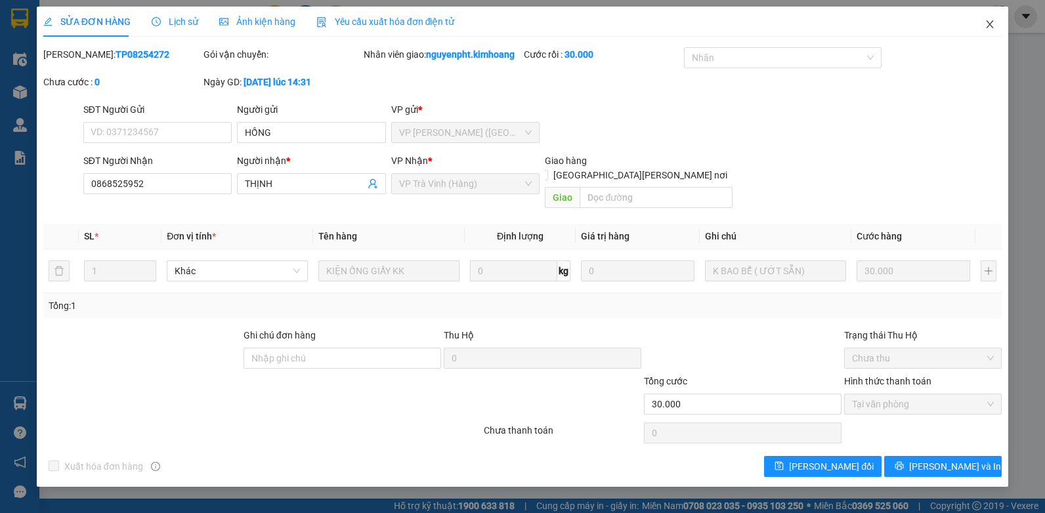
click at [992, 22] on icon "close" at bounding box center [990, 24] width 7 height 8
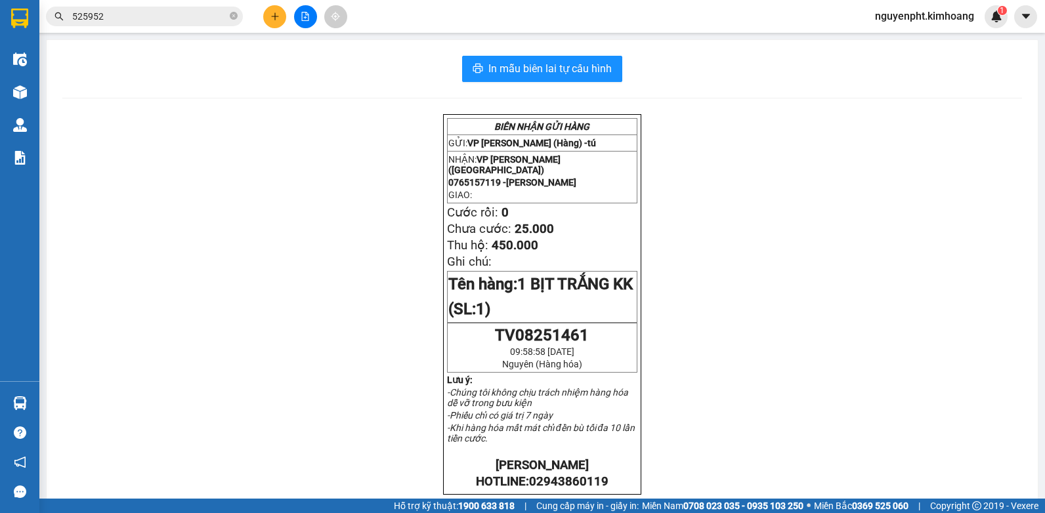
drag, startPoint x: 115, startPoint y: 20, endPoint x: 0, endPoint y: 65, distance: 123.2
click at [0, 56] on html "Kết quả [PERSON_NAME] ( 76 ) Bộ lọc Mã ĐH Trạng thái Món hàng Thu hộ Tổng [PERS…" at bounding box center [522, 256] width 1045 height 513
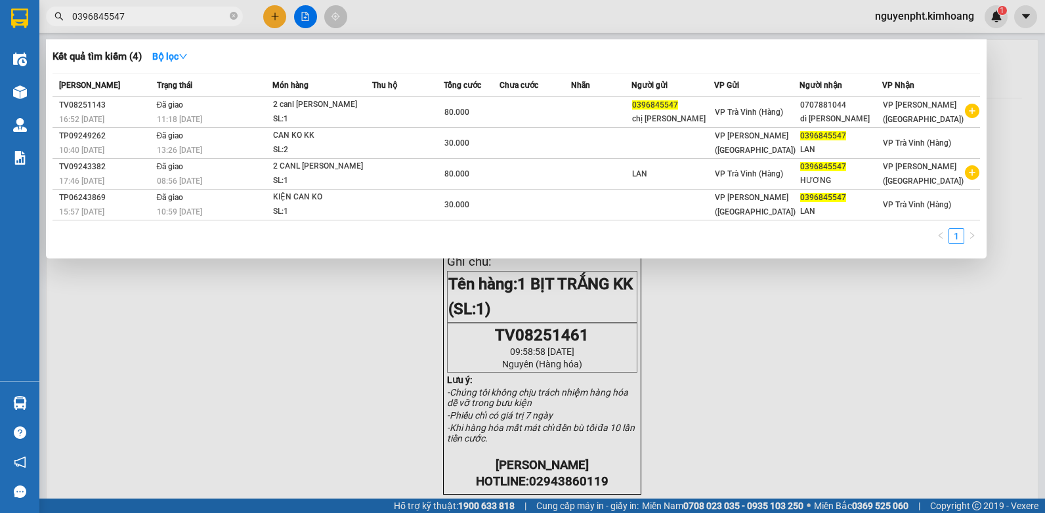
drag, startPoint x: 163, startPoint y: 20, endPoint x: 0, endPoint y: 33, distance: 163.3
click at [0, 32] on html "Kết quả [PERSON_NAME] ( 4 ) Bộ lọc Mã ĐH Trạng thái Món hàng Thu hộ Tổng [PERSO…" at bounding box center [522, 256] width 1045 height 513
type input "a"
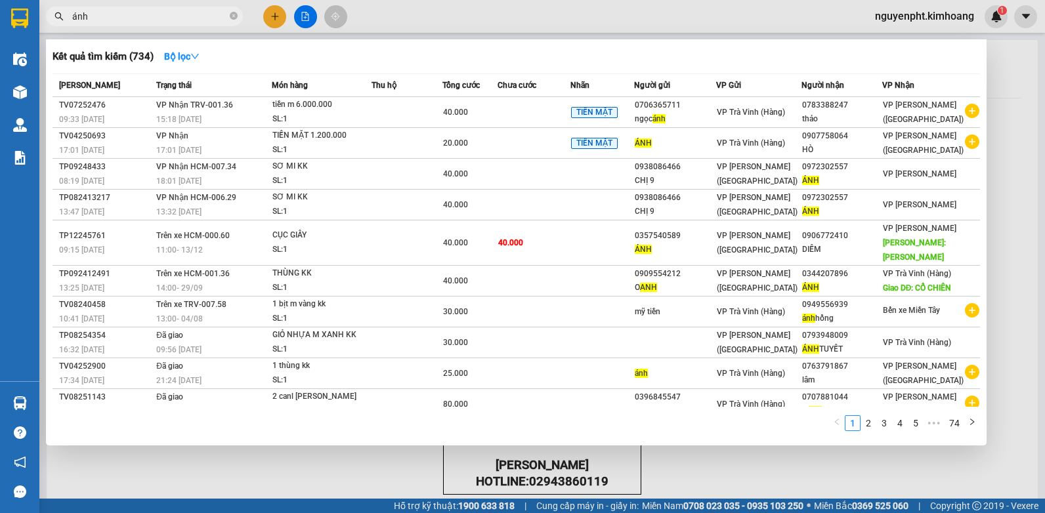
click at [0, 24] on html "Kết quả [PERSON_NAME] ( 734 ) Bộ lọc Mã ĐH Trạng thái Món hàng Thu hộ Tổng [PER…" at bounding box center [522, 256] width 1045 height 513
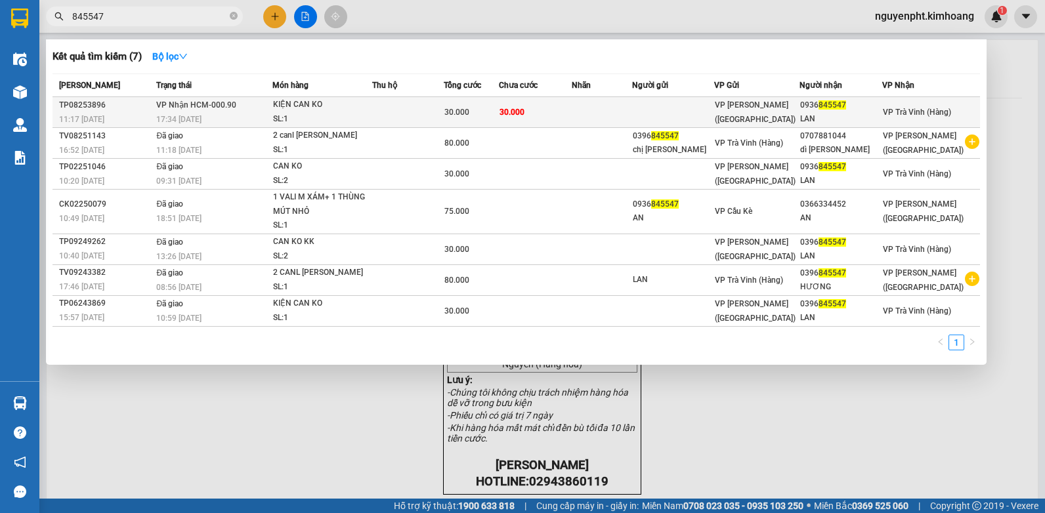
type input "845547"
click at [733, 108] on span "VP [PERSON_NAME] ([GEOGRAPHIC_DATA])" at bounding box center [755, 112] width 81 height 24
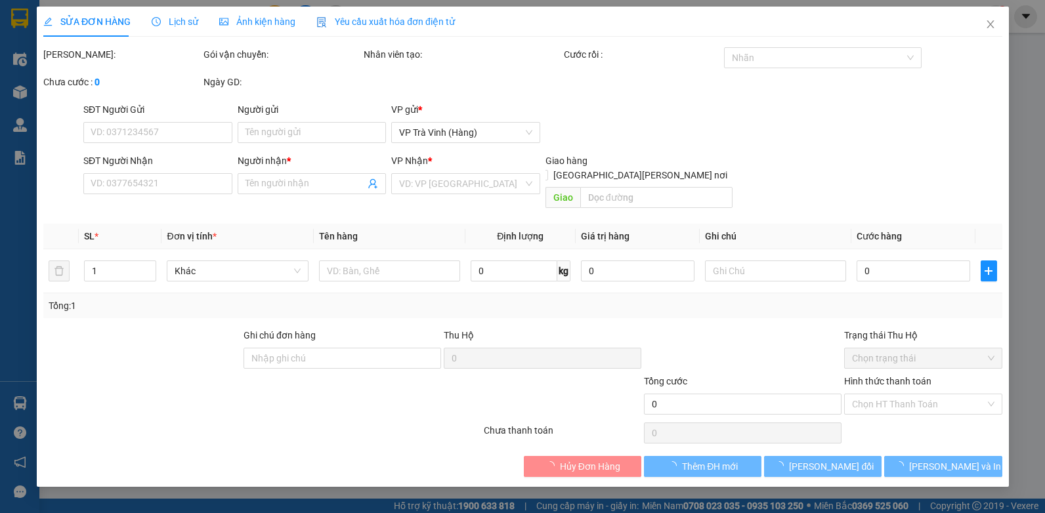
type input "0936845547"
type input "LAN"
type input "30.000"
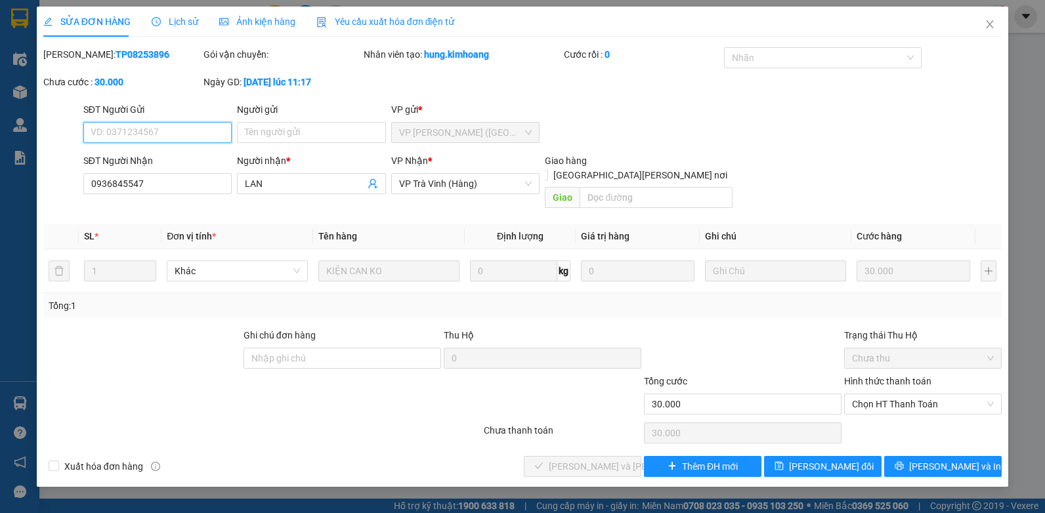
drag, startPoint x: 924, startPoint y: 393, endPoint x: 901, endPoint y: 400, distance: 24.3
click at [923, 394] on span "Chọn HT Thanh Toán" at bounding box center [923, 404] width 142 height 20
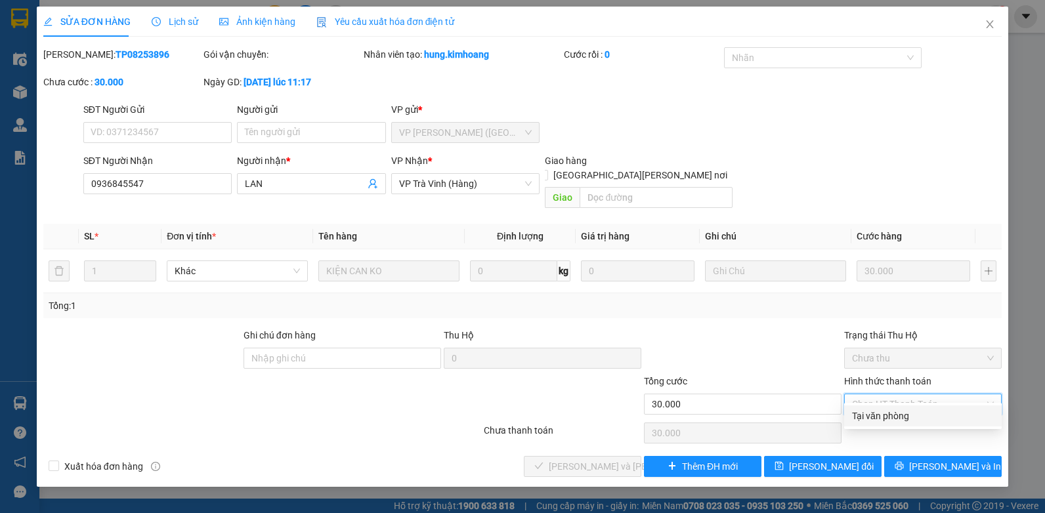
click at [893, 413] on div "Tại văn phòng" at bounding box center [923, 416] width 142 height 14
type input "0"
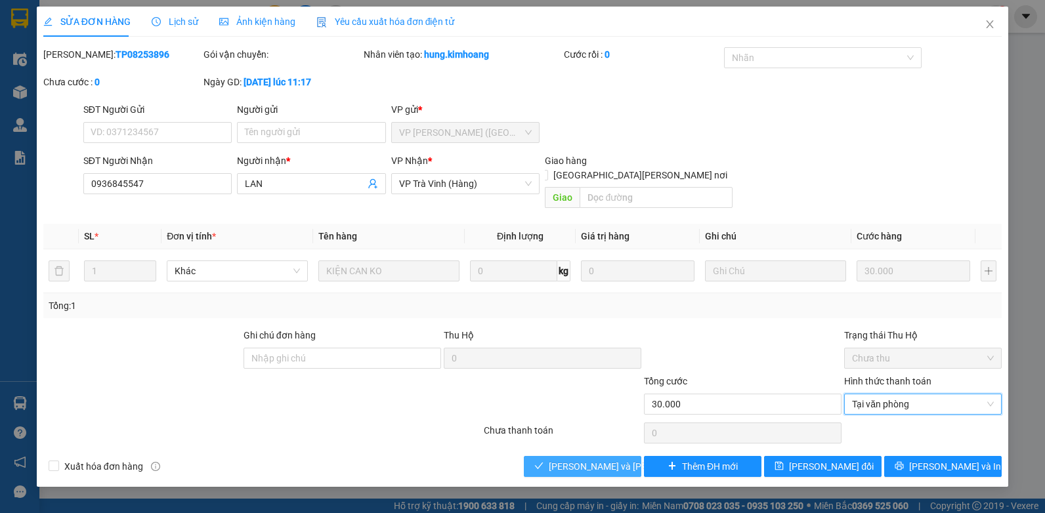
click at [574, 459] on span "[PERSON_NAME] và [PERSON_NAME] hàng" at bounding box center [637, 466] width 177 height 14
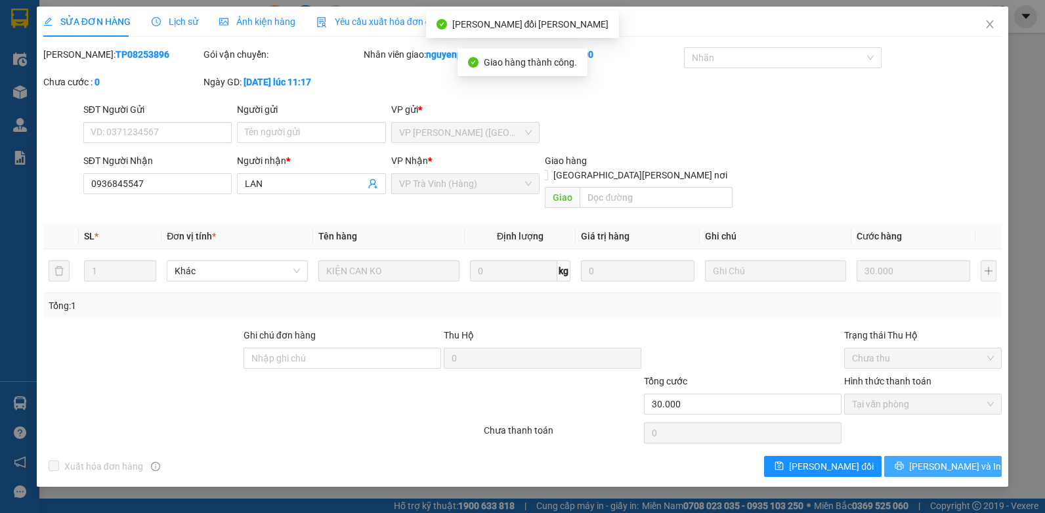
click at [912, 456] on button "[PERSON_NAME] và In" at bounding box center [942, 466] width 117 height 21
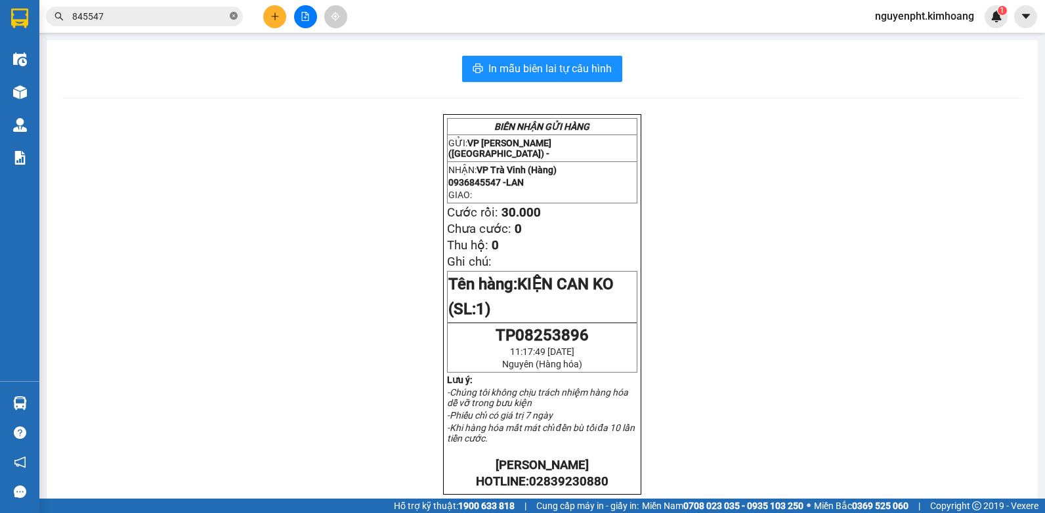
drag, startPoint x: 232, startPoint y: 18, endPoint x: 242, endPoint y: 11, distance: 12.2
click at [233, 18] on icon "close-circle" at bounding box center [234, 16] width 8 height 8
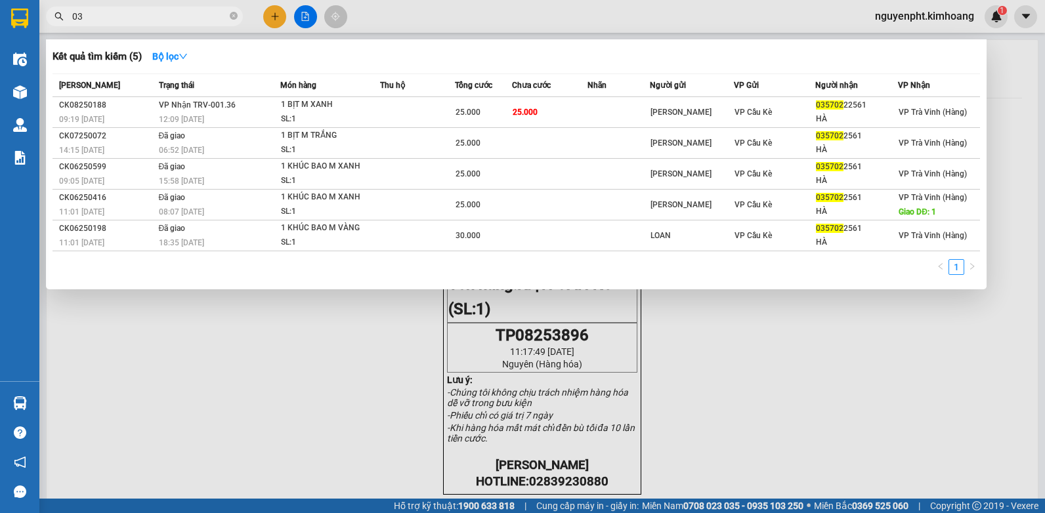
type input "0"
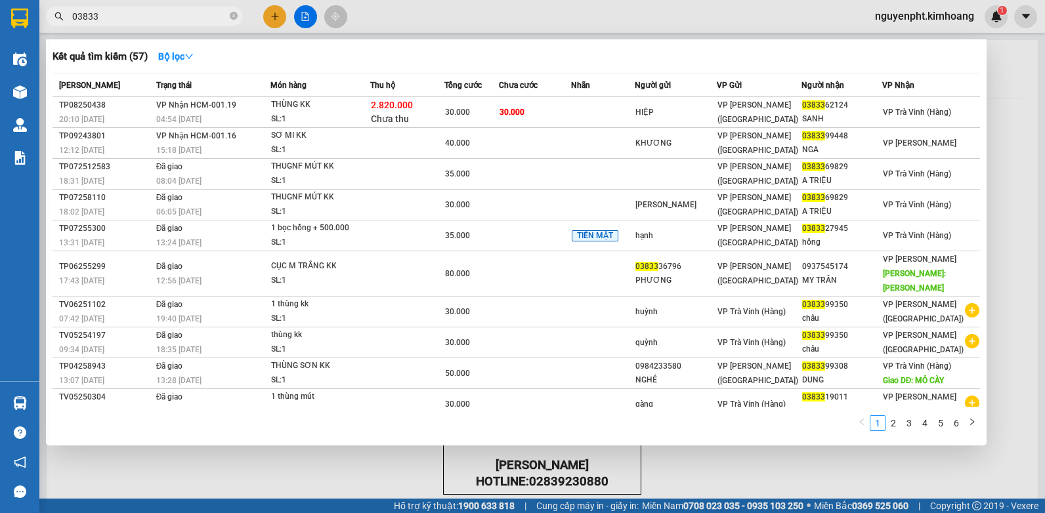
drag, startPoint x: 157, startPoint y: 10, endPoint x: 0, endPoint y: 266, distance: 300.8
click at [0, 234] on html "Kết quả [PERSON_NAME] ( 57 ) Bộ lọc Mã ĐH Trạng thái Món hàng Thu hộ Tổng [PERS…" at bounding box center [522, 256] width 1045 height 513
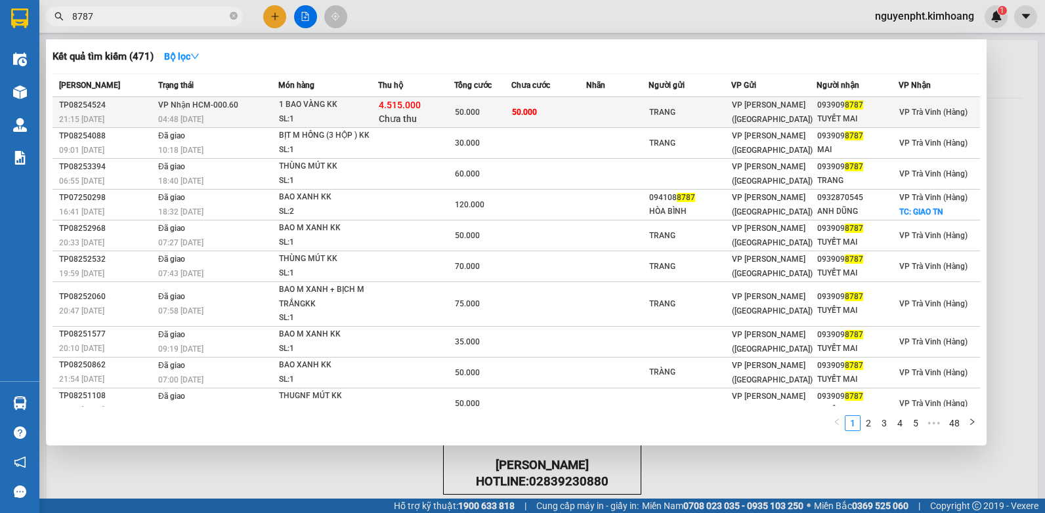
type input "8787"
click at [572, 113] on td "50.000" at bounding box center [548, 112] width 75 height 31
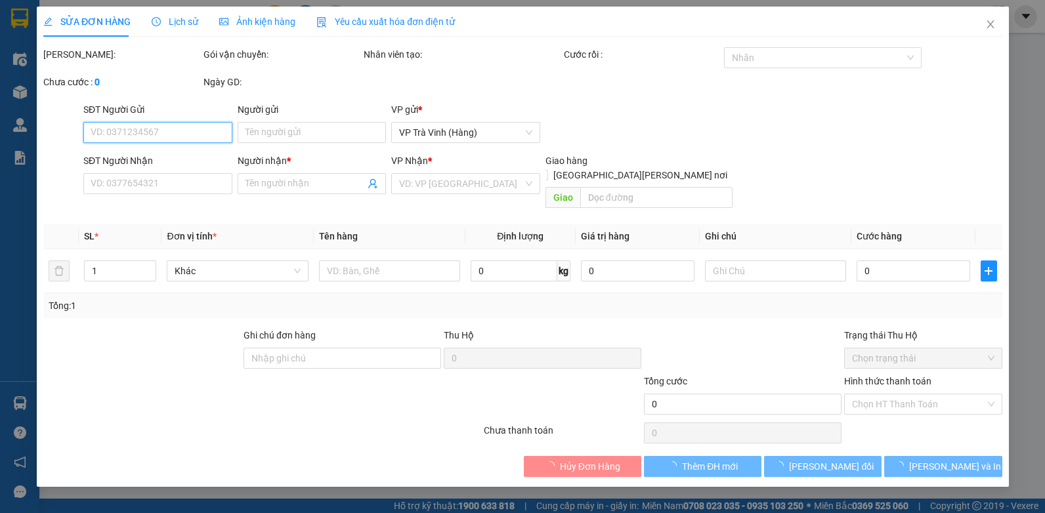
type input "TRANG"
type input "0939098787"
type input "TUYẾT MAI"
type input "4.515.000"
type input "50.000"
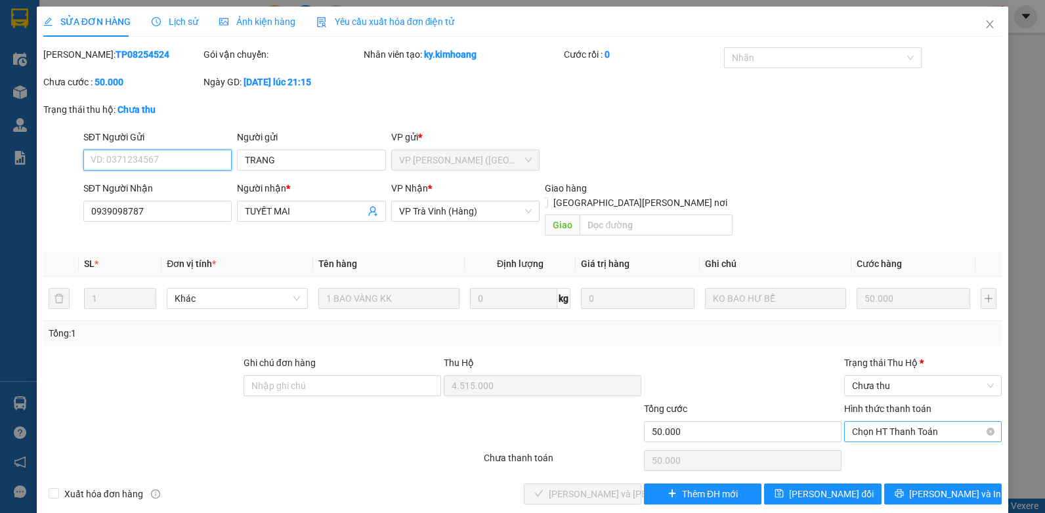
click at [900, 422] on span "Chọn HT Thanh Toán" at bounding box center [923, 432] width 142 height 20
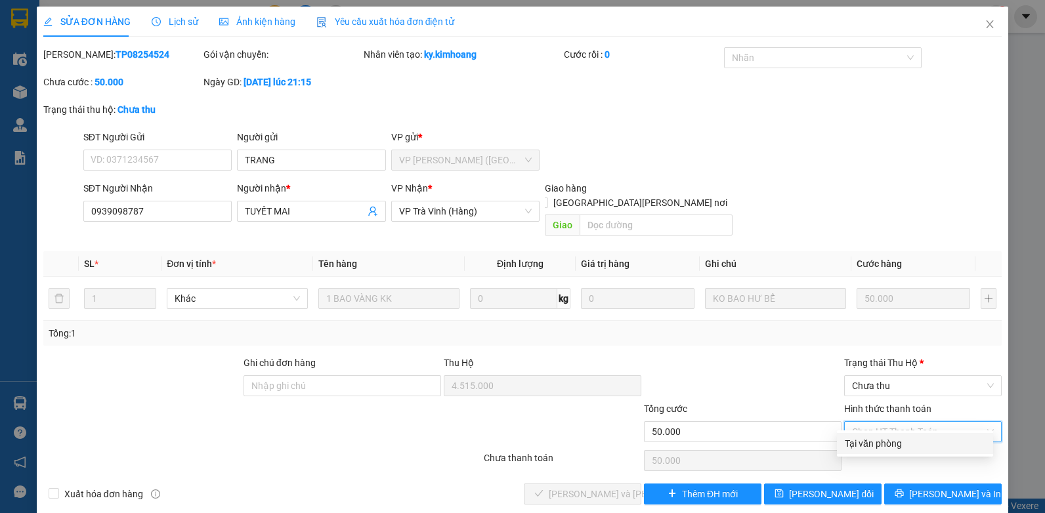
click at [892, 439] on div "Tại văn phòng" at bounding box center [915, 443] width 140 height 14
type input "0"
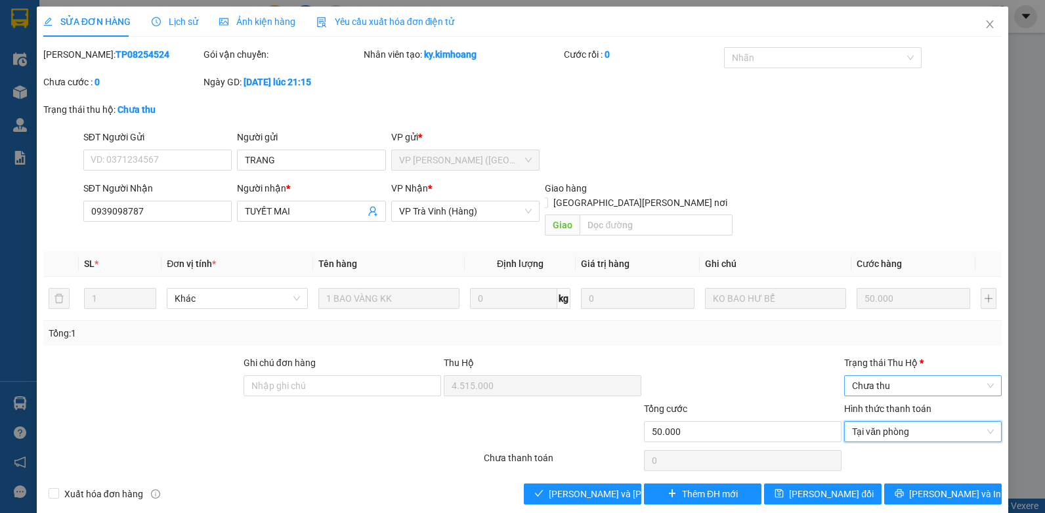
click at [906, 377] on span "Chưa thu" at bounding box center [923, 386] width 142 height 20
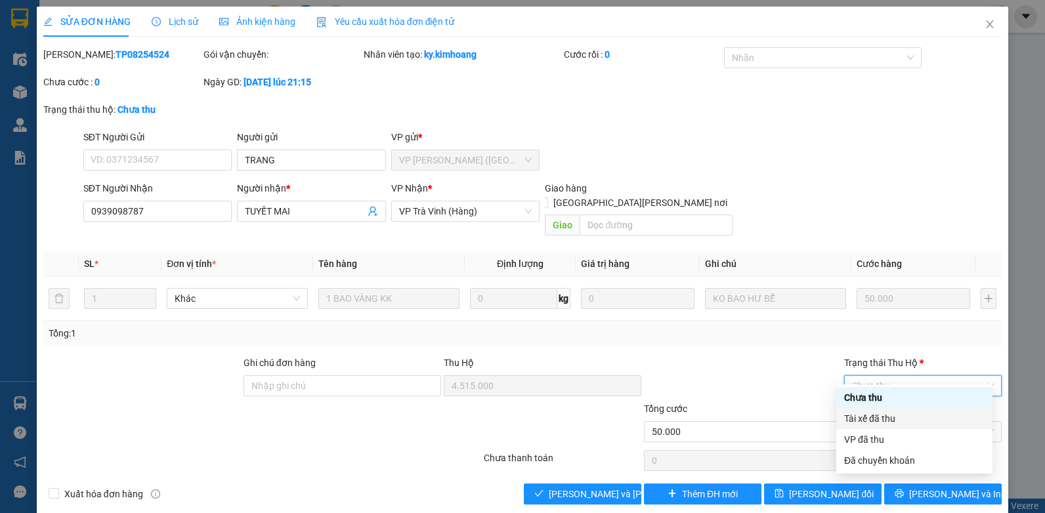
drag, startPoint x: 885, startPoint y: 419, endPoint x: 638, endPoint y: 459, distance: 250.0
click at [884, 419] on div "Tài xế đã thu" at bounding box center [914, 419] width 140 height 14
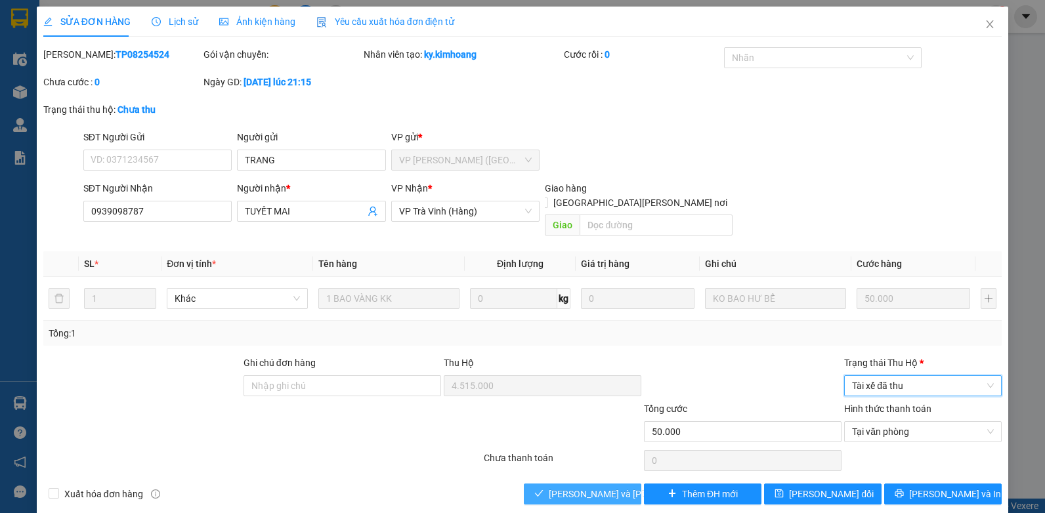
click at [551, 487] on span "[PERSON_NAME] và [PERSON_NAME] hàng" at bounding box center [637, 494] width 177 height 14
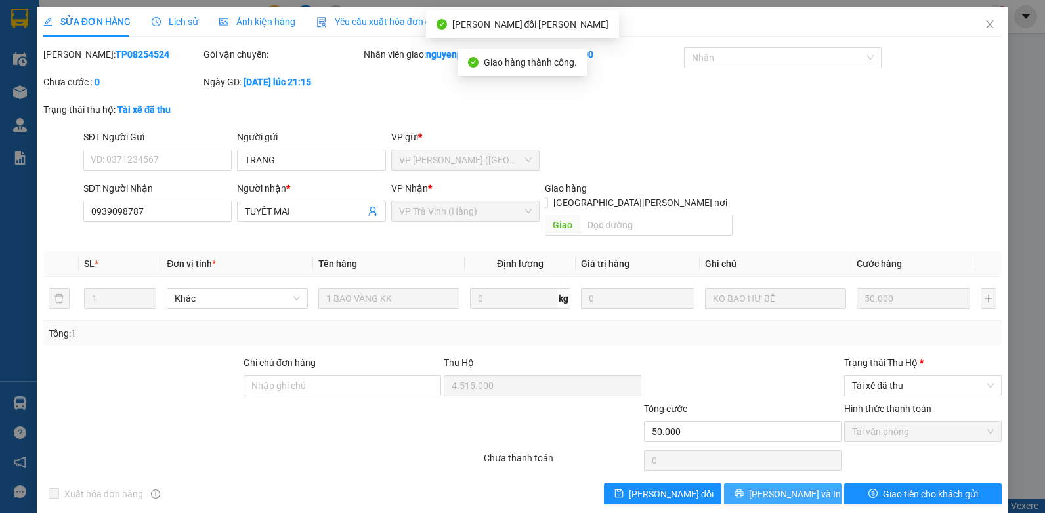
click at [796, 498] on span "[PERSON_NAME] và In" at bounding box center [795, 494] width 92 height 14
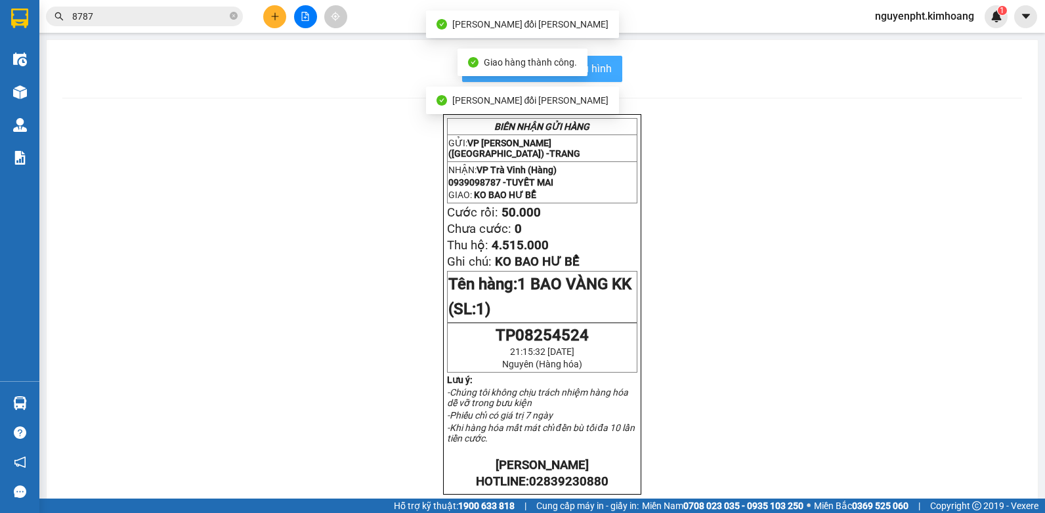
click at [596, 65] on span "In mẫu biên lai tự cấu hình" at bounding box center [549, 68] width 123 height 16
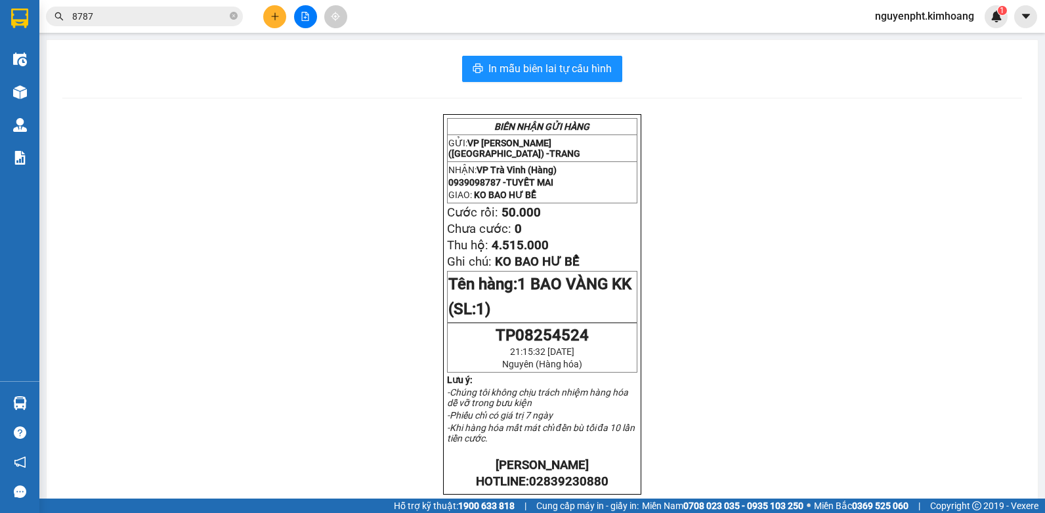
click at [272, 14] on icon "plus" at bounding box center [274, 16] width 9 height 9
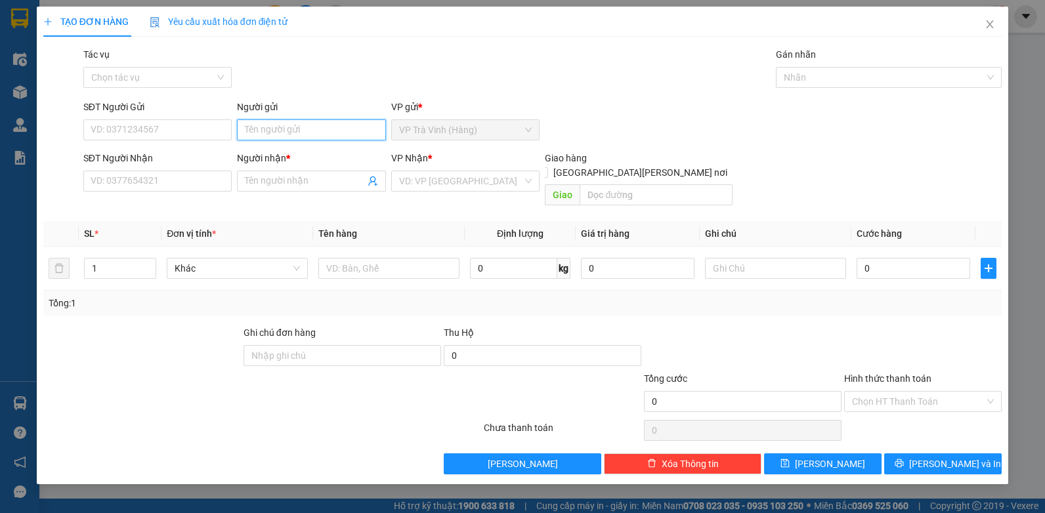
click at [295, 131] on input "Người gửi" at bounding box center [311, 129] width 149 height 21
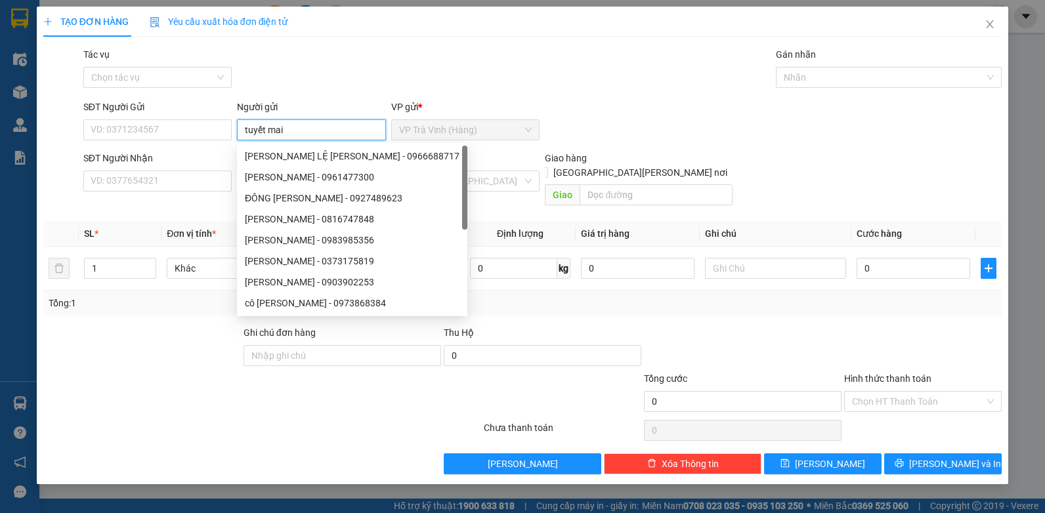
type input "tuyết mai"
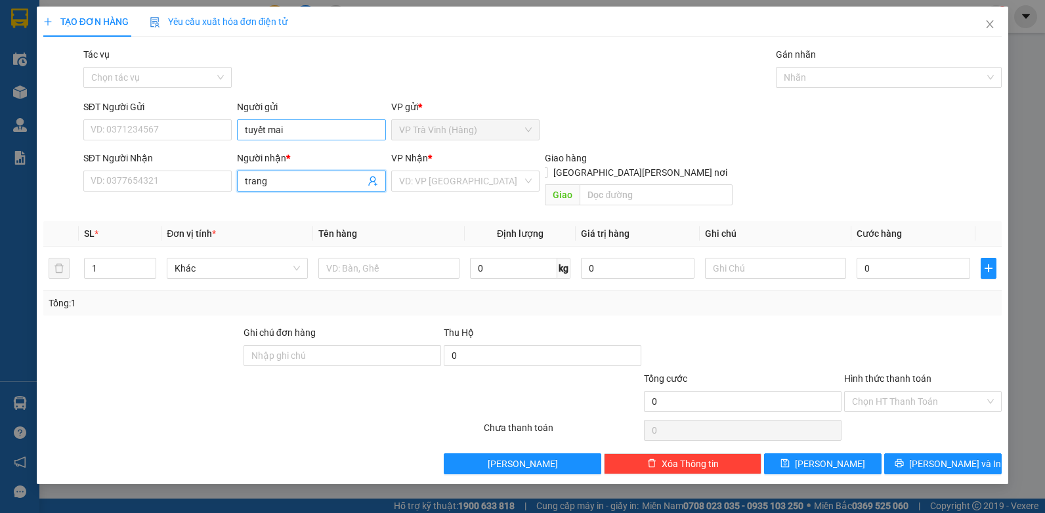
type input "trang"
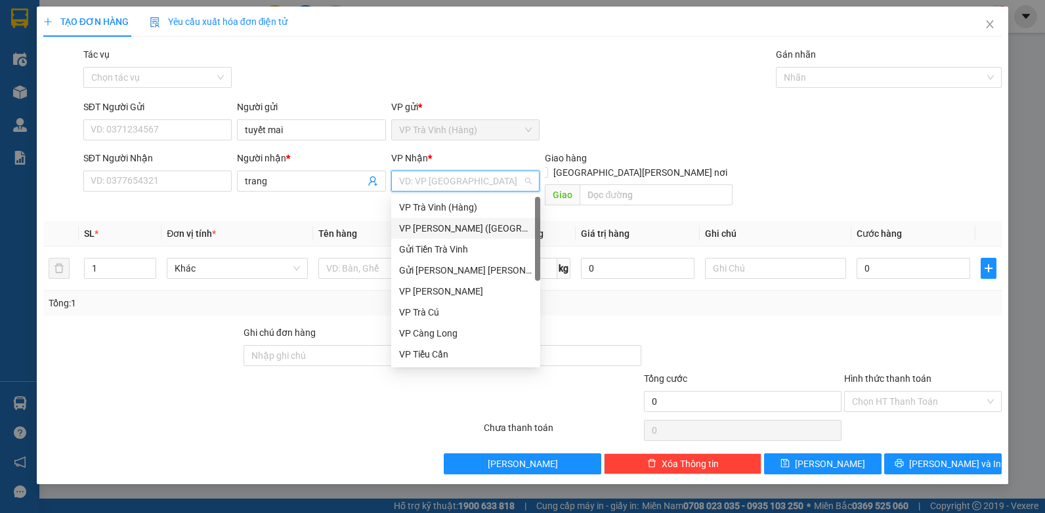
click at [450, 224] on div "VP [PERSON_NAME] ([GEOGRAPHIC_DATA])" at bounding box center [465, 228] width 133 height 14
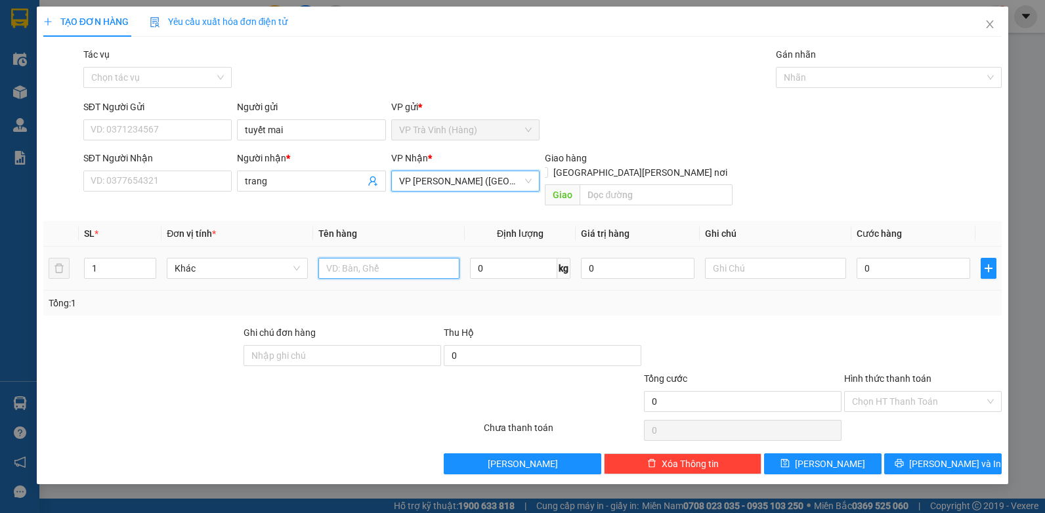
drag, startPoint x: 366, startPoint y: 260, endPoint x: 374, endPoint y: 250, distance: 13.0
click at [366, 259] on input "text" at bounding box center [388, 268] width 141 height 21
type input "tiền sl 4524 4.515.000"
type input "3"
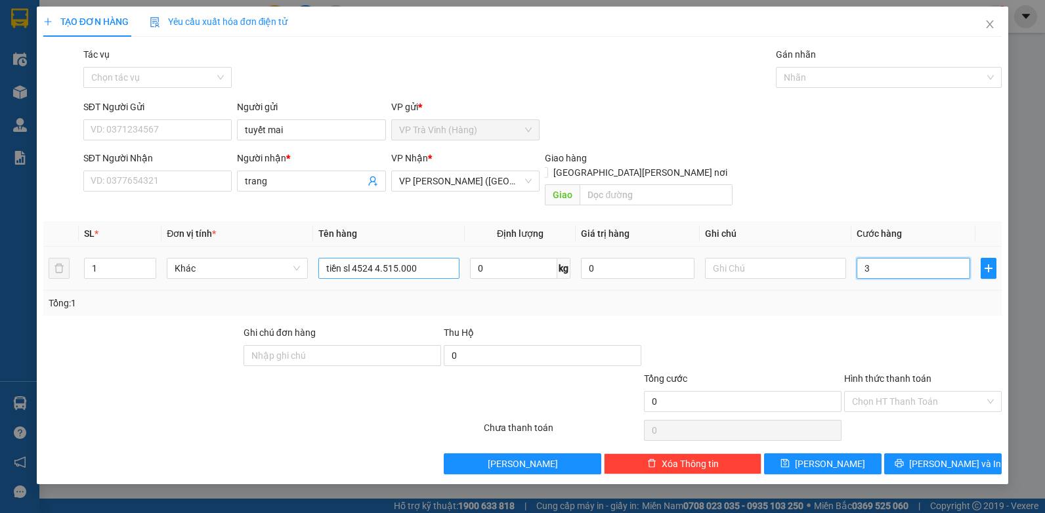
type input "3"
type input "30"
type input "30.000"
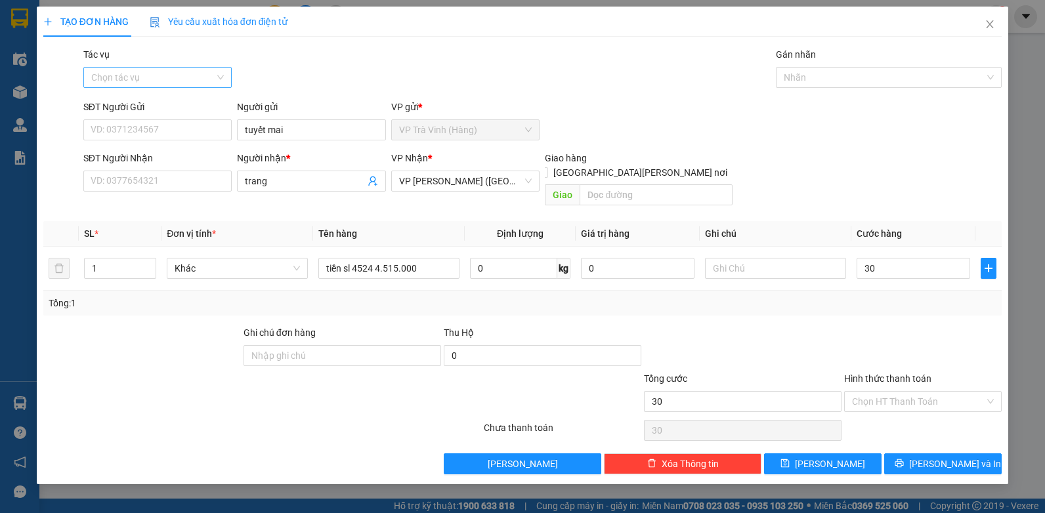
type input "30.000"
click at [148, 77] on input "Tác vụ" at bounding box center [153, 78] width 124 height 20
click at [142, 127] on div "Nhập hàng kho nhận" at bounding box center [157, 124] width 133 height 14
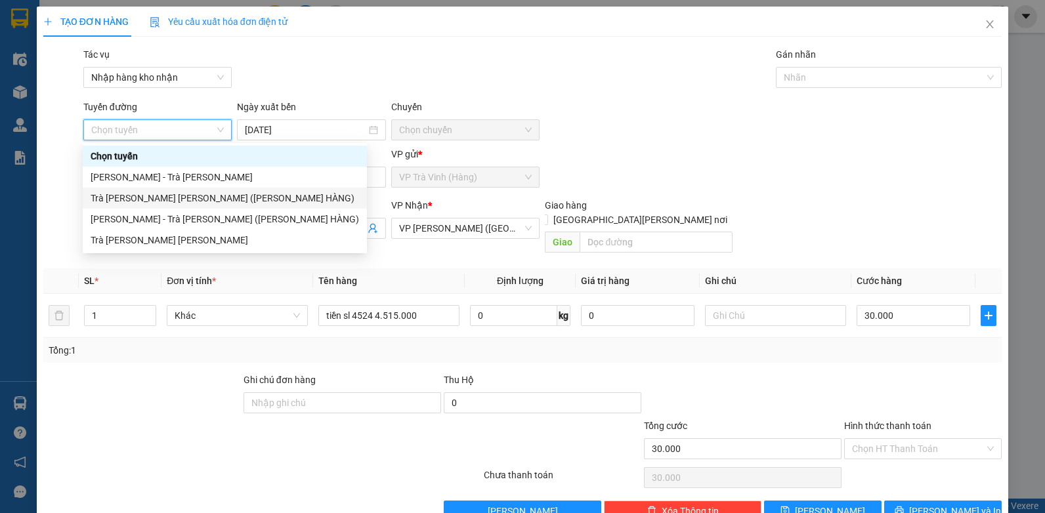
click at [169, 200] on div "Trà [PERSON_NAME] [PERSON_NAME] ([PERSON_NAME] HÀNG)" at bounding box center [225, 198] width 268 height 14
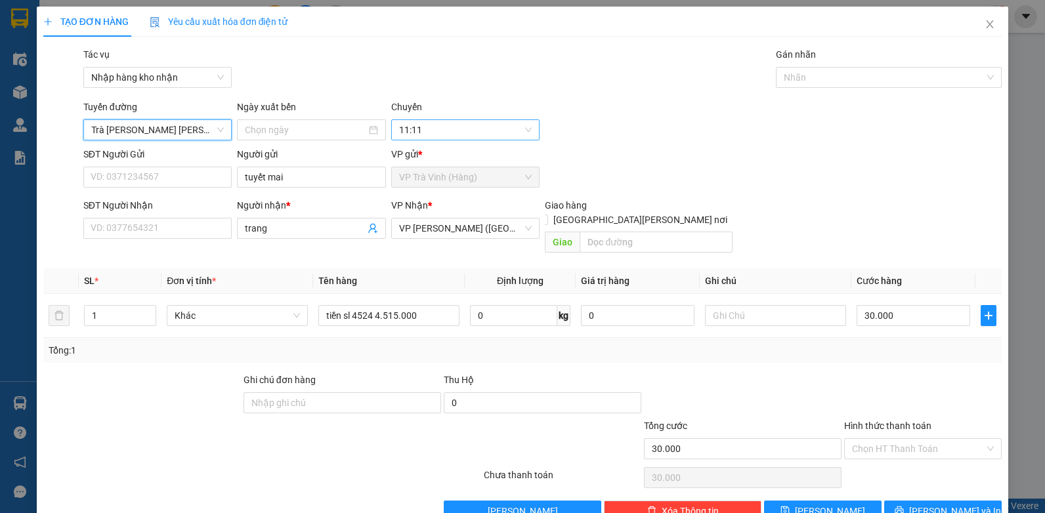
type input "[DATE]"
drag, startPoint x: 876, startPoint y: 82, endPoint x: 866, endPoint y: 89, distance: 11.8
click at [875, 82] on div at bounding box center [882, 78] width 206 height 16
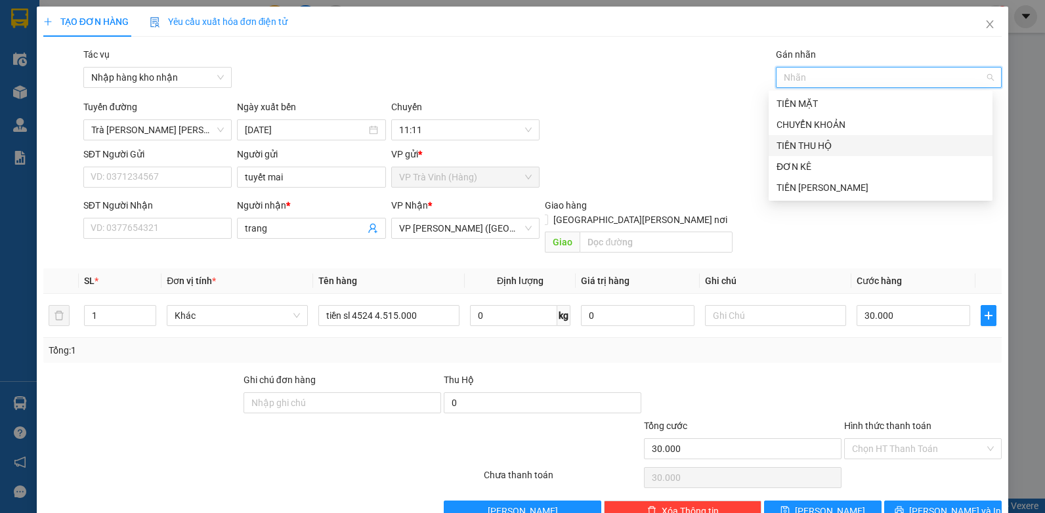
click at [780, 150] on div "TIỀN THU HỘ" at bounding box center [881, 145] width 208 height 14
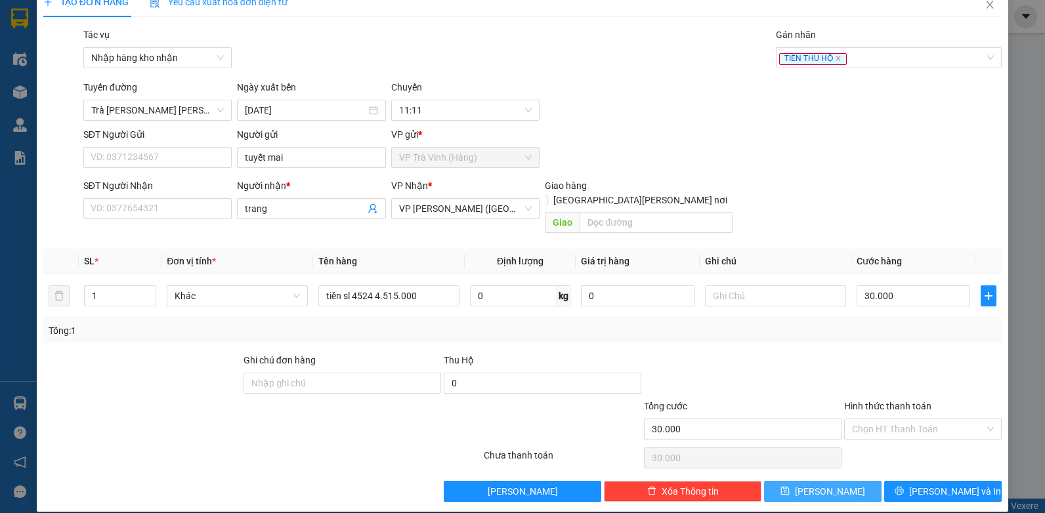
click at [835, 481] on button "[PERSON_NAME]" at bounding box center [822, 491] width 117 height 21
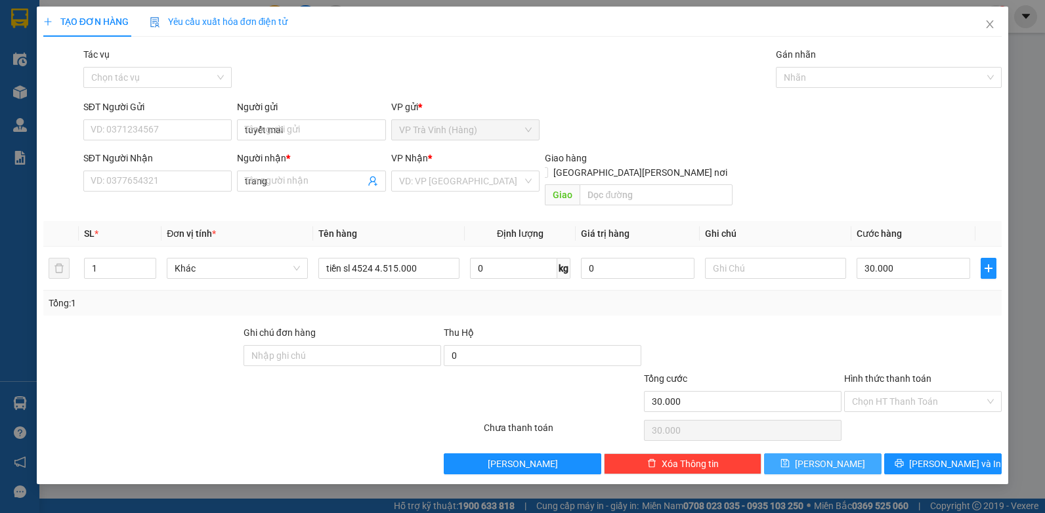
type input "0"
